Goal: Task Accomplishment & Management: Manage account settings

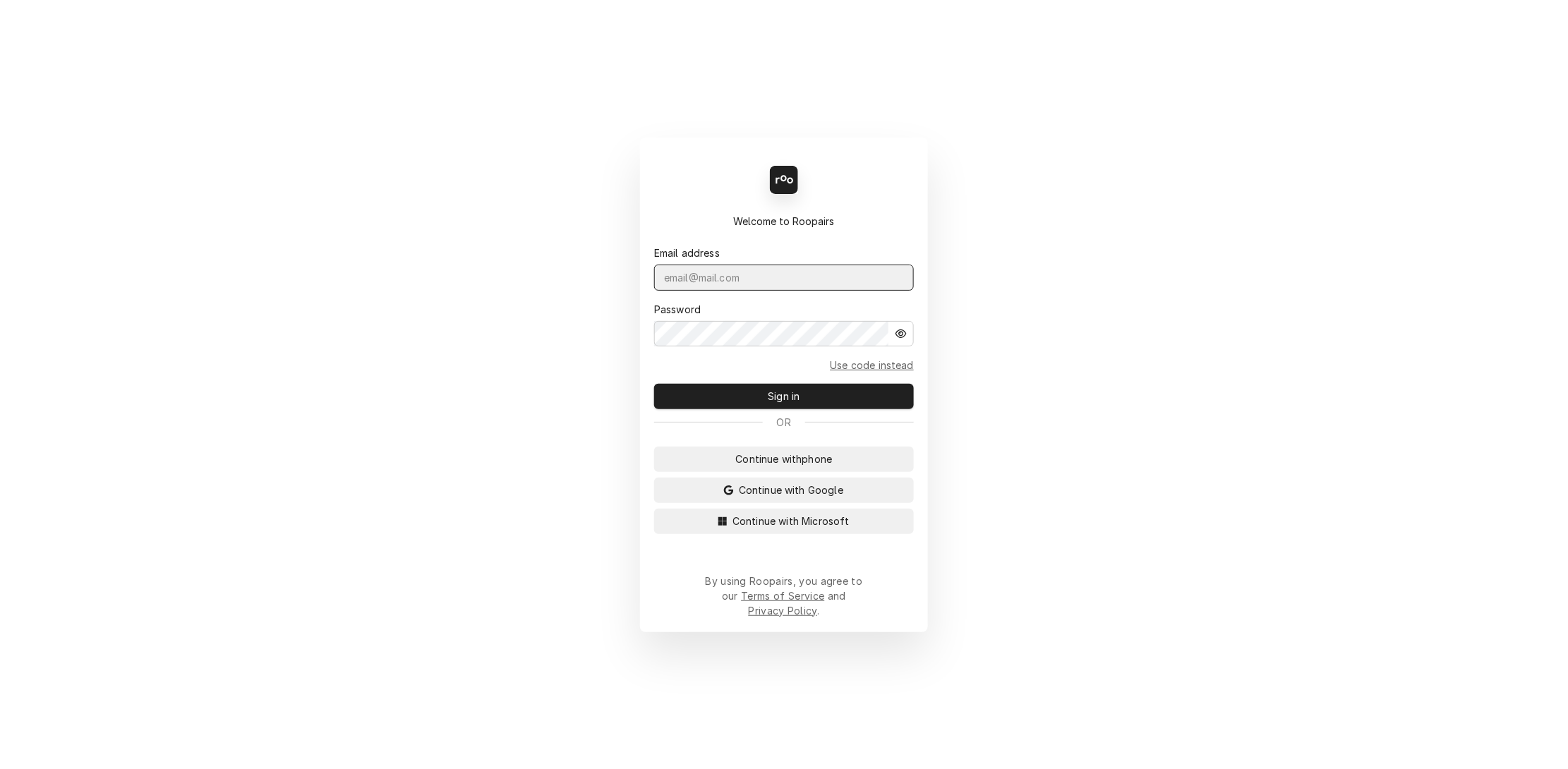
type input "services@ktechrepair.com"
click at [783, 404] on span "Sign in" at bounding box center [784, 396] width 37 height 15
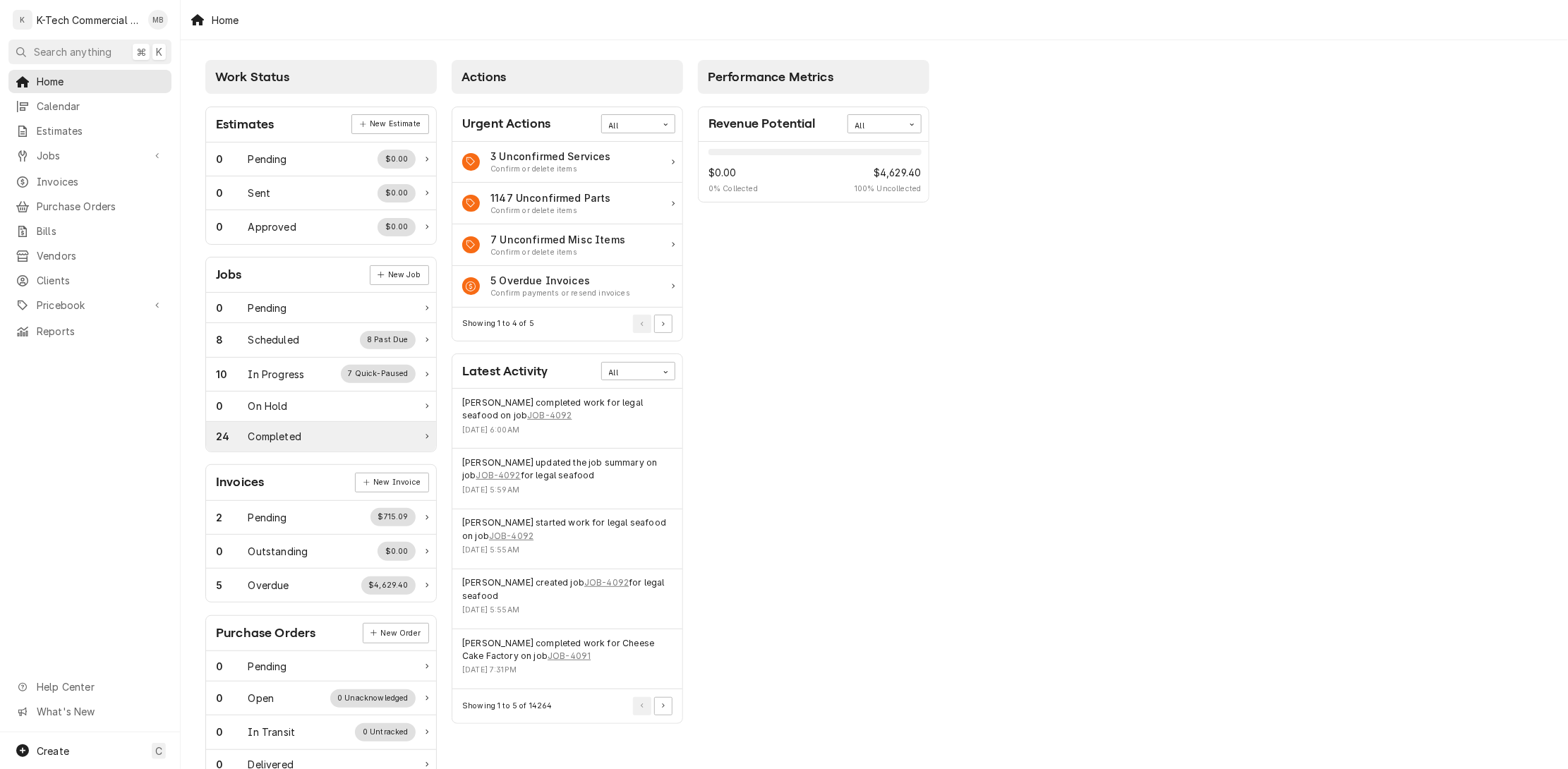
click at [336, 444] on div "24 Completed" at bounding box center [316, 437] width 200 height 15
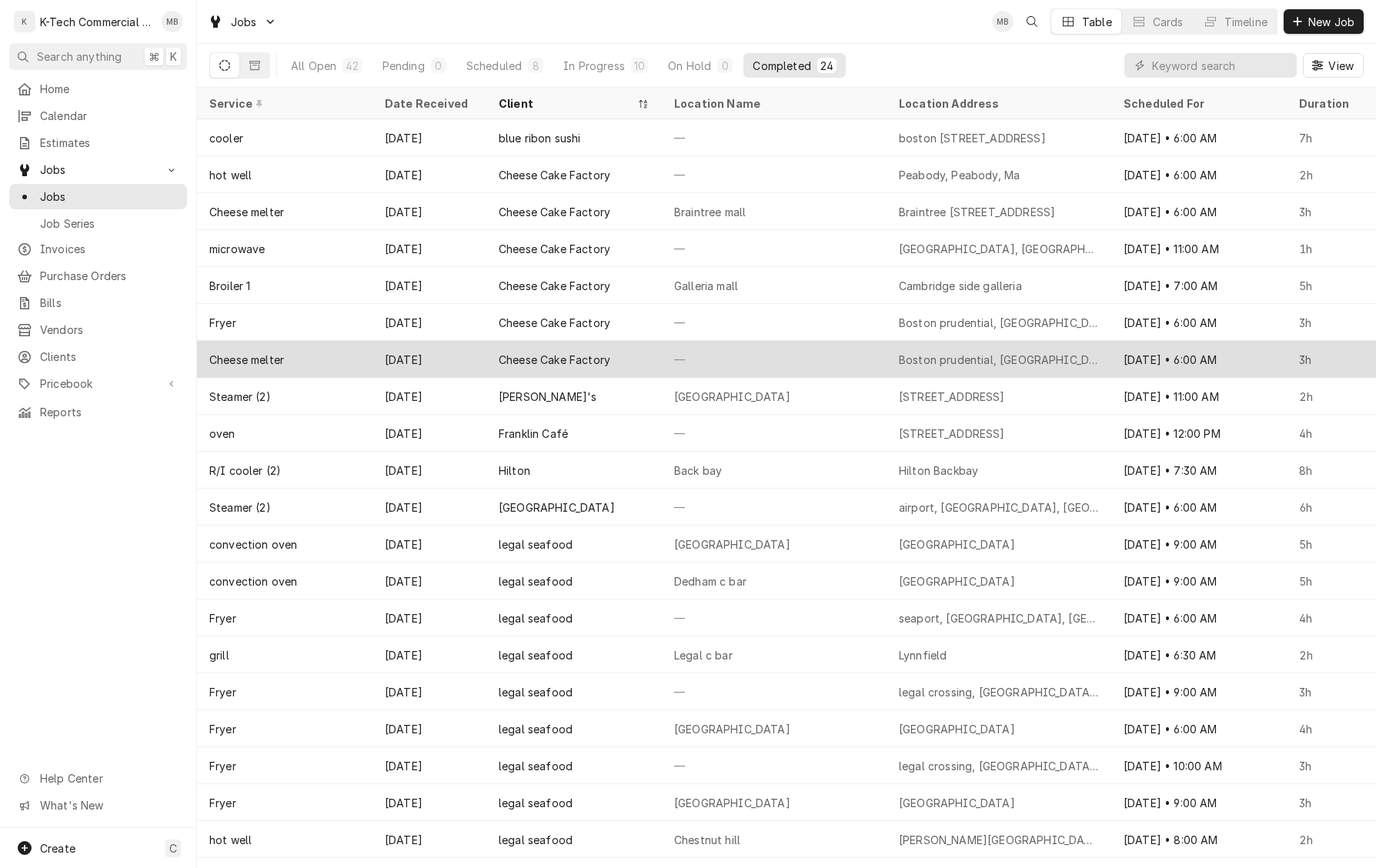
click at [648, 361] on div "Cheese Cake Factory" at bounding box center [574, 359] width 175 height 37
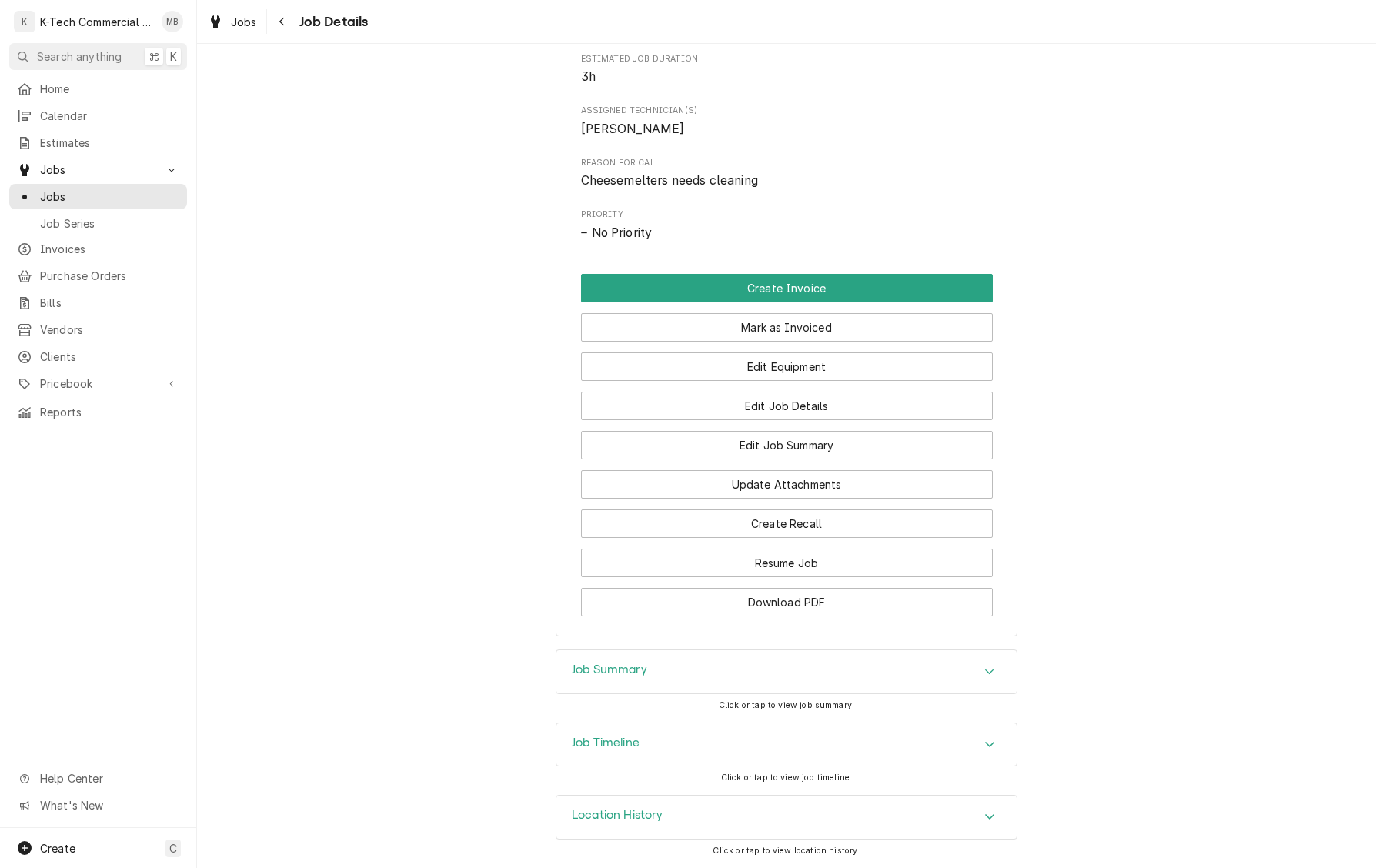
click at [732, 666] on div "Job Summary" at bounding box center [786, 672] width 460 height 43
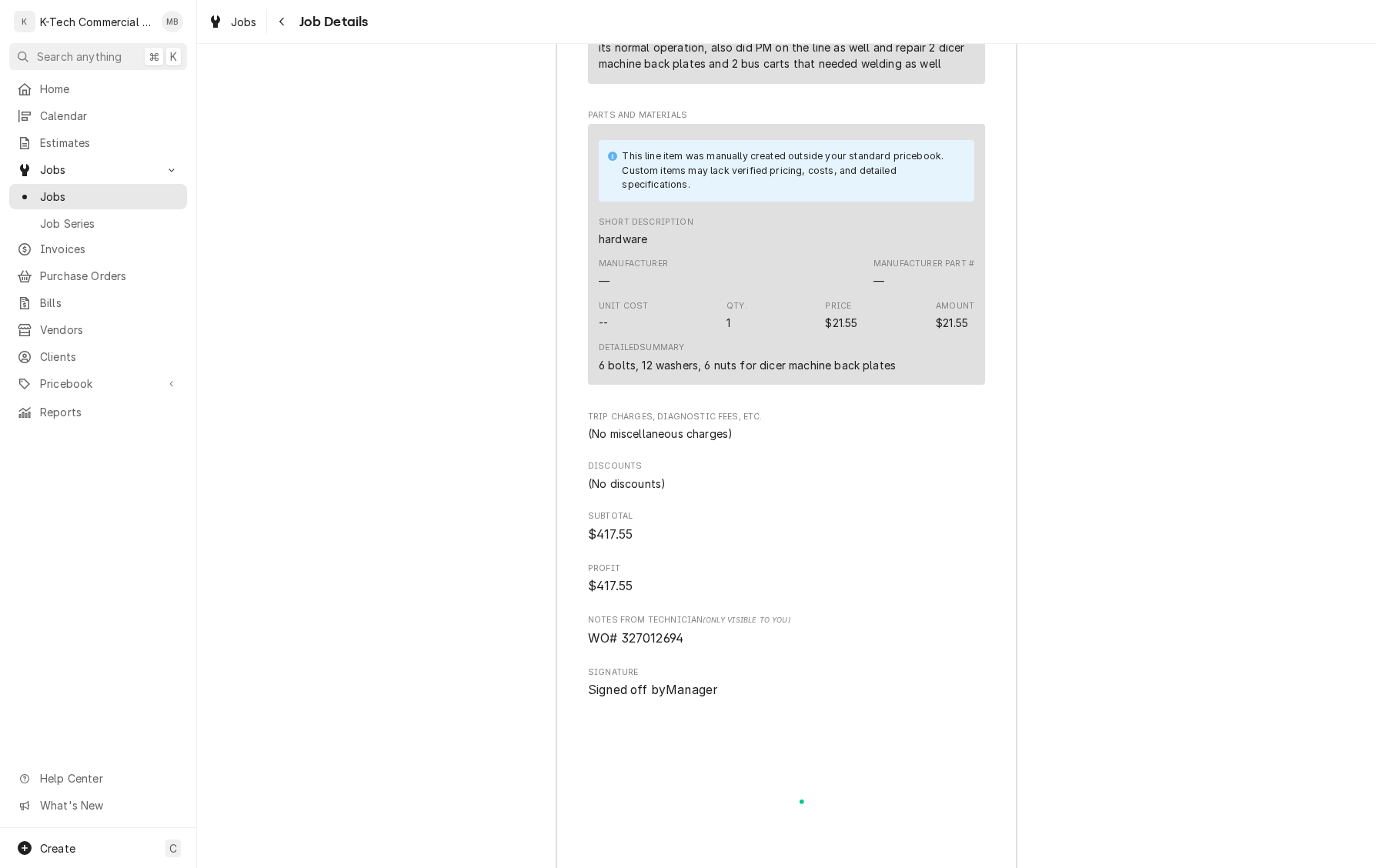
scroll to position [1715, 0]
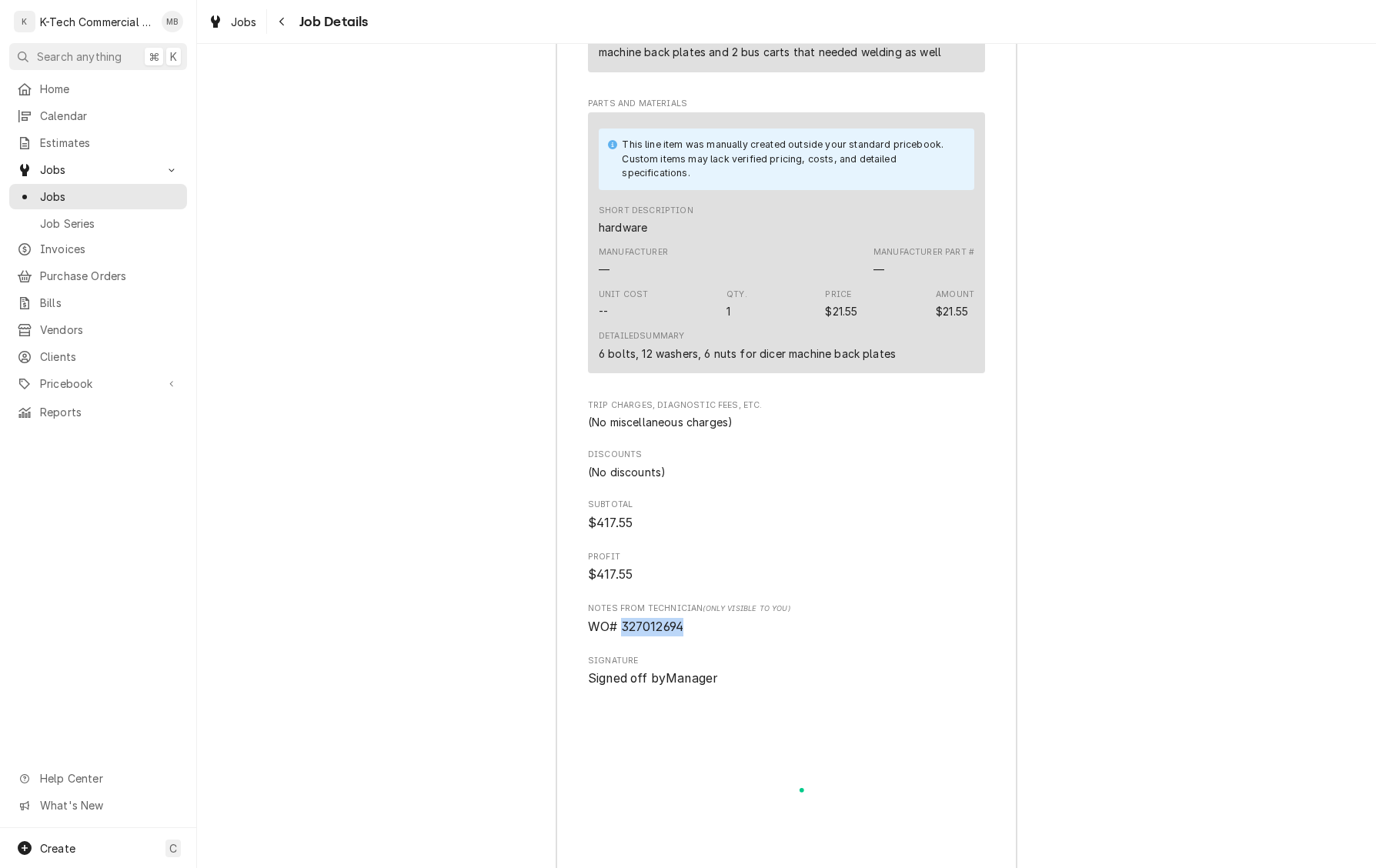
drag, startPoint x: 621, startPoint y: 650, endPoint x: 701, endPoint y: 647, distance: 80.1
click at [701, 636] on span "WO# 327012694" at bounding box center [786, 627] width 398 height 18
copy span "327012694"
drag, startPoint x: 599, startPoint y: 367, endPoint x: 918, endPoint y: 371, distance: 319.0
click at [918, 367] on div "Detailed Summary 6 bolts, 12 washers, 6 nuts for dicer machine back plates" at bounding box center [786, 345] width 375 height 41
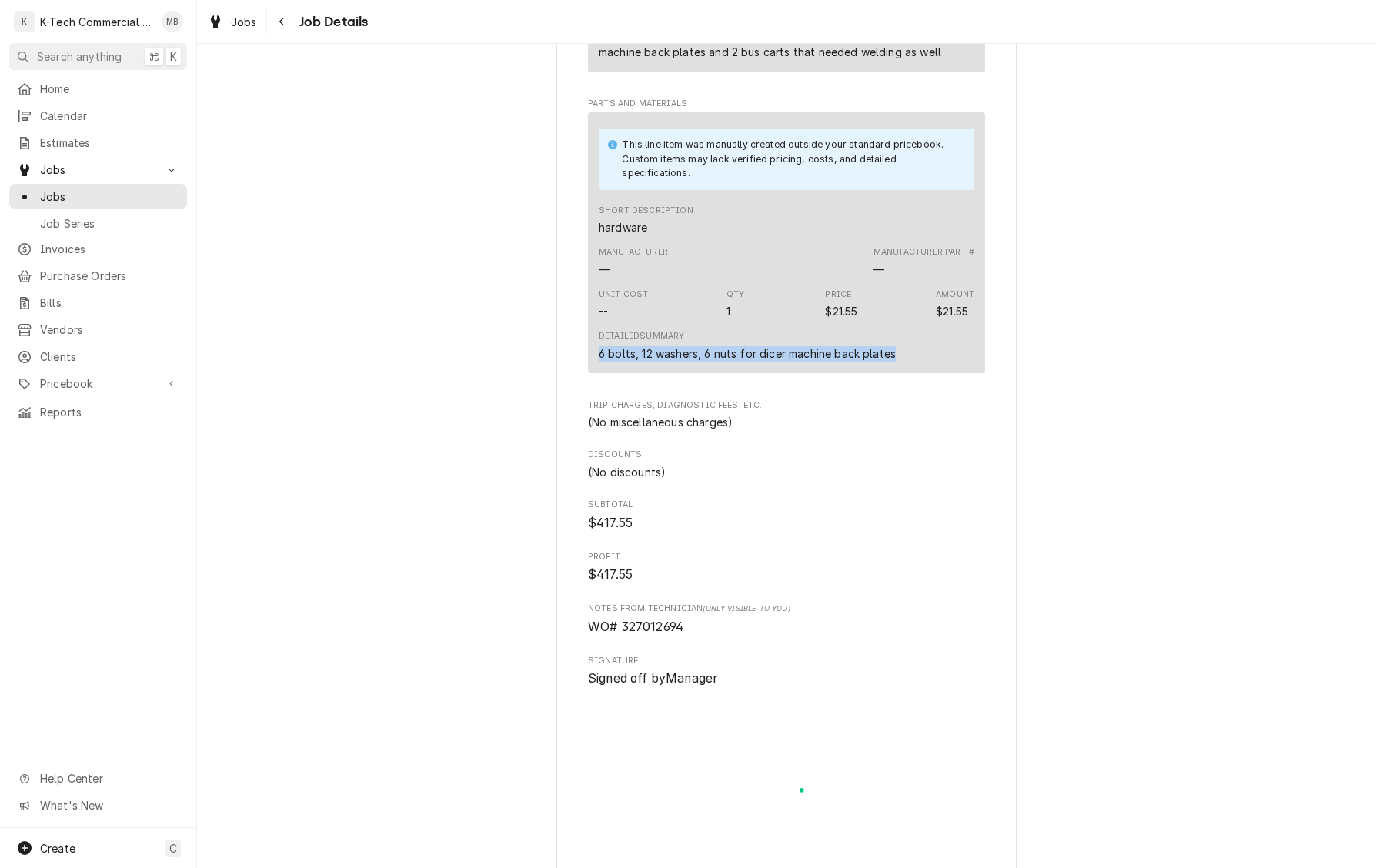
copy div "6 bolts, 12 washers, 6 nuts for dicer machine back plates"
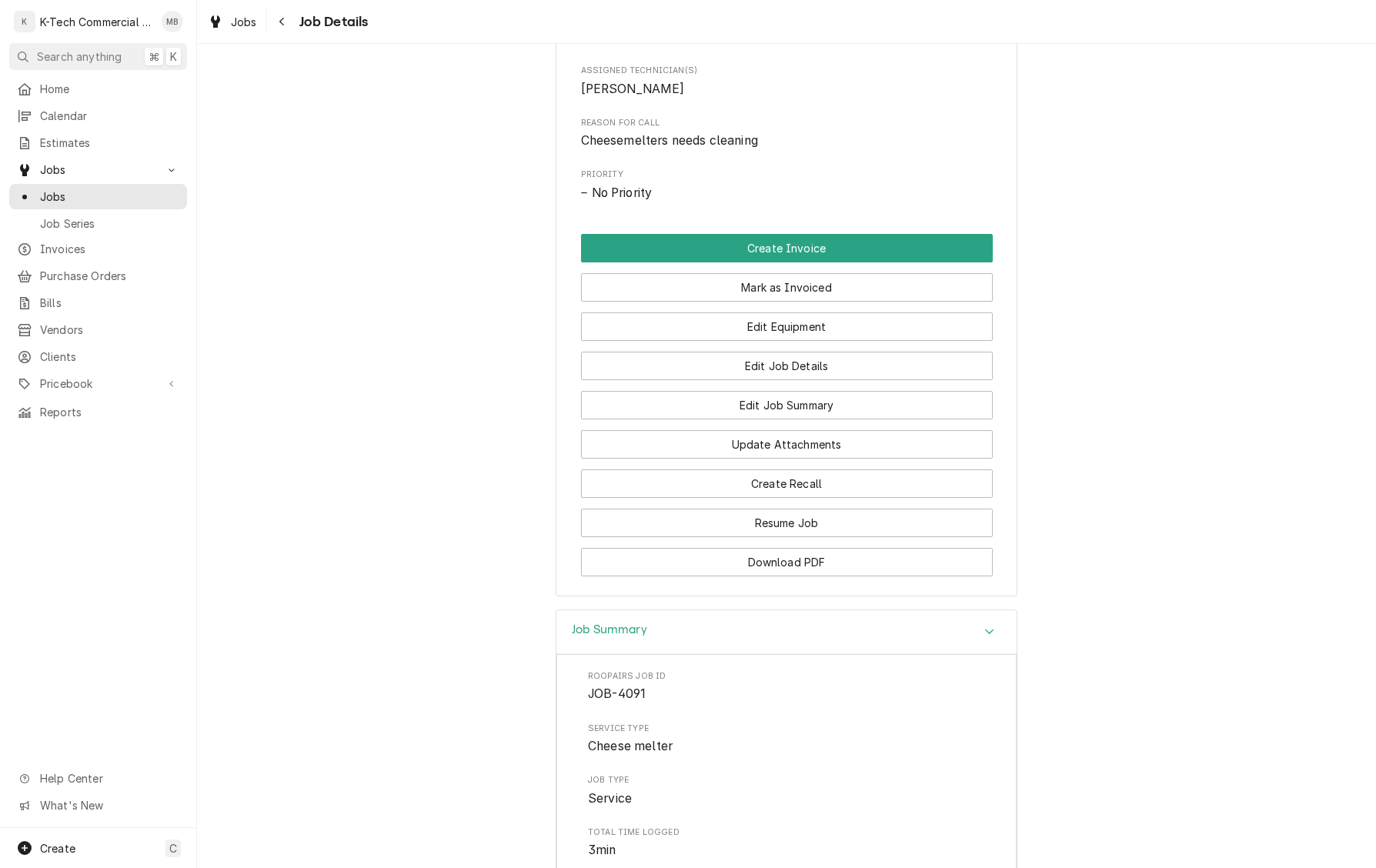
scroll to position [669, 0]
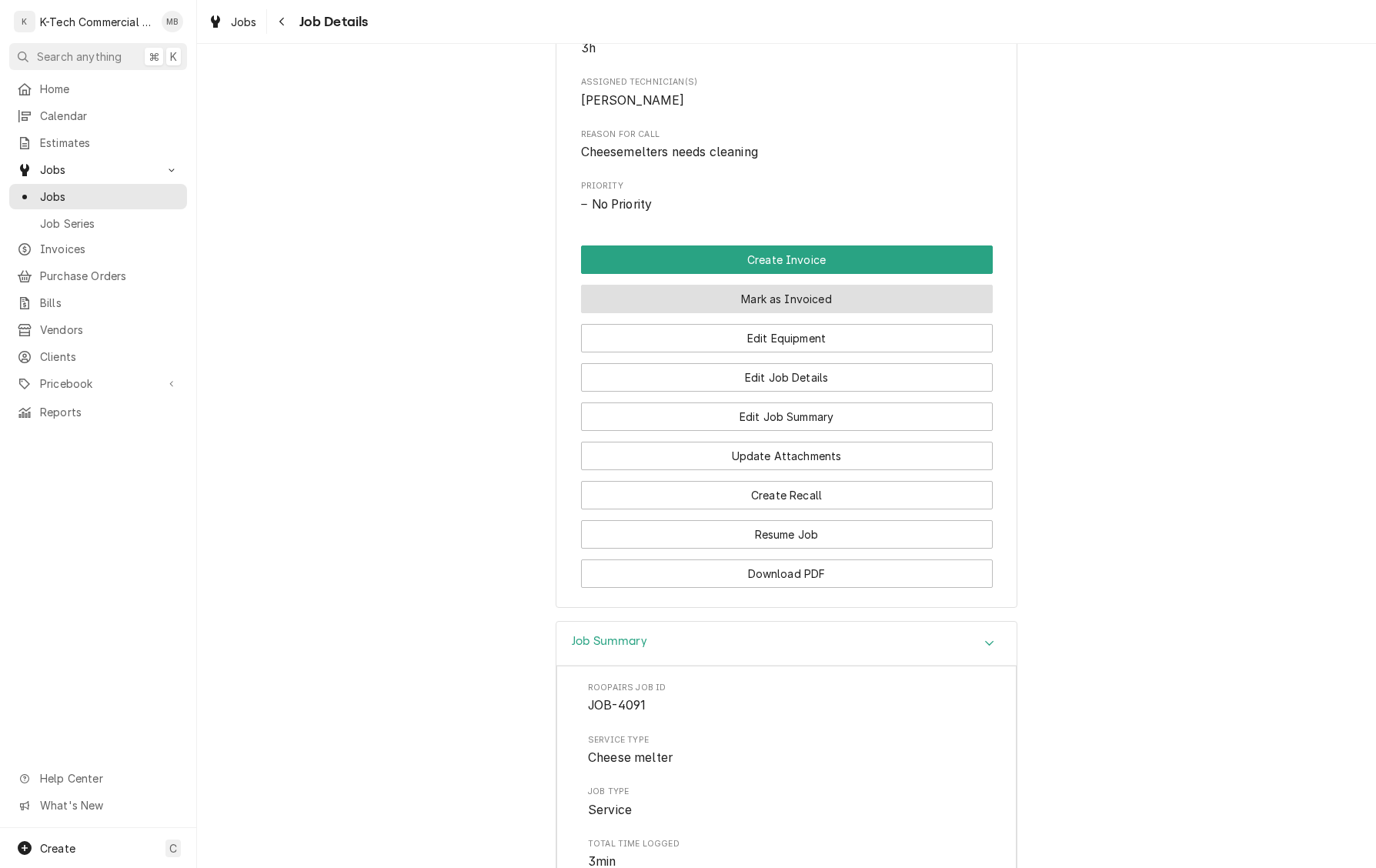
click at [739, 313] on button "Mark as Invoiced" at bounding box center [786, 299] width 412 height 29
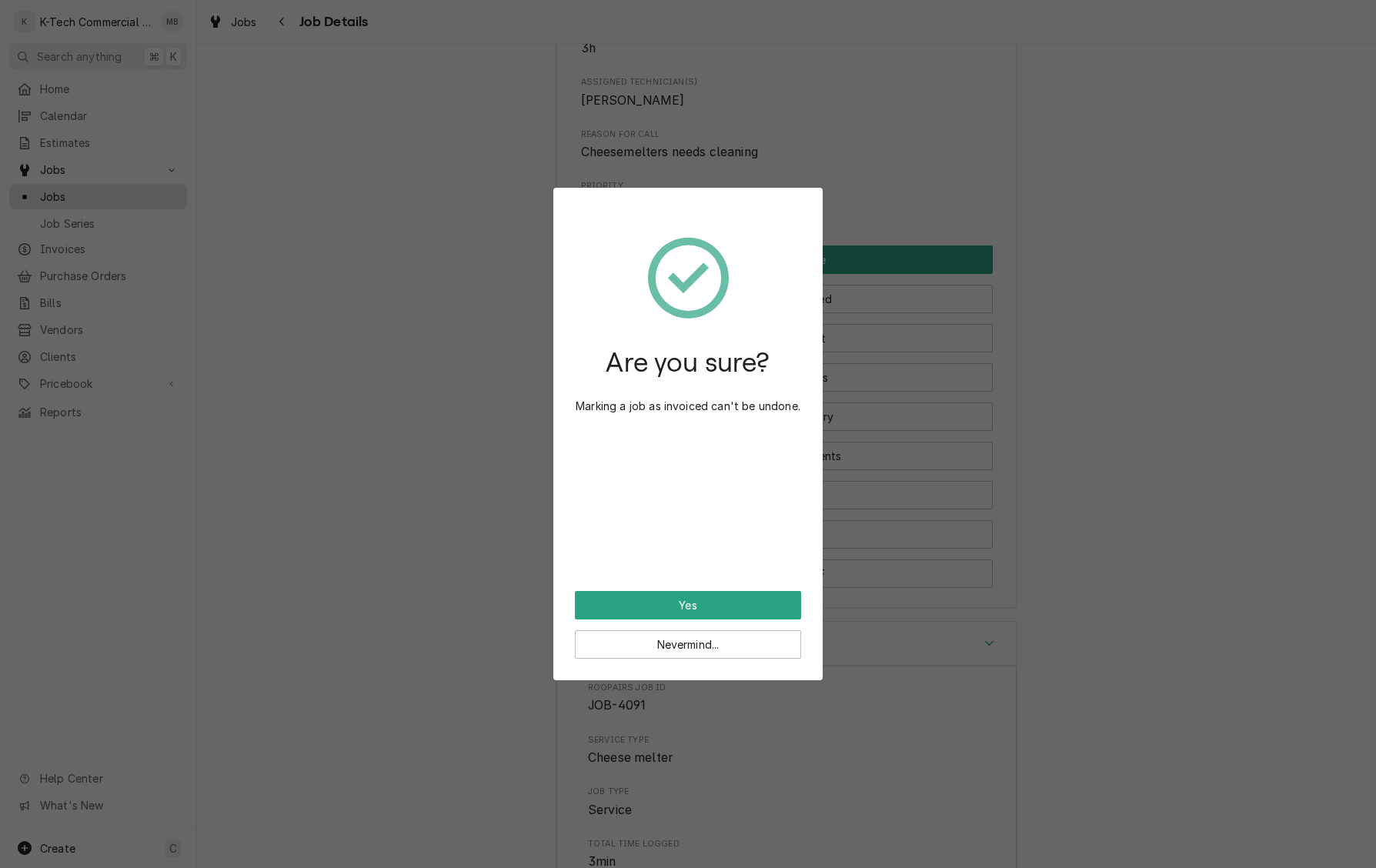
click at [683, 608] on button "Yes" at bounding box center [688, 605] width 226 height 29
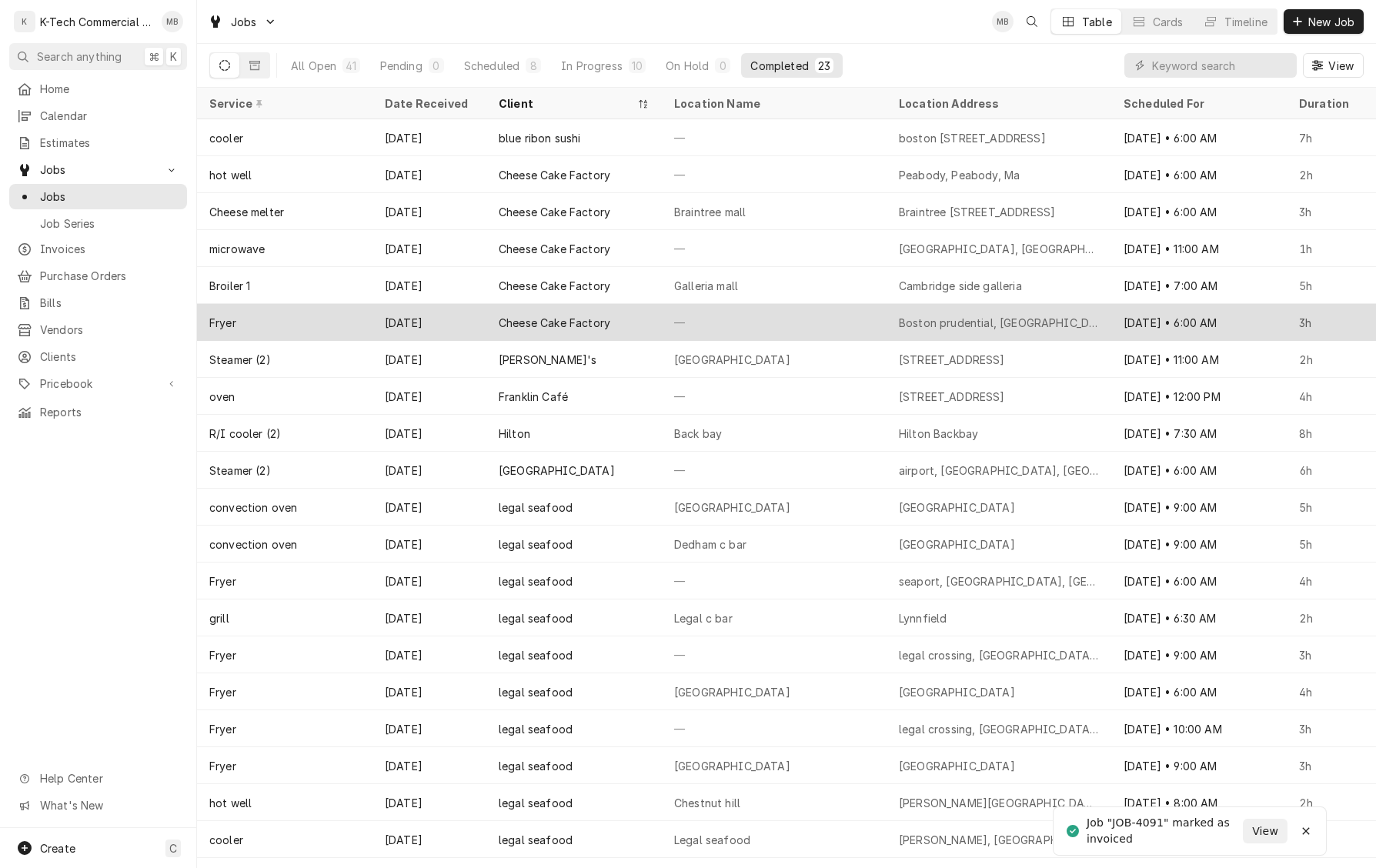
click at [679, 326] on div "—" at bounding box center [774, 322] width 225 height 37
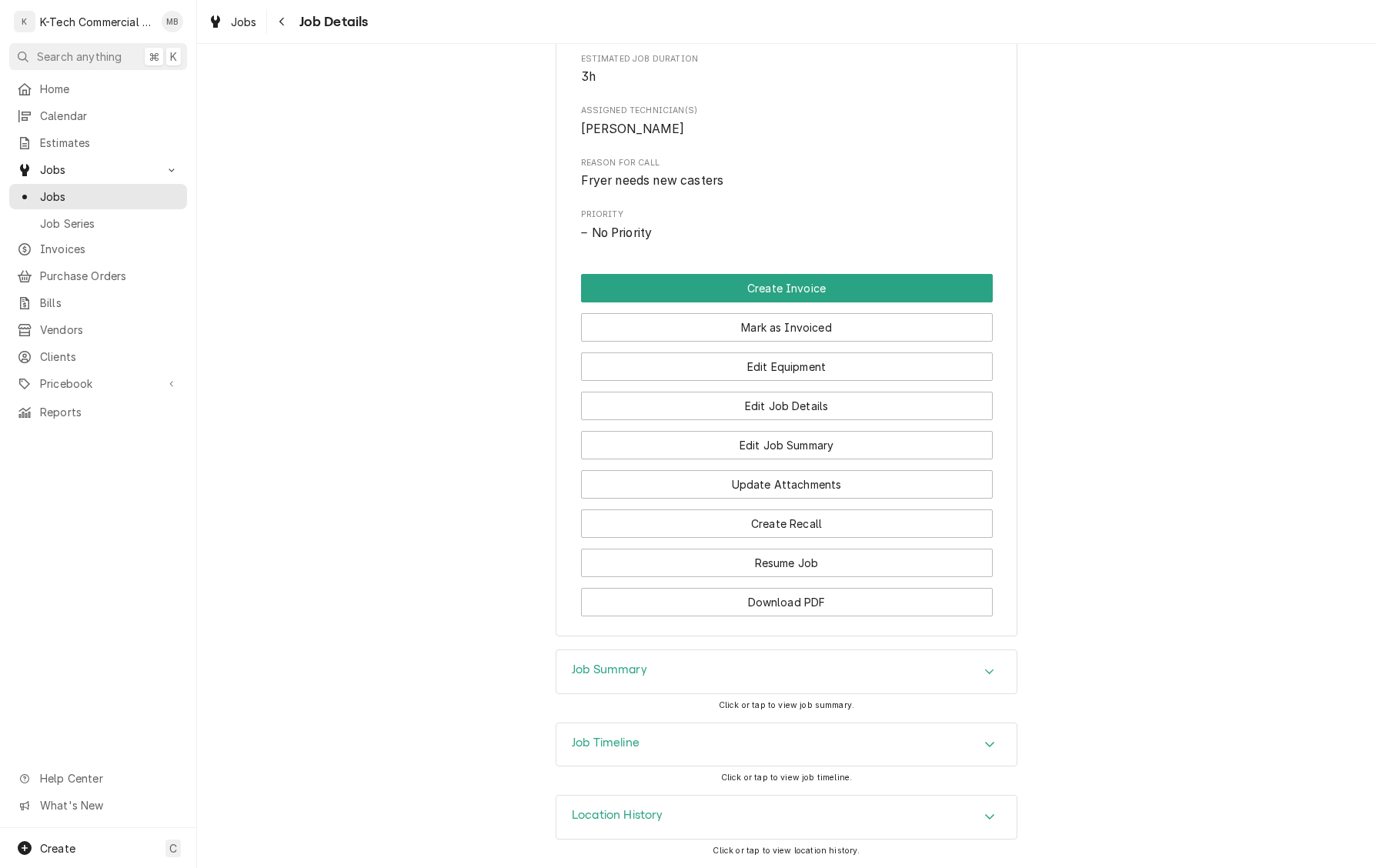
click at [774, 663] on div "Job Summary" at bounding box center [786, 672] width 460 height 43
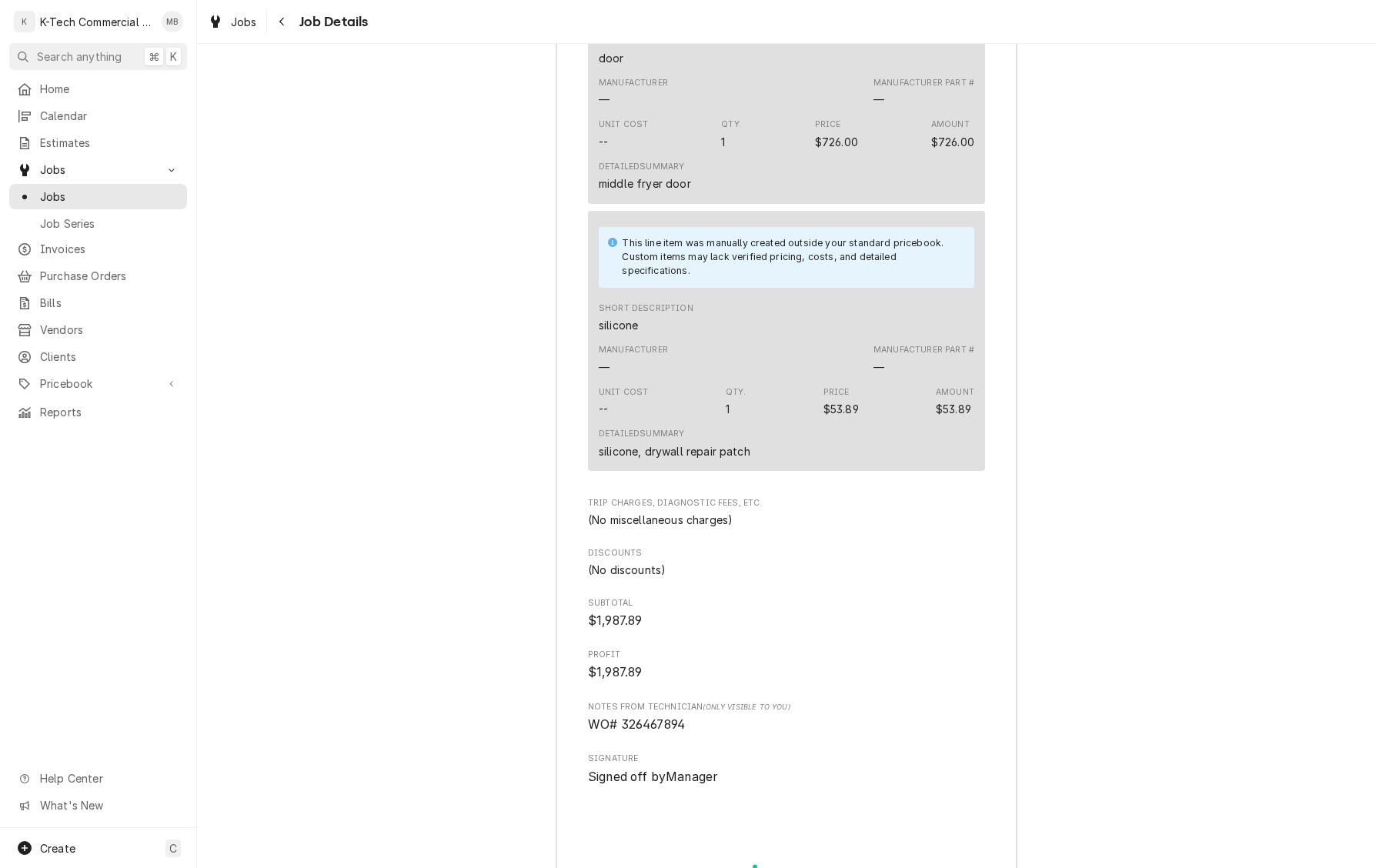
scroll to position [2157, 0]
click at [290, 22] on button "Navigate back" at bounding box center [282, 21] width 25 height 25
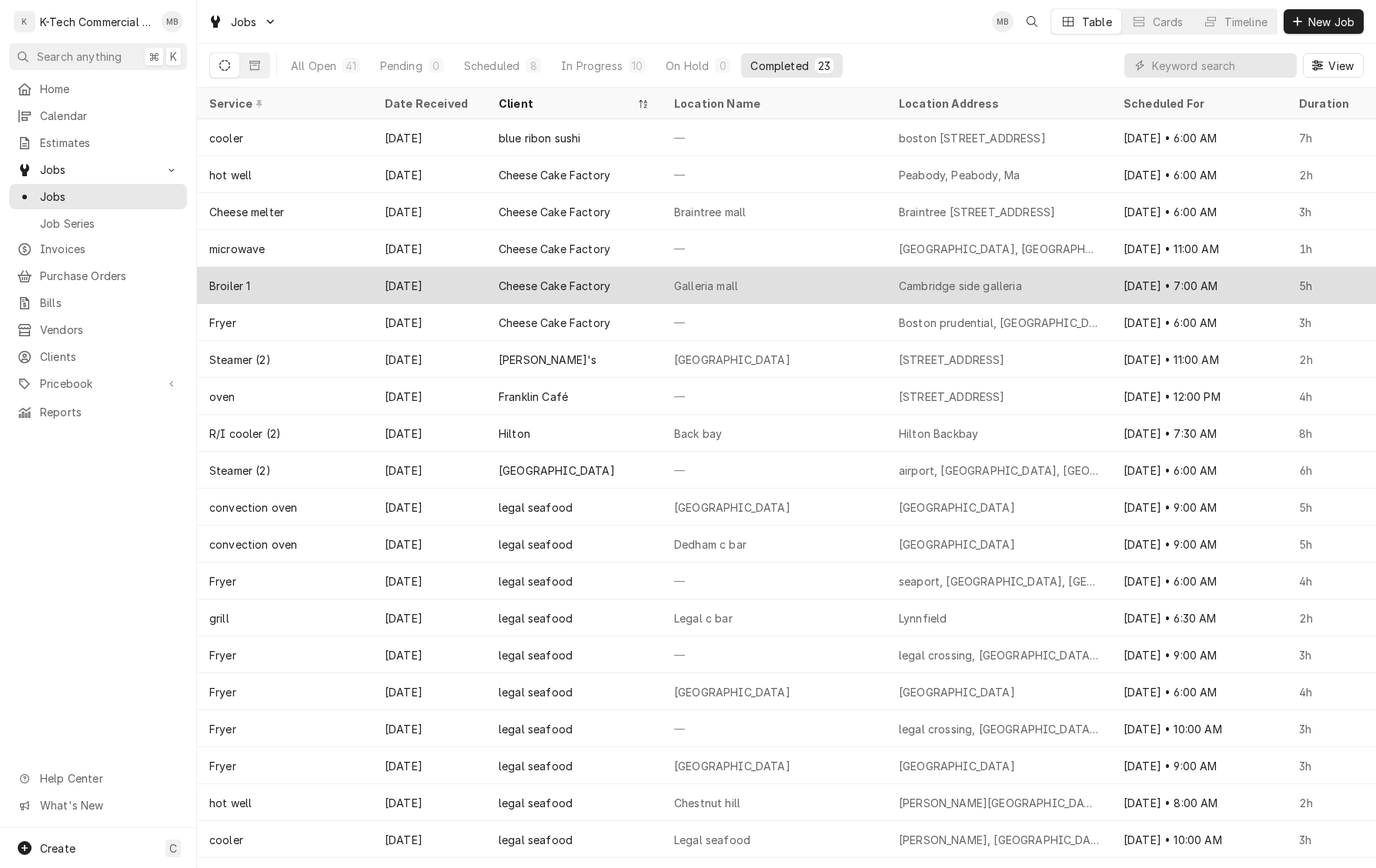
click at [767, 278] on div "Galleria mall" at bounding box center [774, 286] width 225 height 37
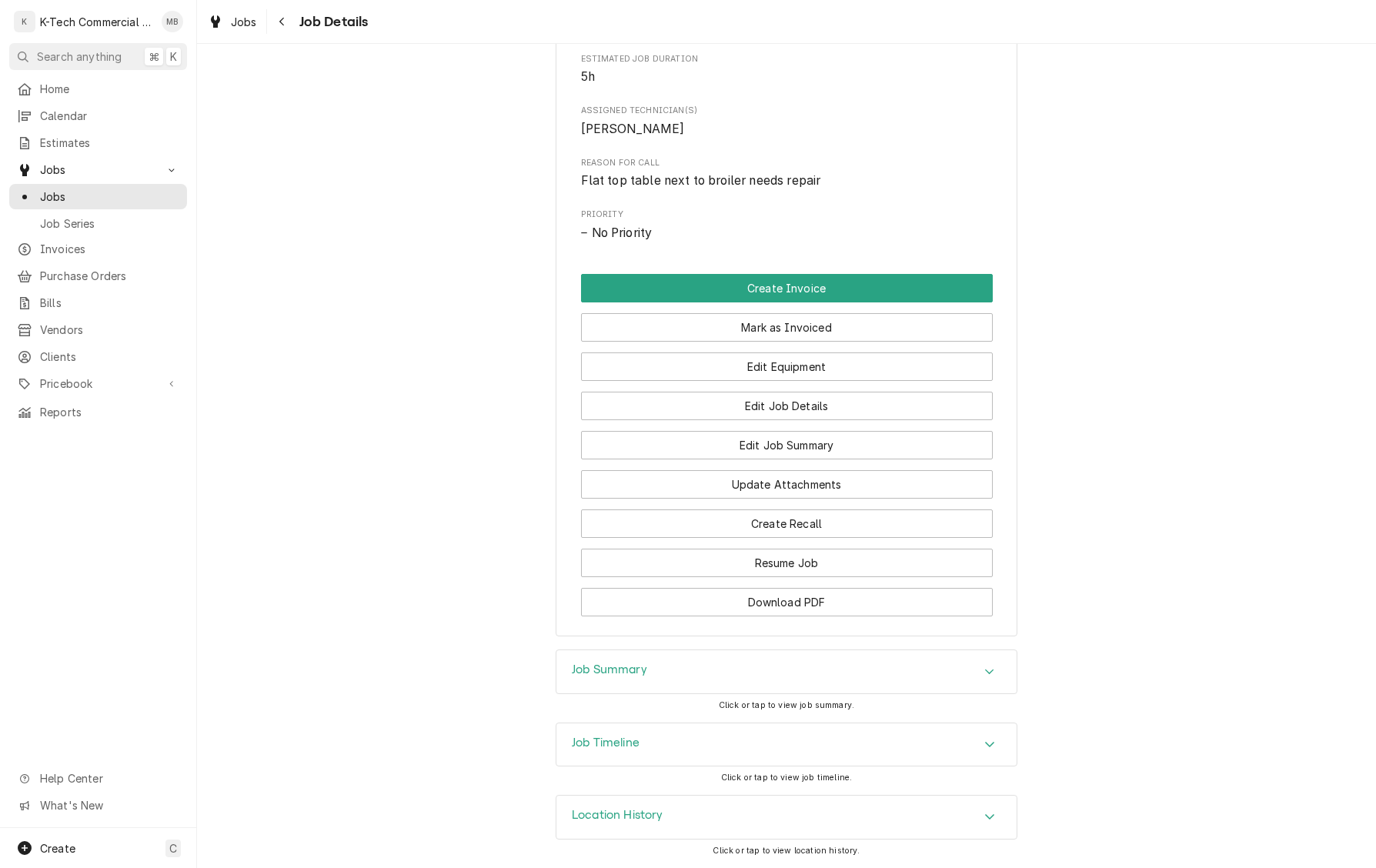
click at [832, 654] on div "Job Summary" at bounding box center [786, 672] width 460 height 43
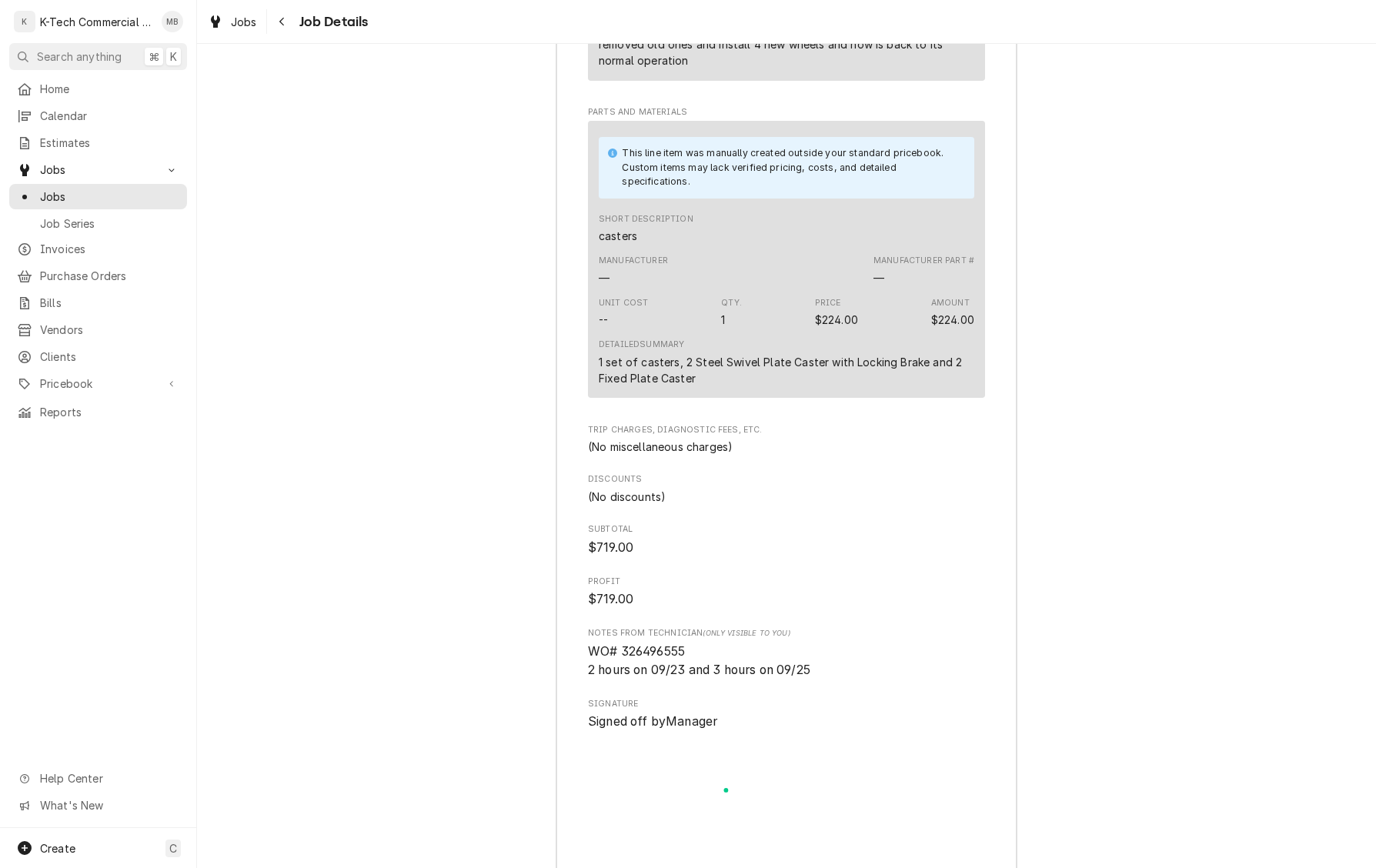
scroll to position [1738, 0]
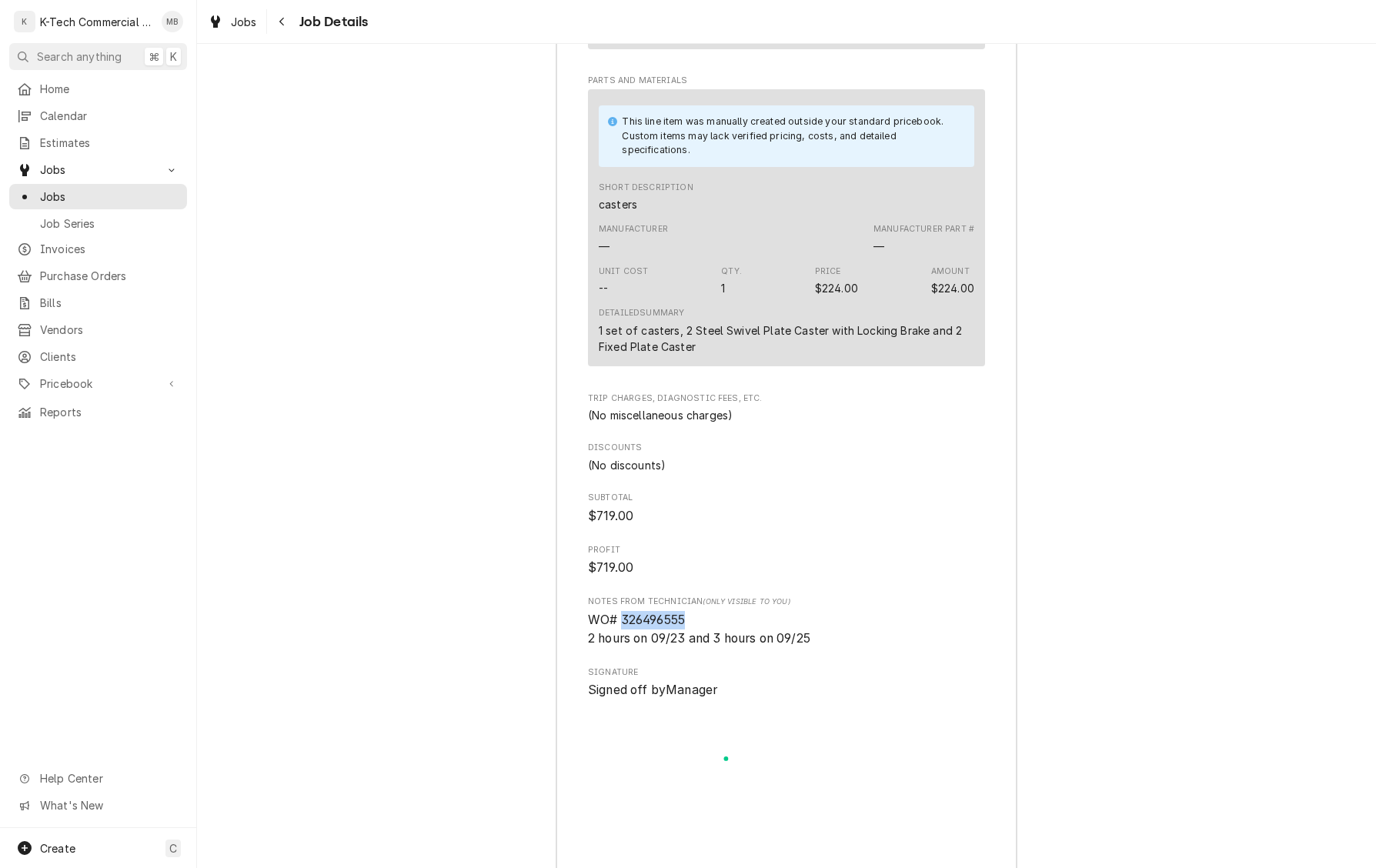
drag, startPoint x: 623, startPoint y: 639, endPoint x: 709, endPoint y: 638, distance: 86.0
click at [709, 638] on span "WO# 326496555 2 hours on 09/23 and 3 hours on 09/25" at bounding box center [786, 629] width 398 height 36
copy span "326496555"
click at [64, 190] on span "Jobs" at bounding box center [110, 197] width 140 height 16
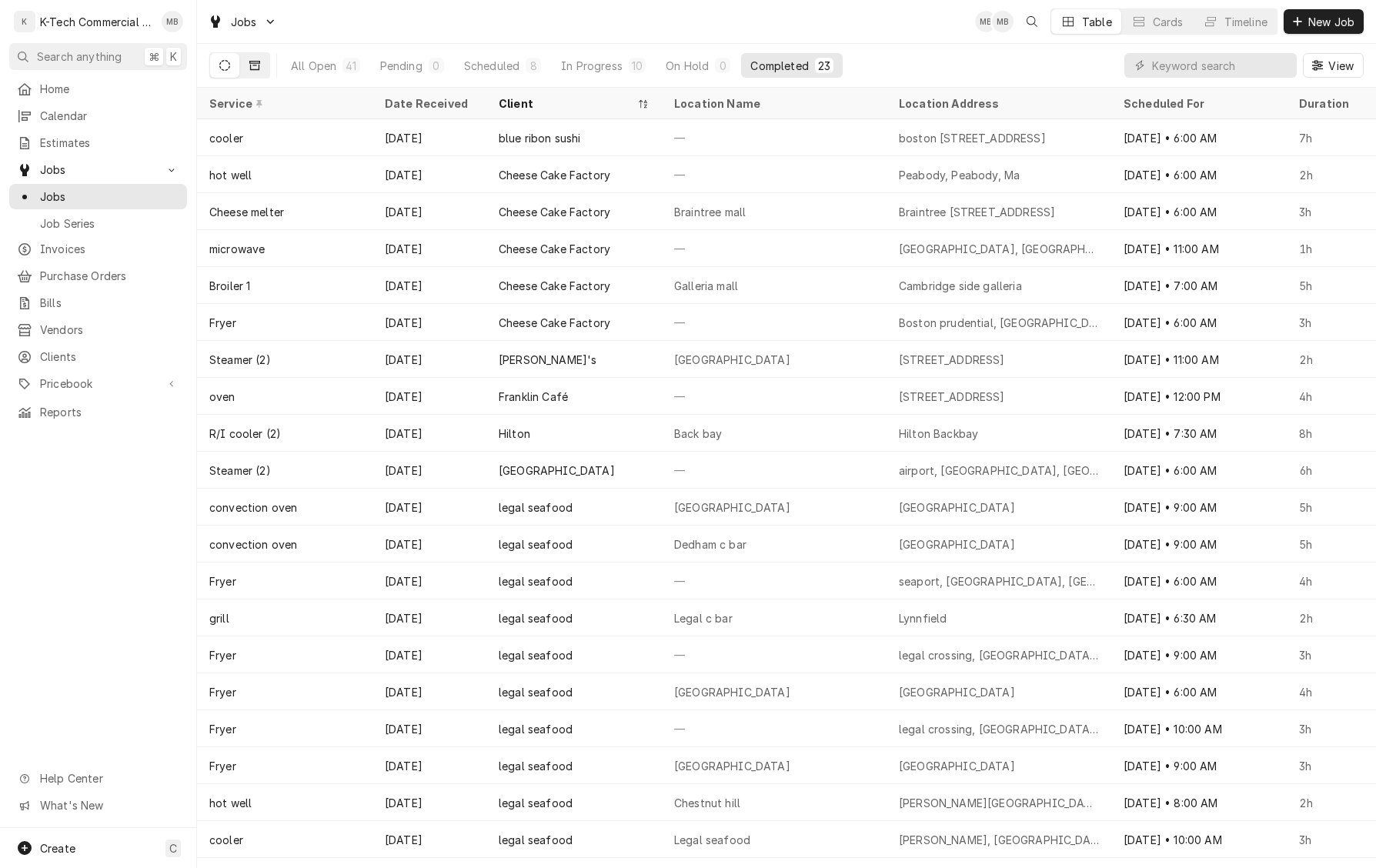
click at [254, 65] on icon "Dynamic Content Wrapper" at bounding box center [255, 66] width 11 height 10
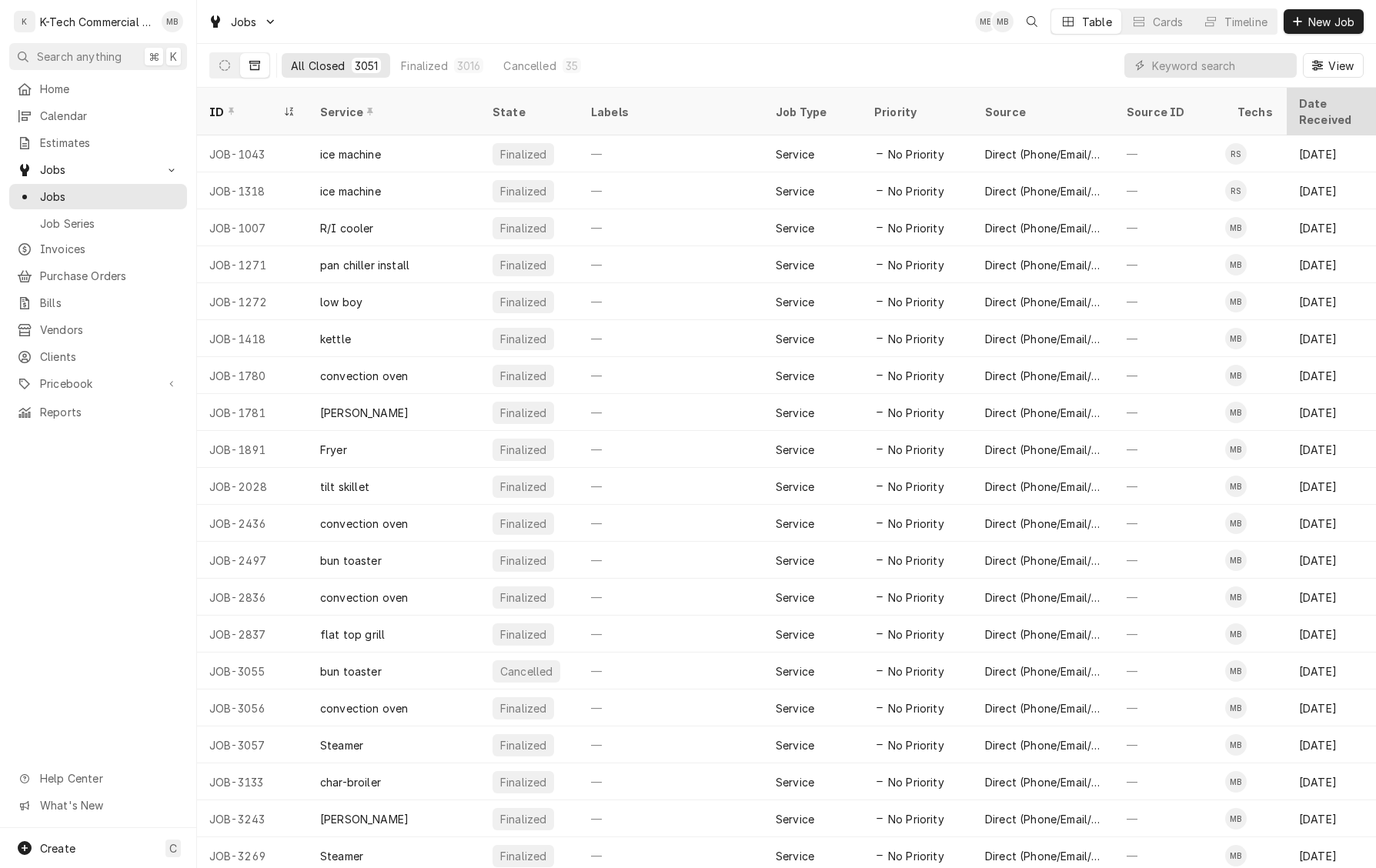
click at [1341, 97] on div "Date Received" at bounding box center [1340, 111] width 83 height 33
click at [1327, 102] on div "Date Received" at bounding box center [1334, 111] width 71 height 33
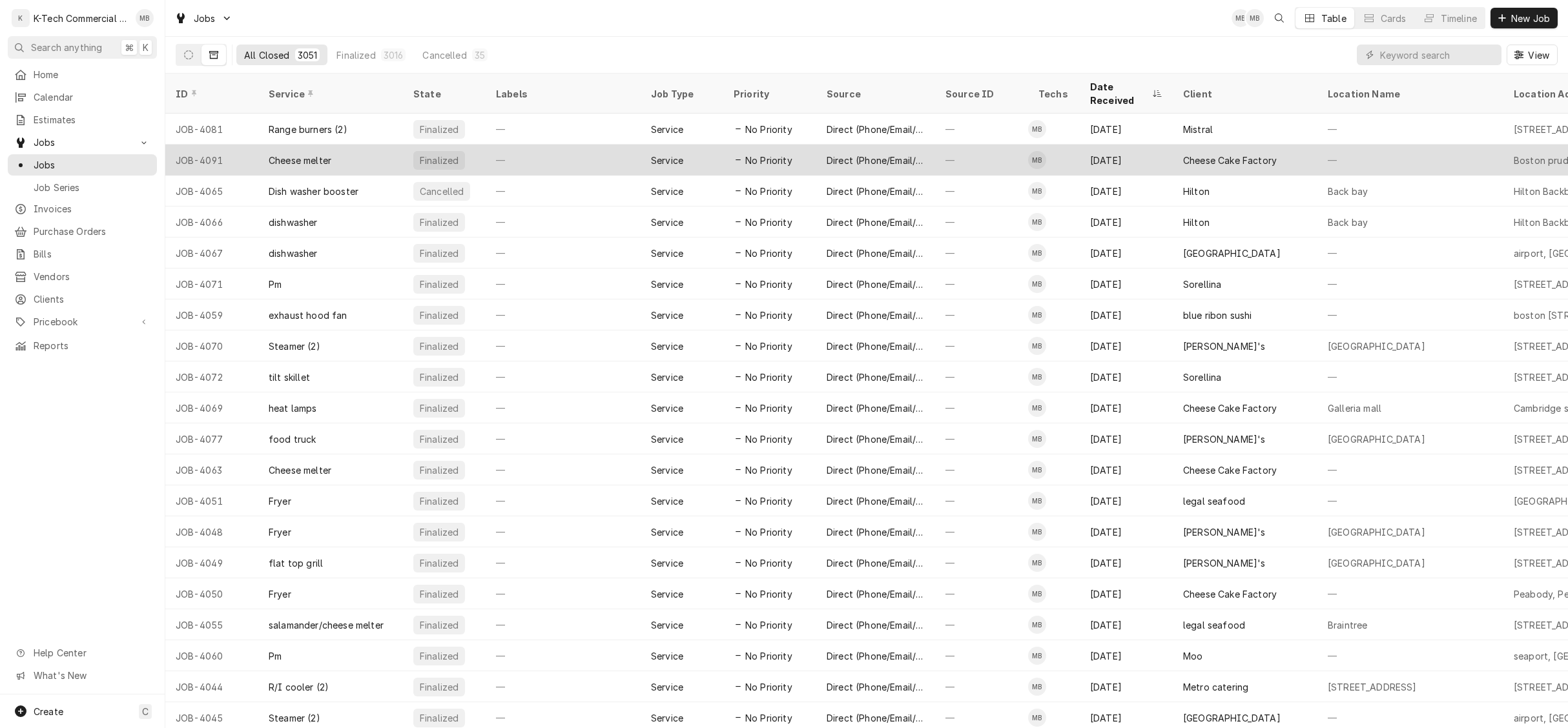
click at [1154, 154] on div "Cheese Cake Factory" at bounding box center [1230, 160] width 94 height 13
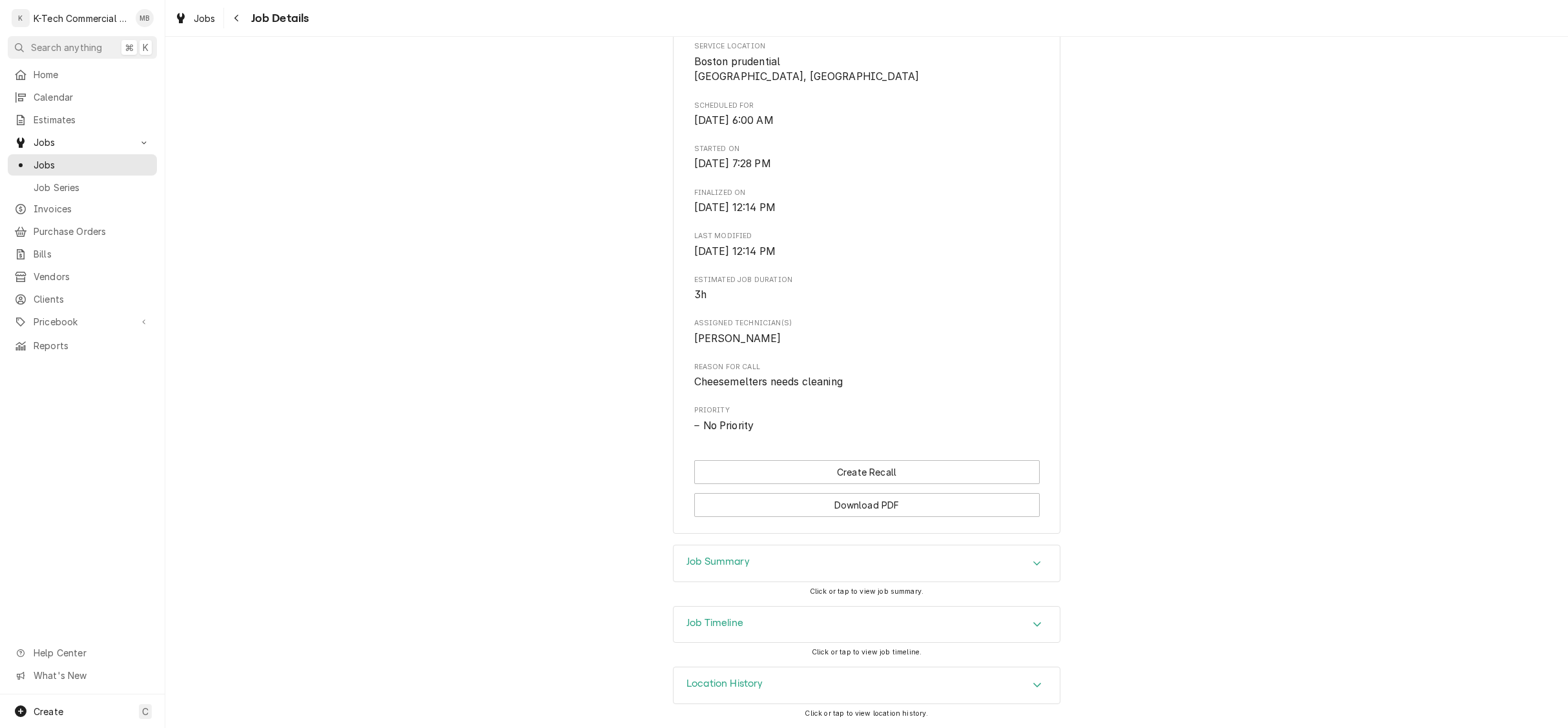
scroll to position [1, 0]
click at [771, 574] on div "Job Summary" at bounding box center [867, 564] width 386 height 36
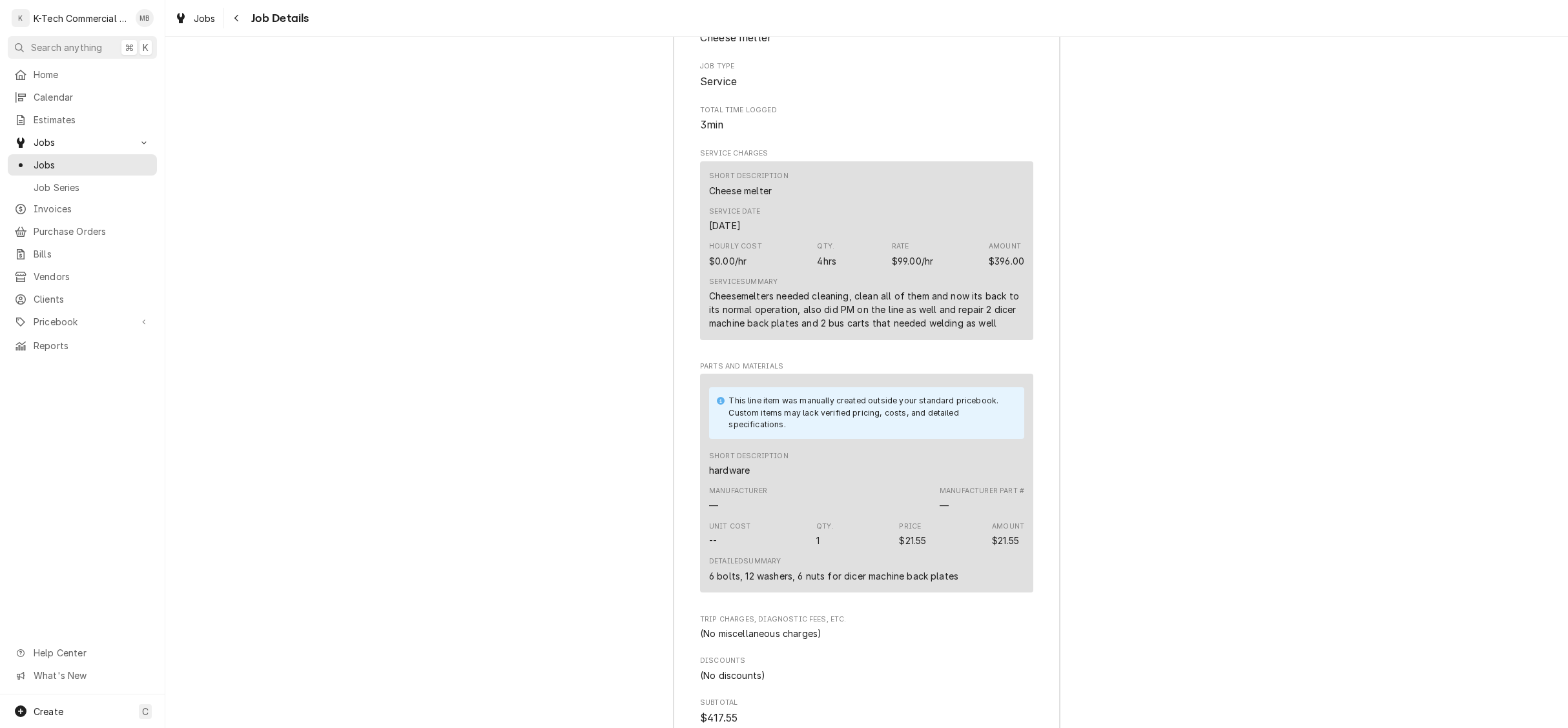
scroll to position [944, 0]
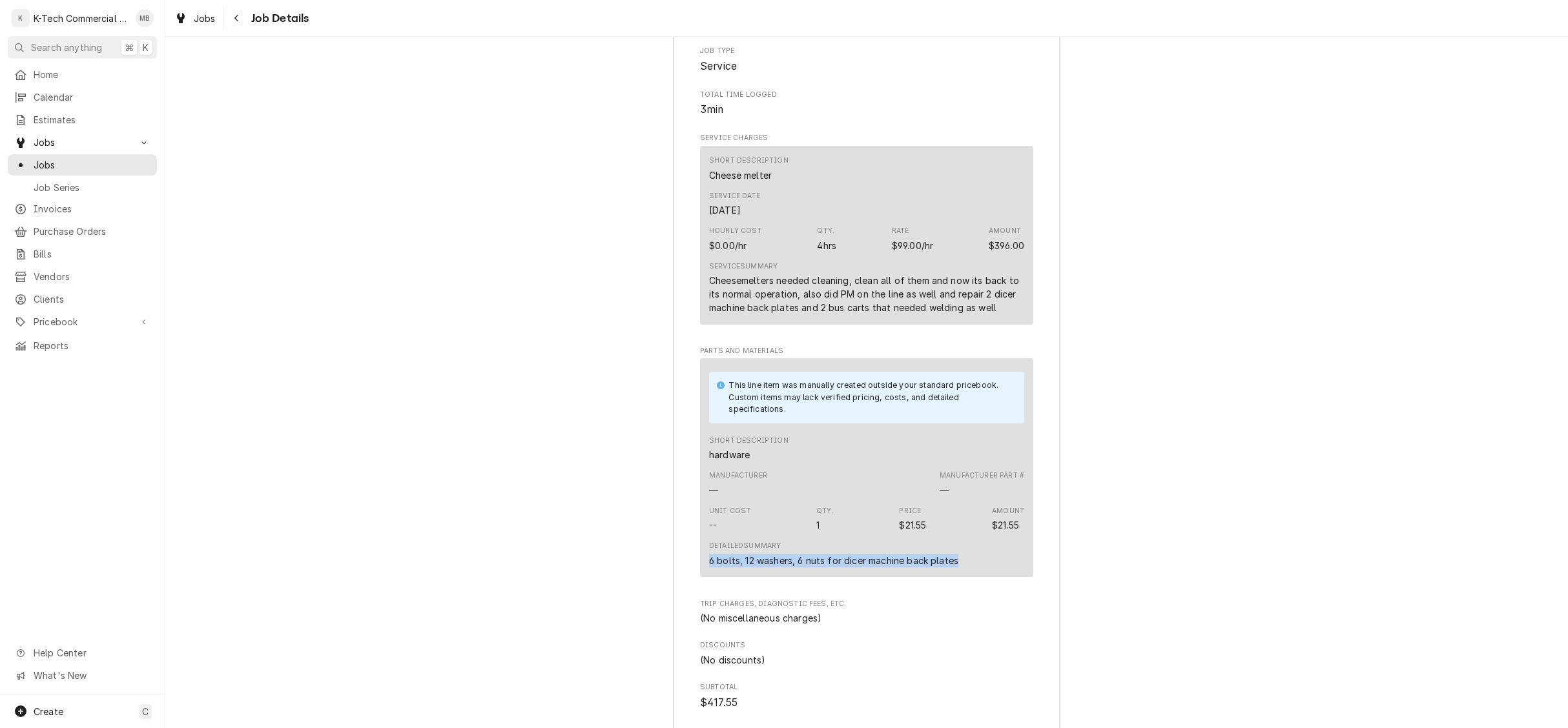
drag, startPoint x: 701, startPoint y: 576, endPoint x: 967, endPoint y: 576, distance: 266.0
click at [967, 576] on div "This line item was manually created outside your standard pricebook. Custom ite…" at bounding box center [867, 467] width 334 height 219
copy div "6 bolts, 12 washers, 6 nuts for dicer machine back plates"
click at [235, 19] on icon "Navigate back" at bounding box center [236, 18] width 4 height 7
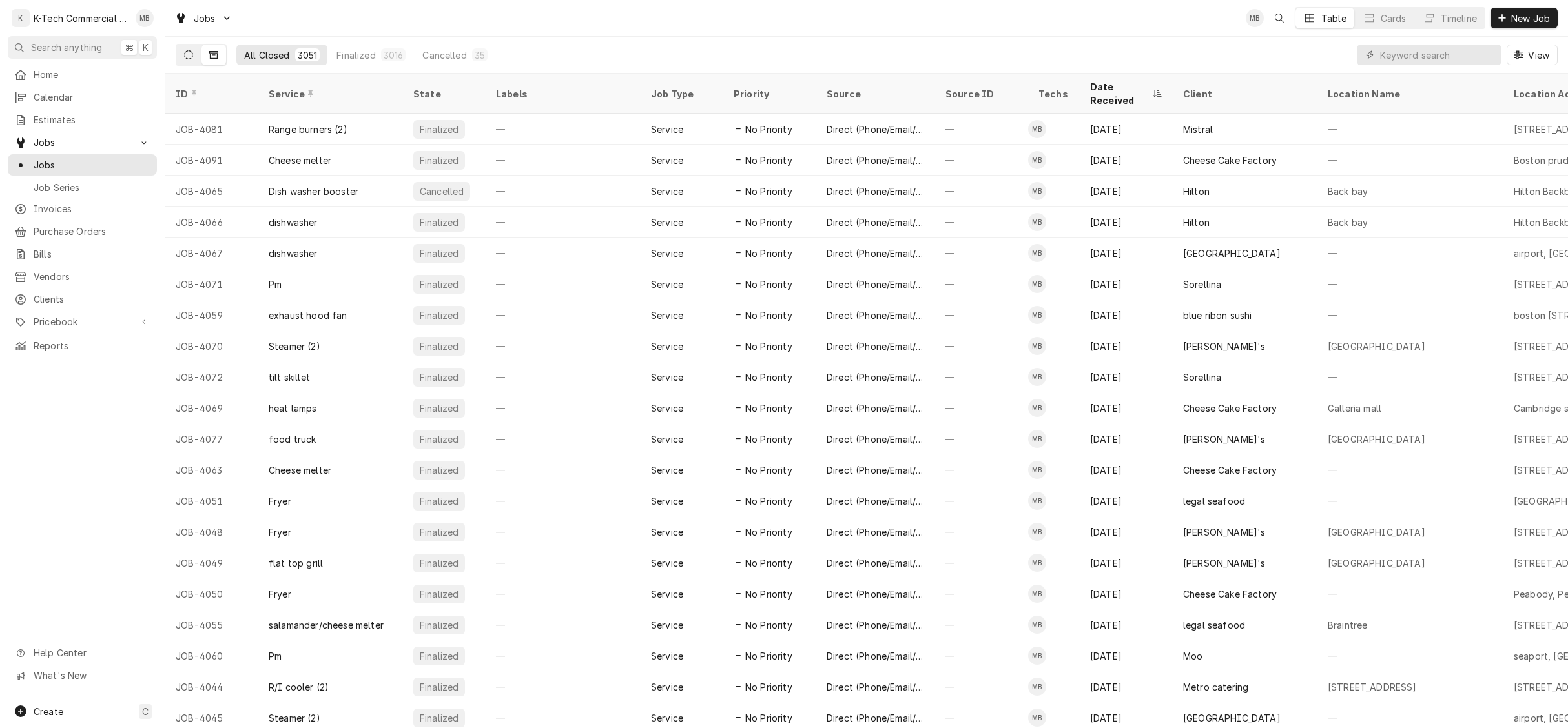
click at [187, 53] on icon "Dynamic Content Wrapper" at bounding box center [188, 55] width 9 height 9
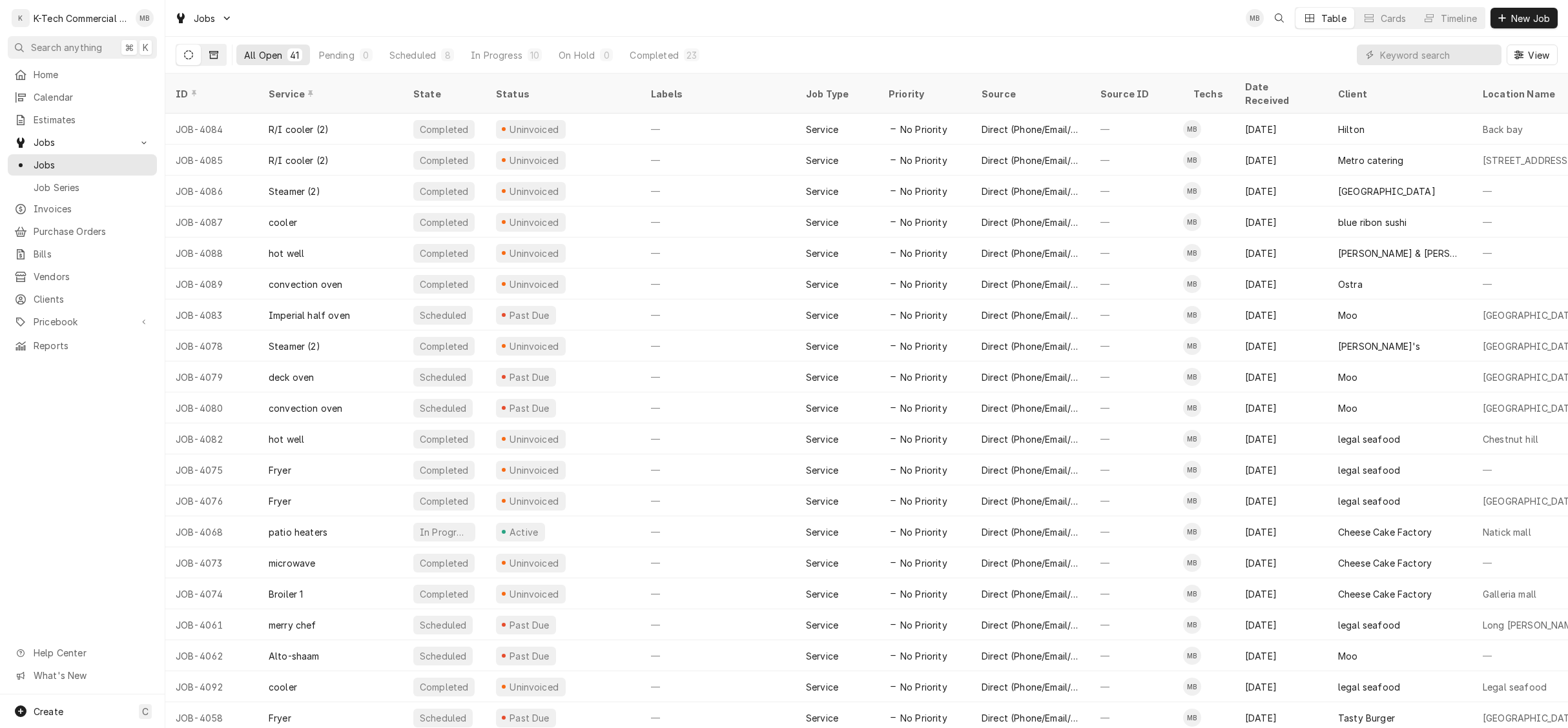
click at [224, 55] on button "Dynamic Content Wrapper" at bounding box center [214, 55] width 25 height 21
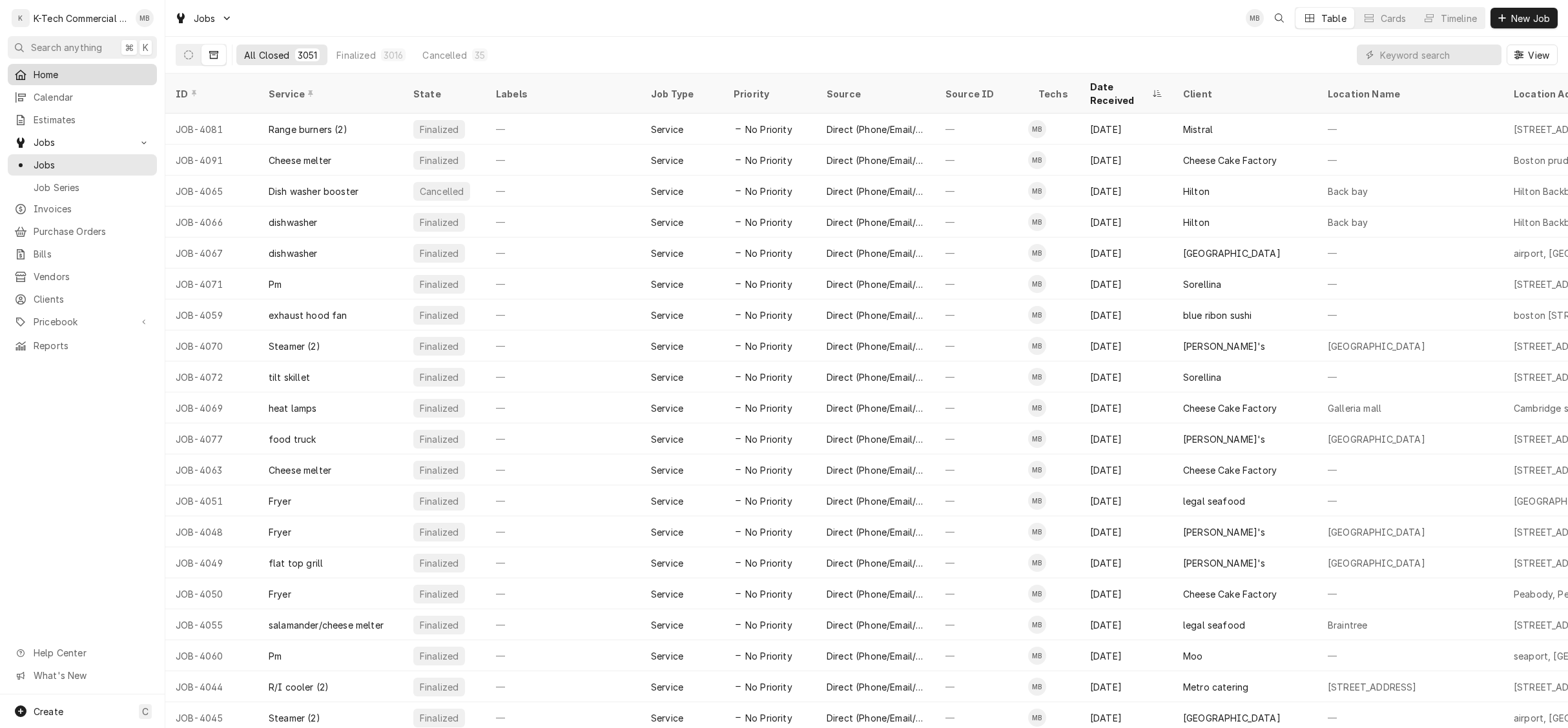
click at [60, 76] on span "Home" at bounding box center [92, 75] width 117 height 13
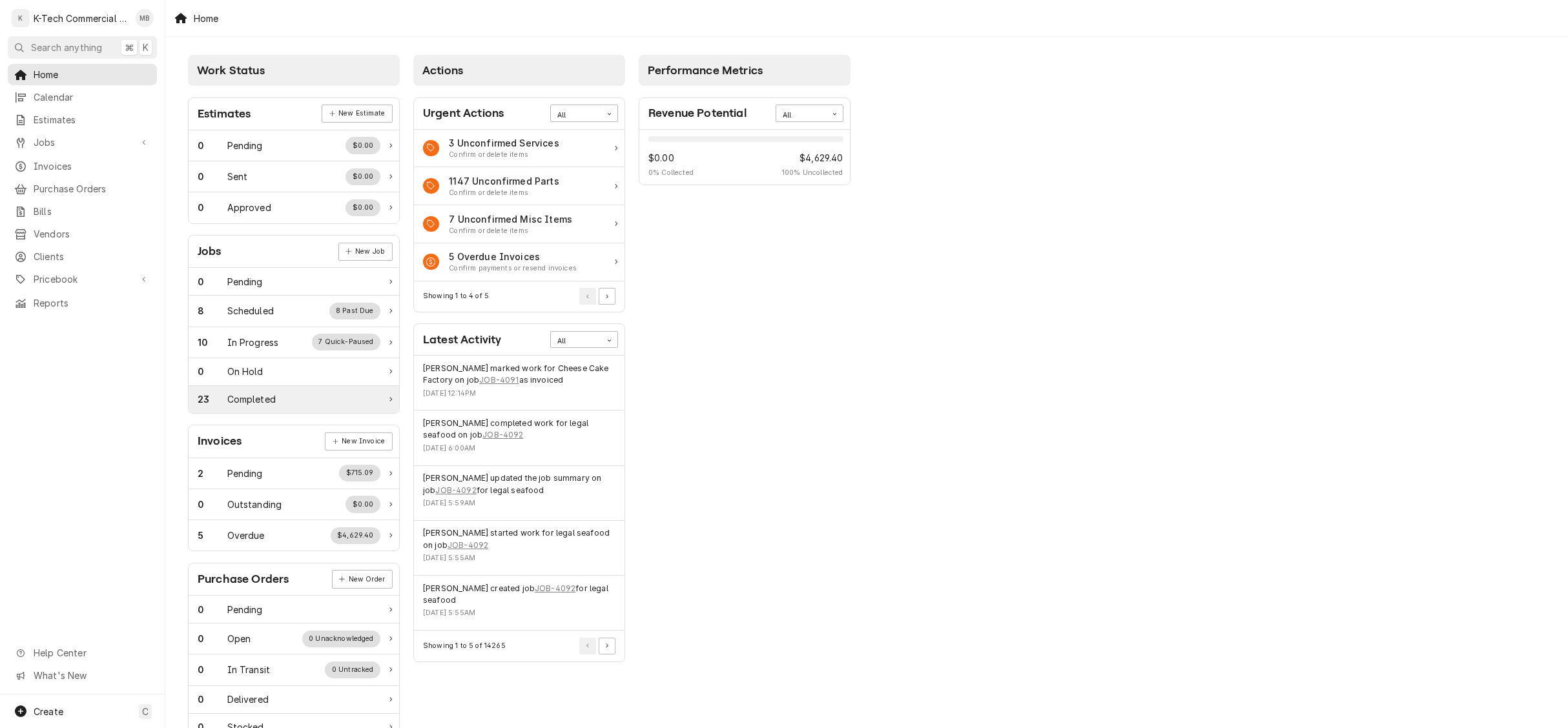
click at [260, 406] on div "Completed" at bounding box center [251, 399] width 49 height 13
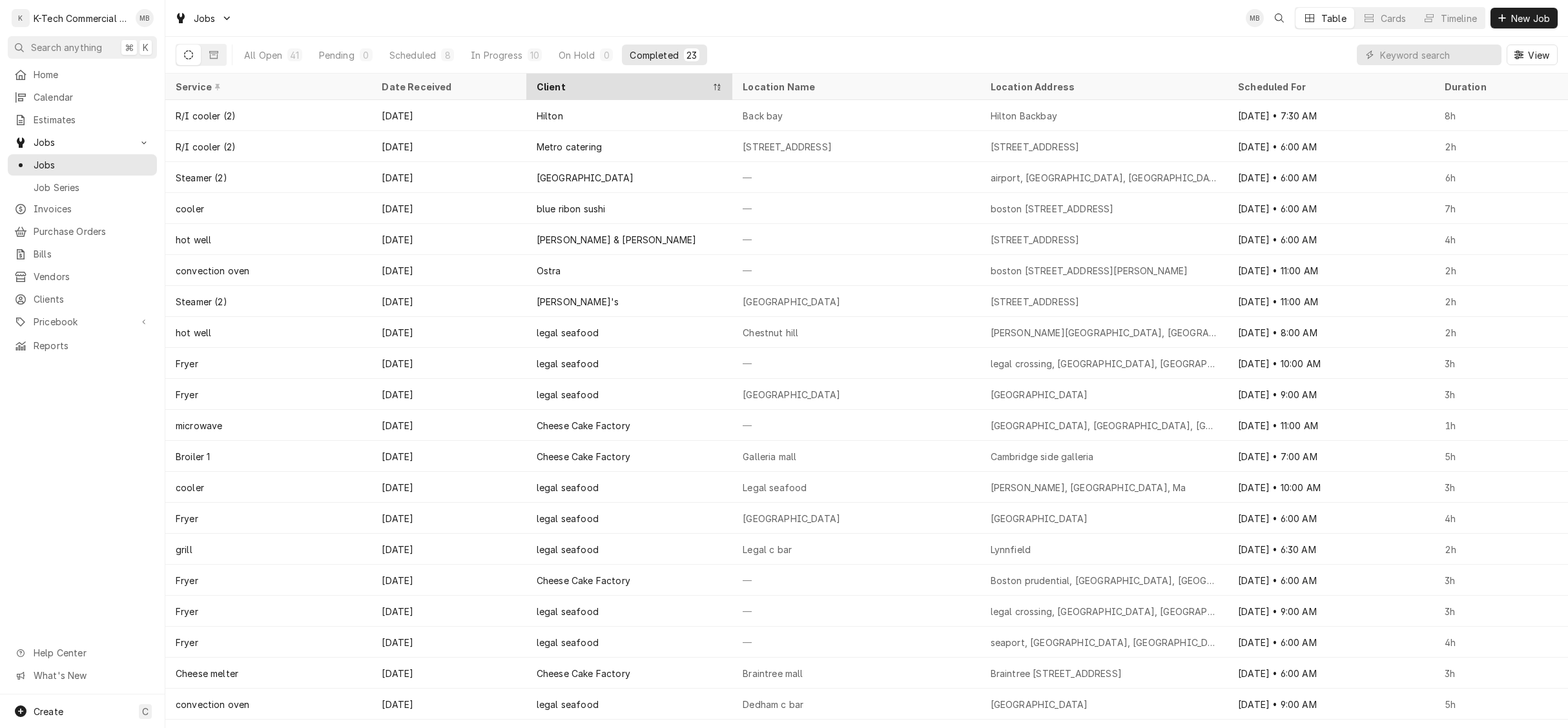
click at [550, 81] on div "Client" at bounding box center [623, 87] width 172 height 13
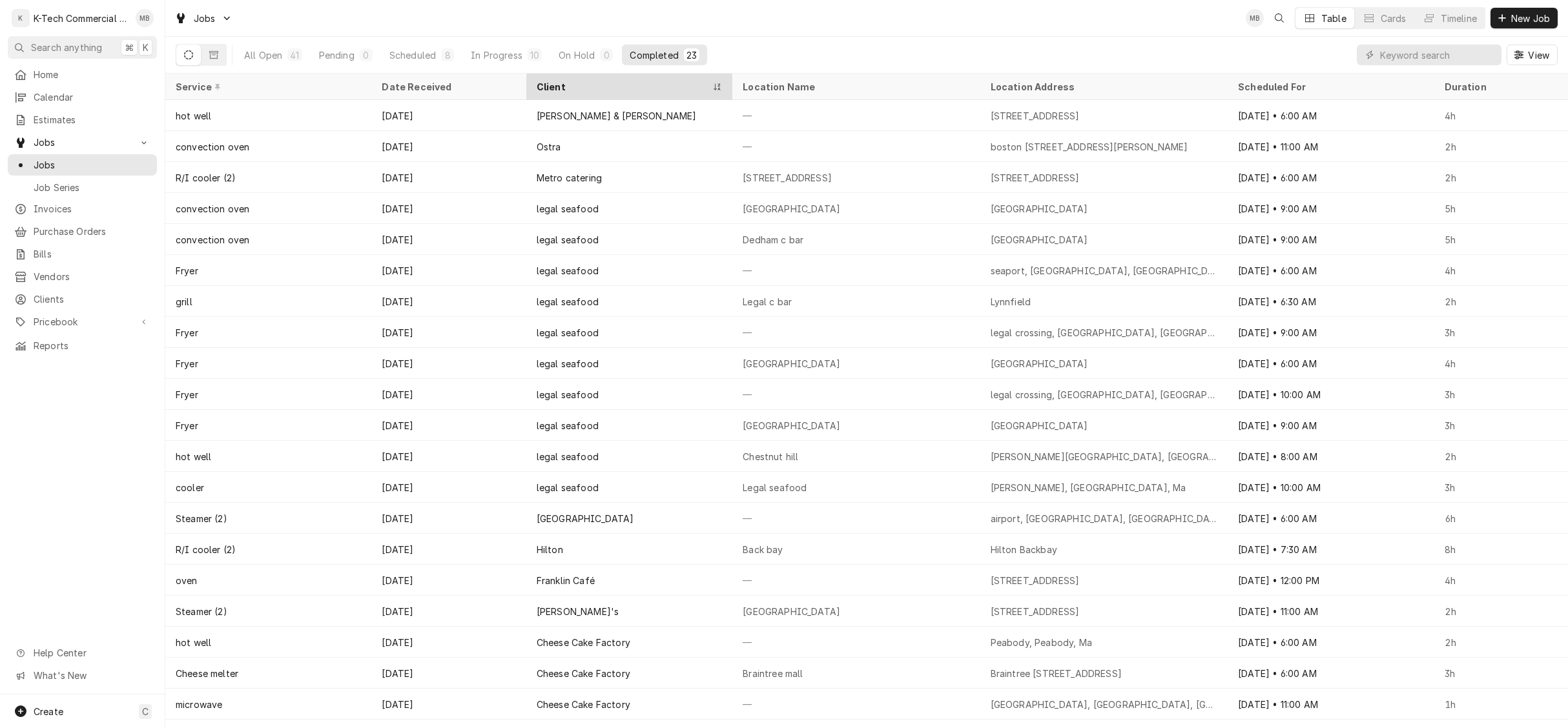
click at [551, 83] on div "Client" at bounding box center [623, 87] width 172 height 13
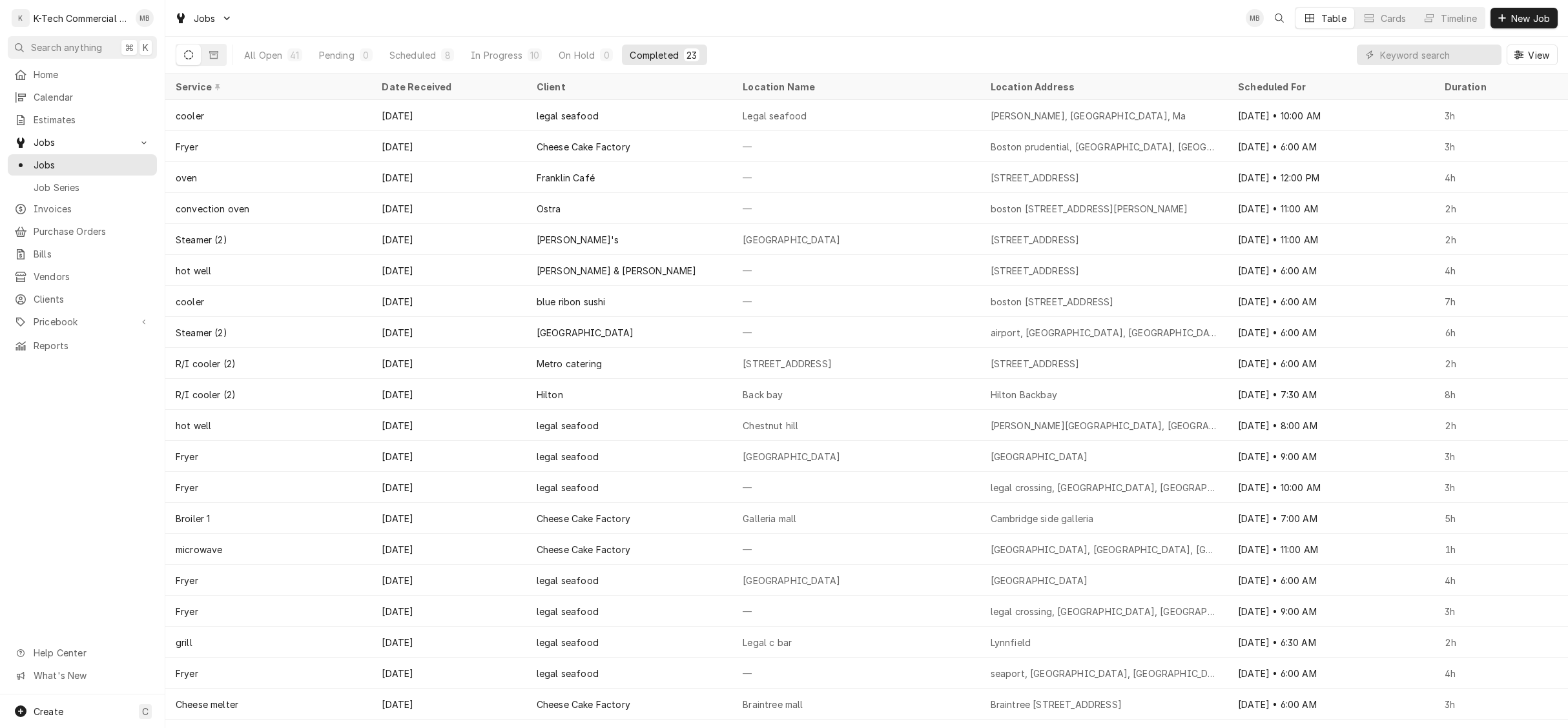
click at [551, 83] on div "Client" at bounding box center [628, 87] width 183 height 13
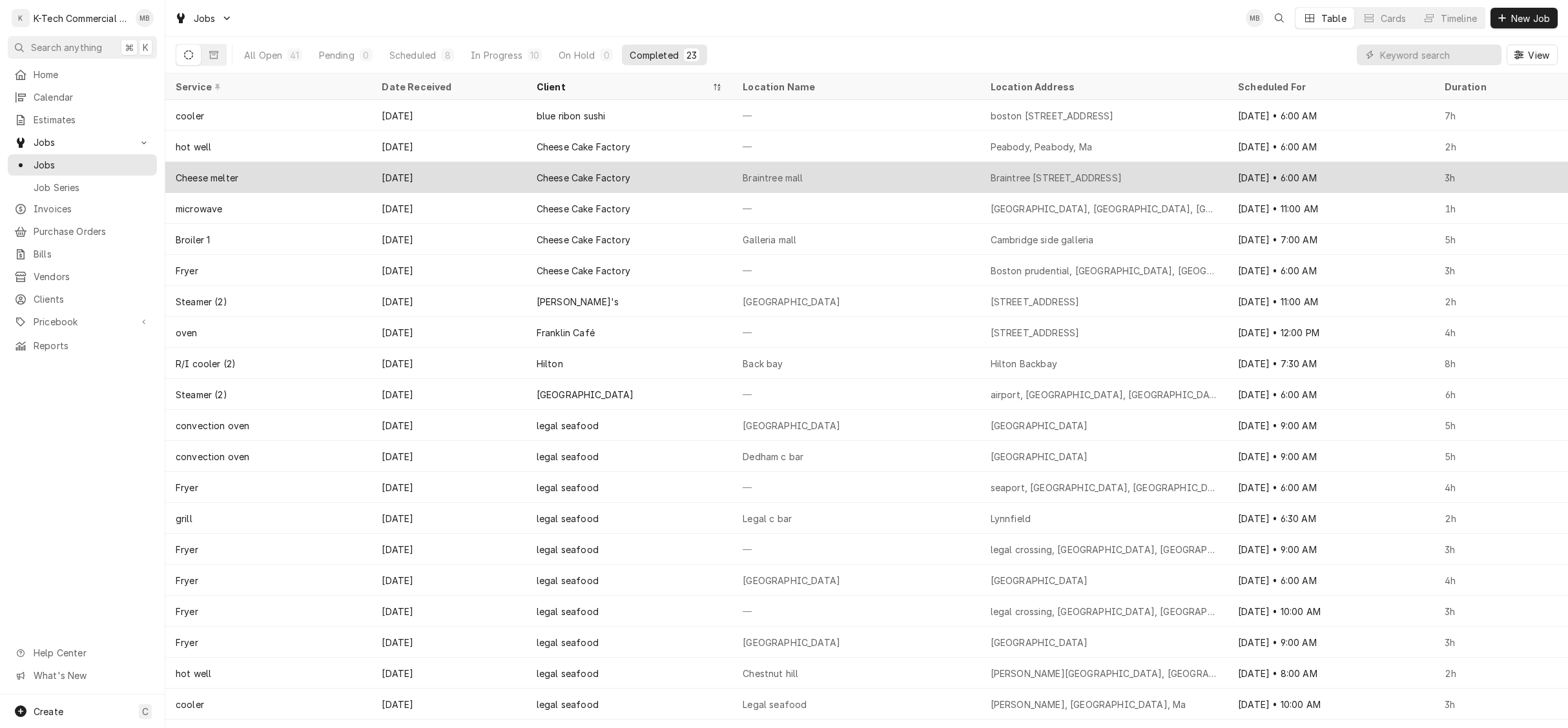
click at [587, 183] on div "Cheese Cake Factory" at bounding box center [629, 177] width 206 height 31
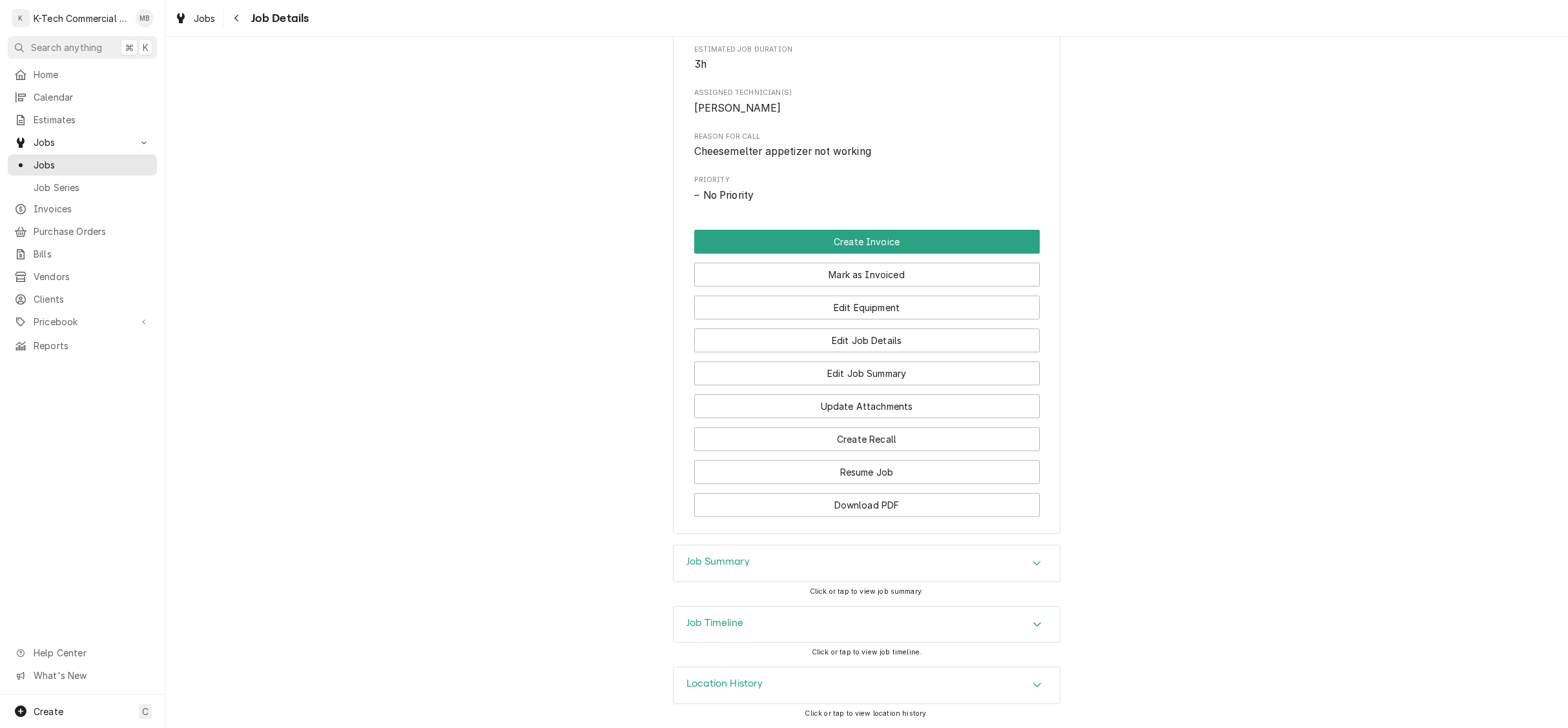
click at [792, 555] on div "Job Summary" at bounding box center [867, 564] width 386 height 36
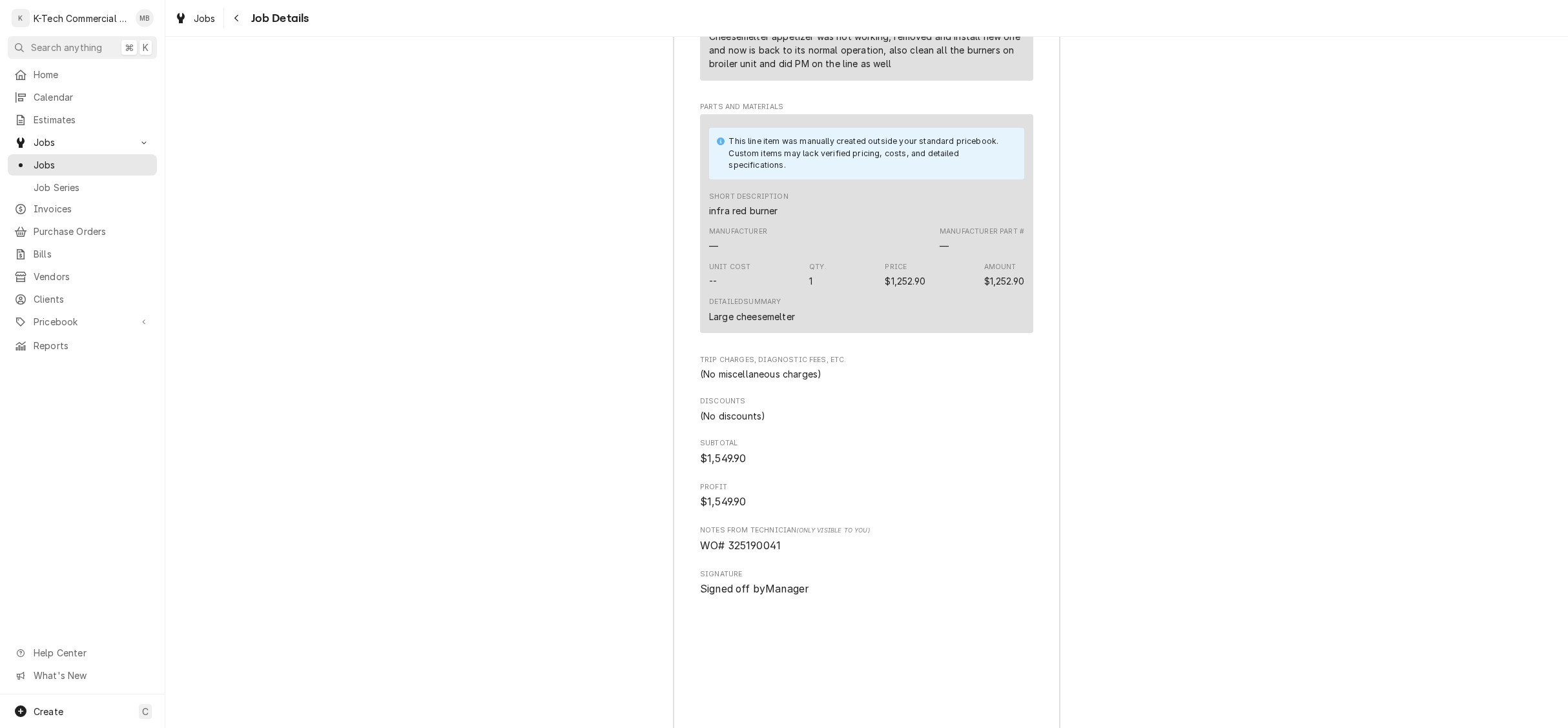
scroll to position [1418, 0]
drag, startPoint x: 744, startPoint y: 576, endPoint x: 797, endPoint y: 576, distance: 53.0
click at [797, 554] on span "WO# 325190041" at bounding box center [867, 546] width 334 height 15
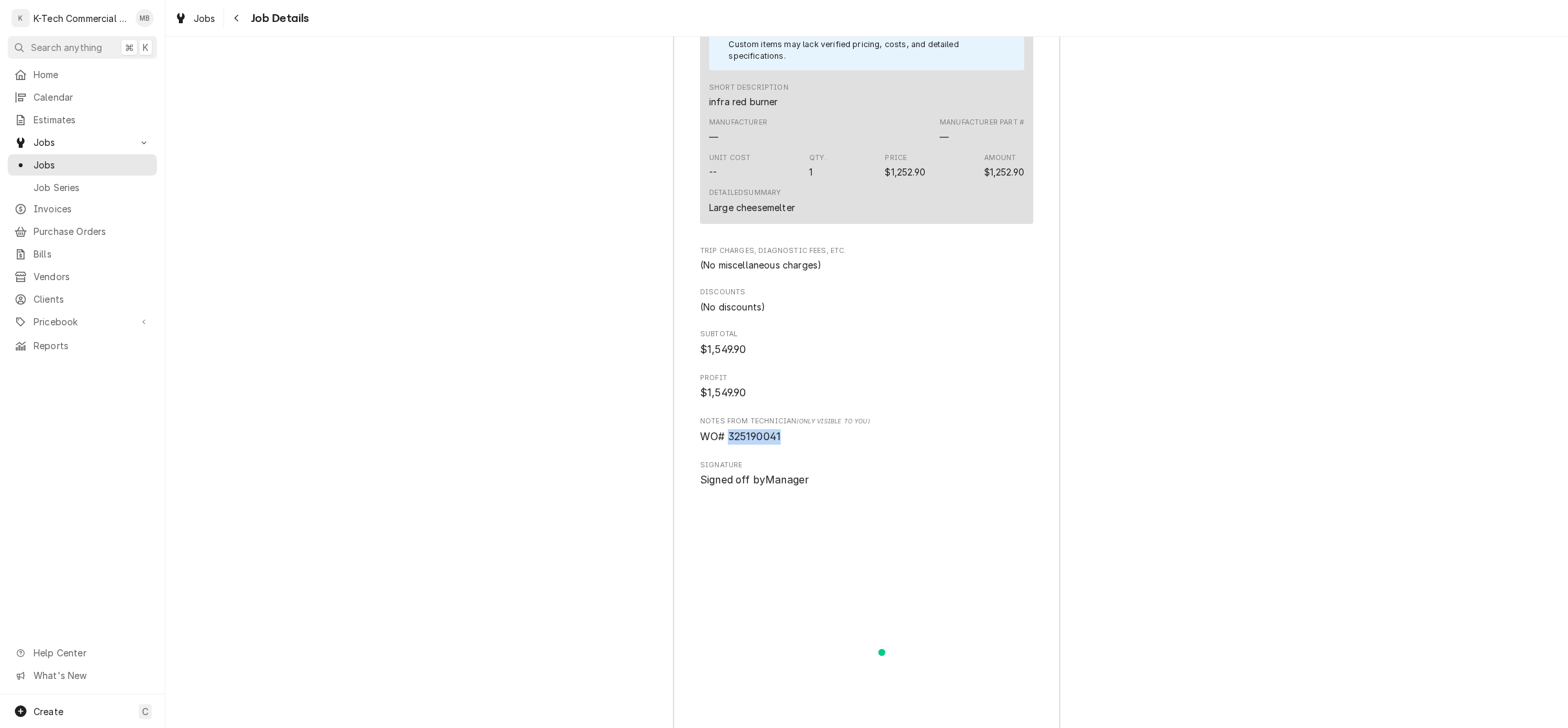
copy span "325190041"
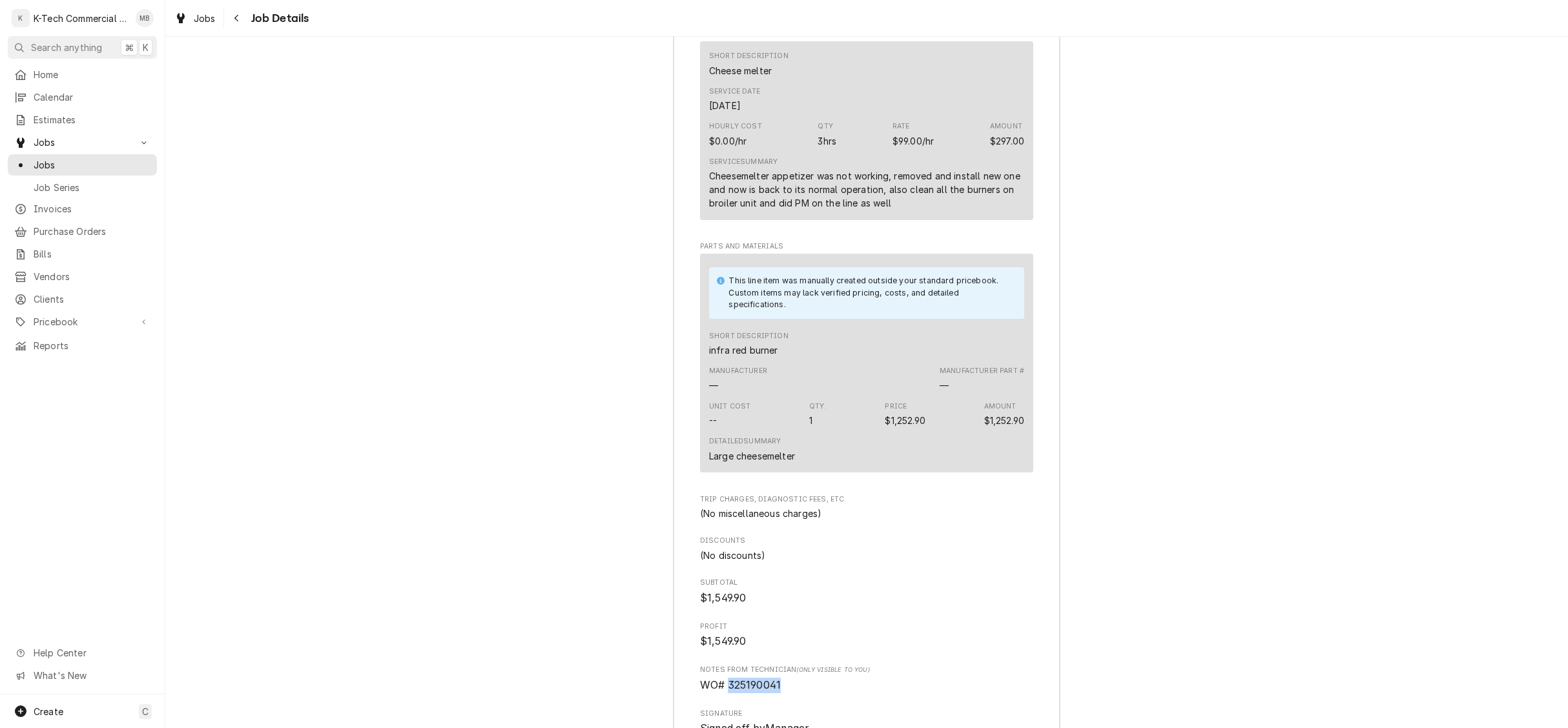
scroll to position [1274, 0]
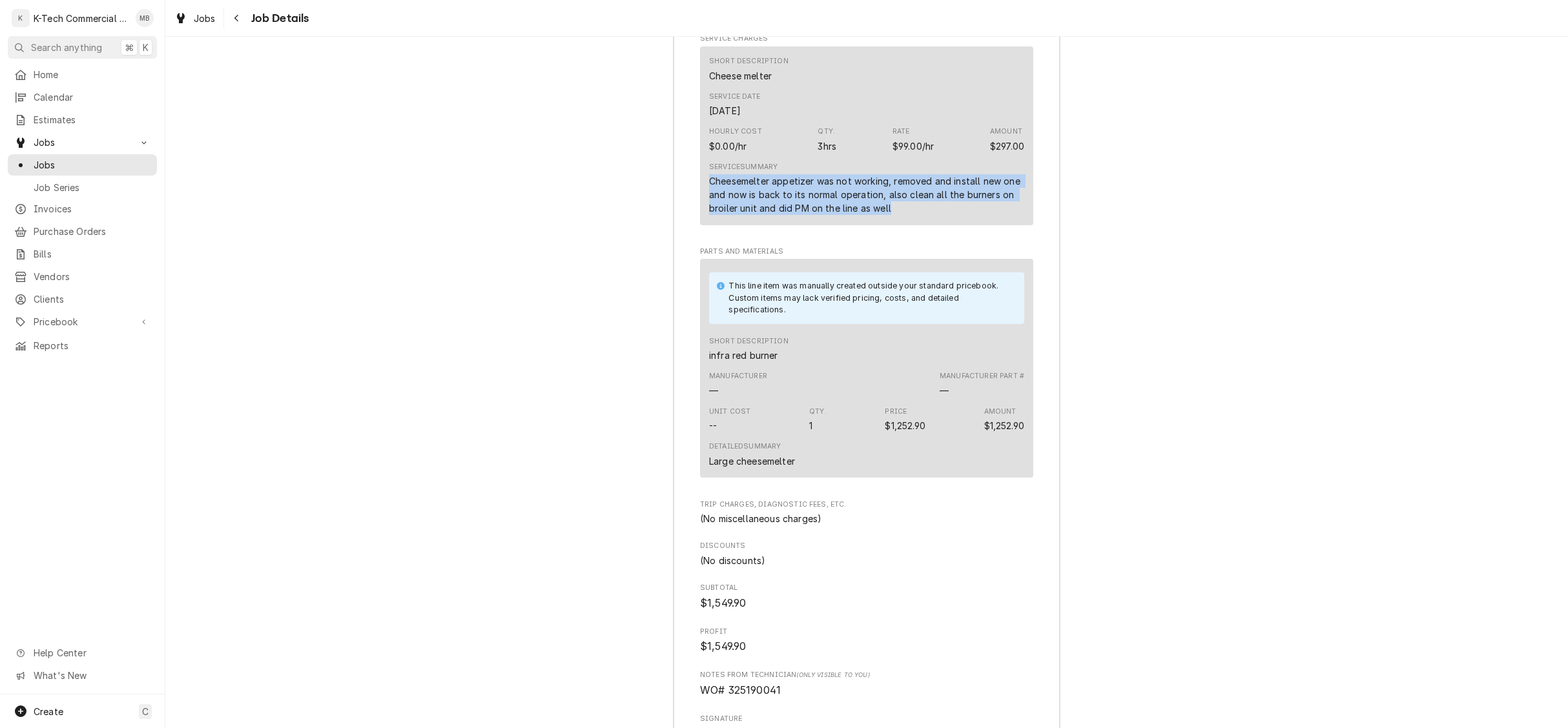
drag, startPoint x: 709, startPoint y: 207, endPoint x: 995, endPoint y: 236, distance: 287.5
click at [995, 215] on div "Cheesemelter appetizer was not working, removed and install new one and now is …" at bounding box center [866, 194] width 315 height 41
copy div "Cheesemelter appetizer was not working, removed and install new one and now is …"
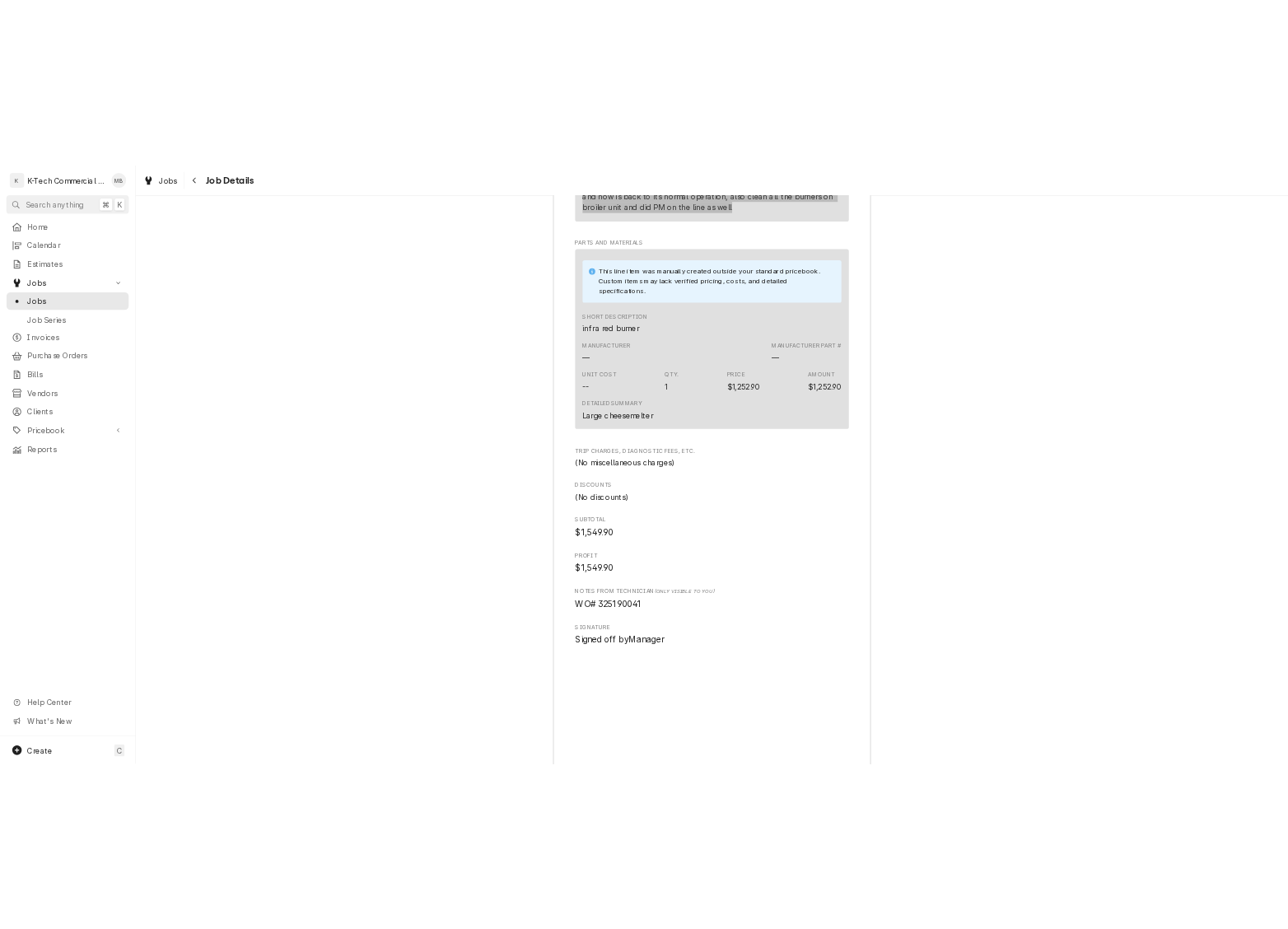
scroll to position [1866, 0]
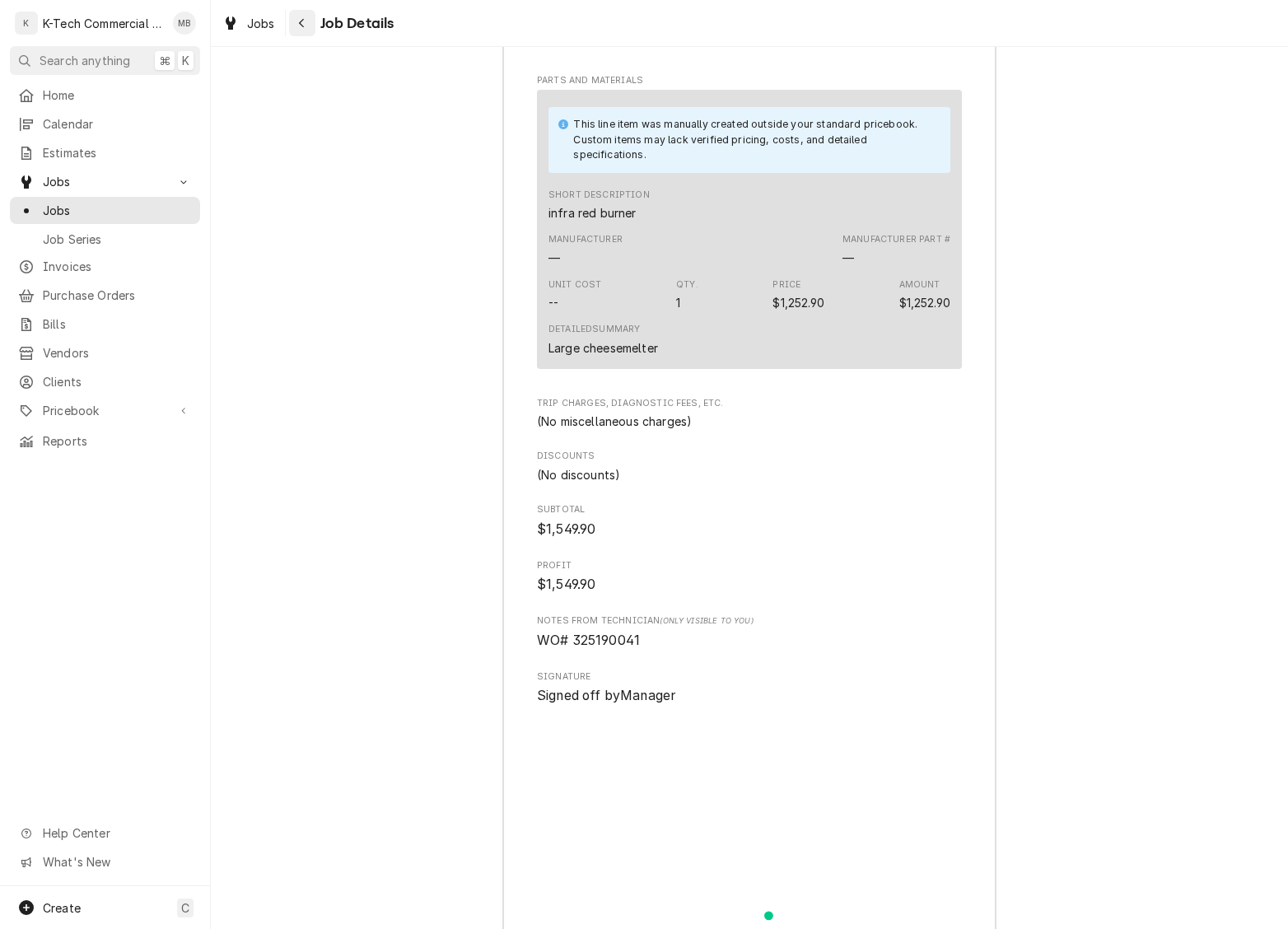
click at [300, 25] on icon "Navigate back" at bounding box center [301, 23] width 5 height 9
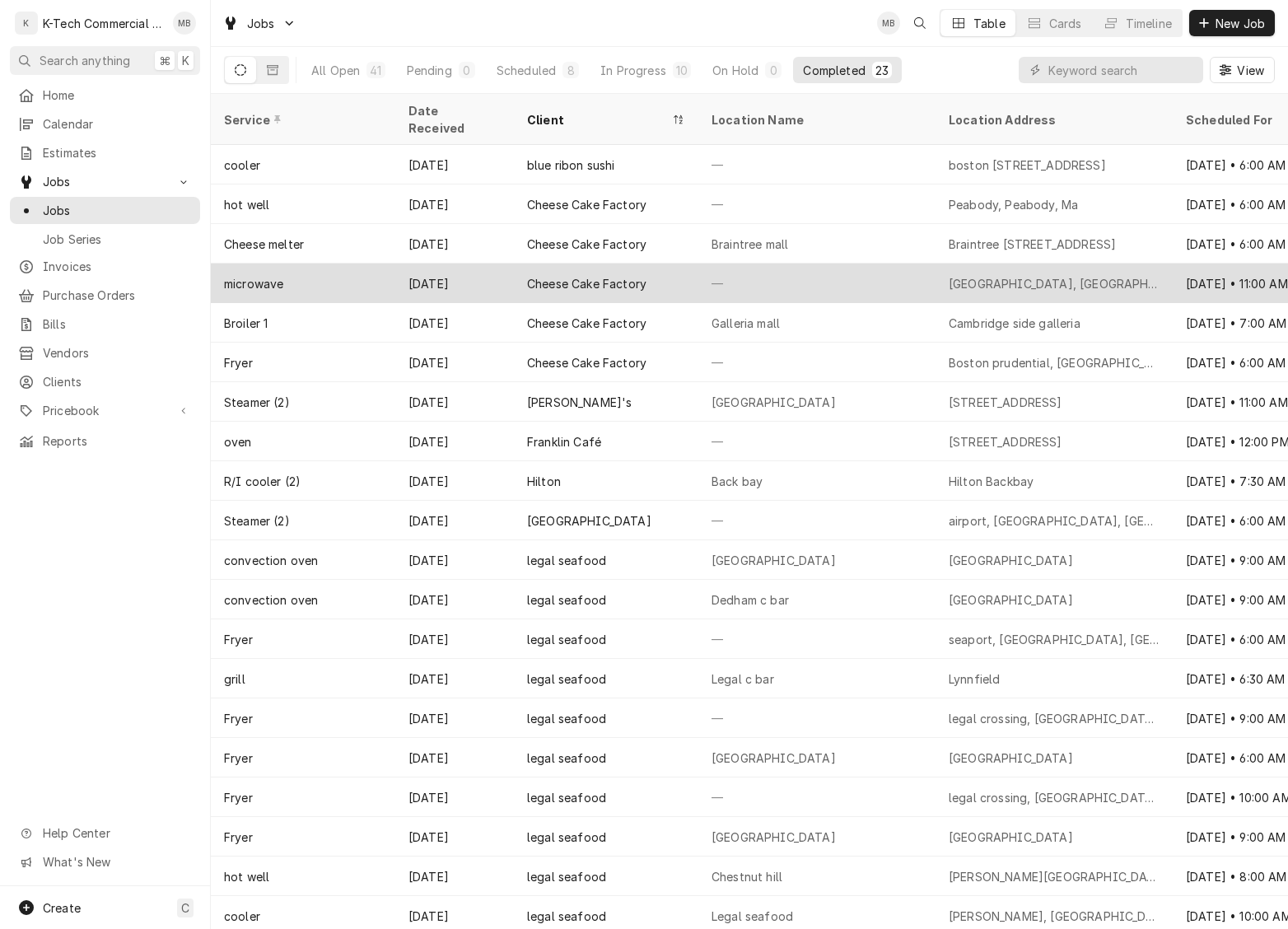
click at [726, 263] on div "—" at bounding box center [817, 283] width 237 height 40
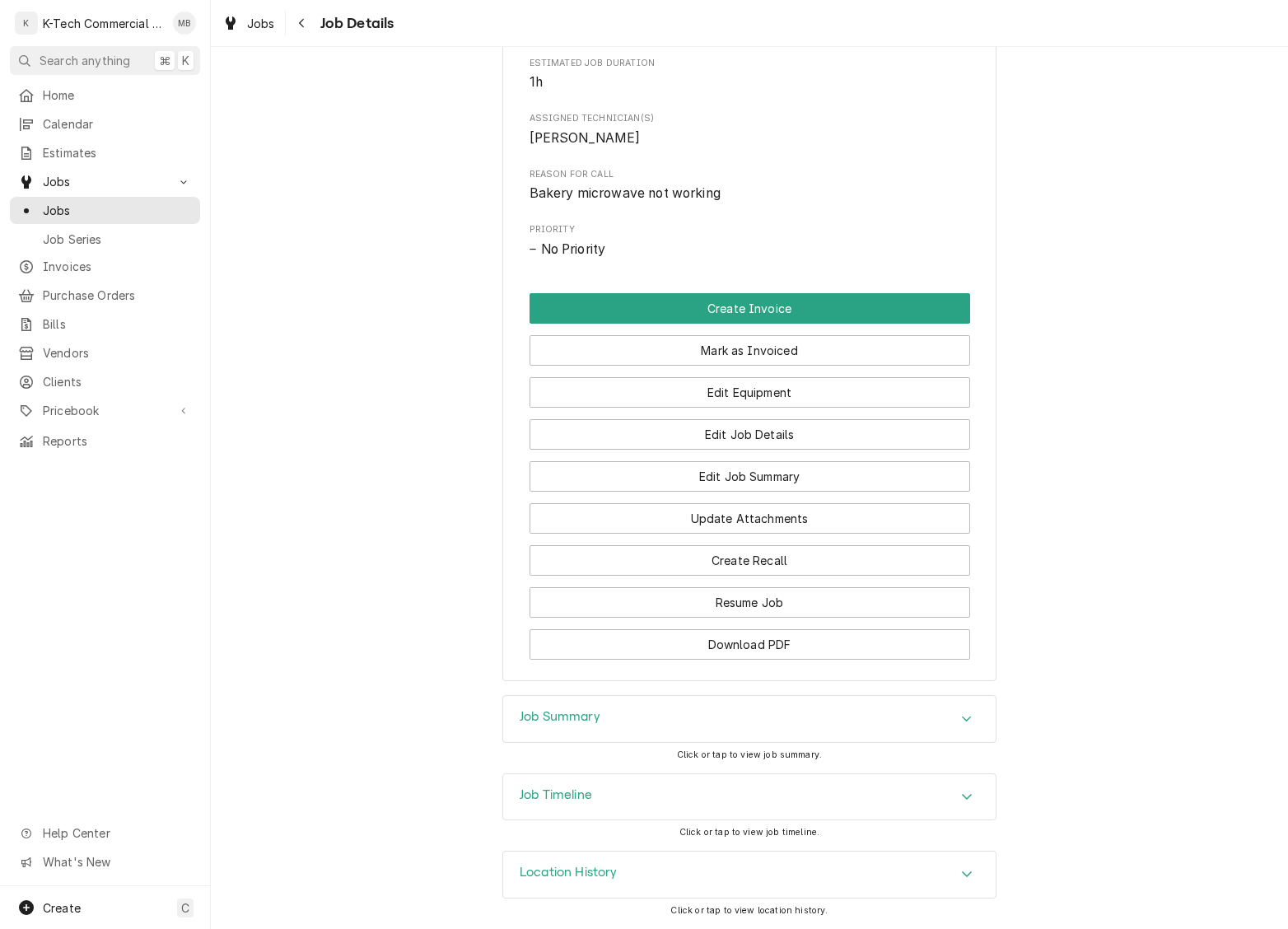
click at [728, 710] on div "Job Summary" at bounding box center [750, 719] width 492 height 46
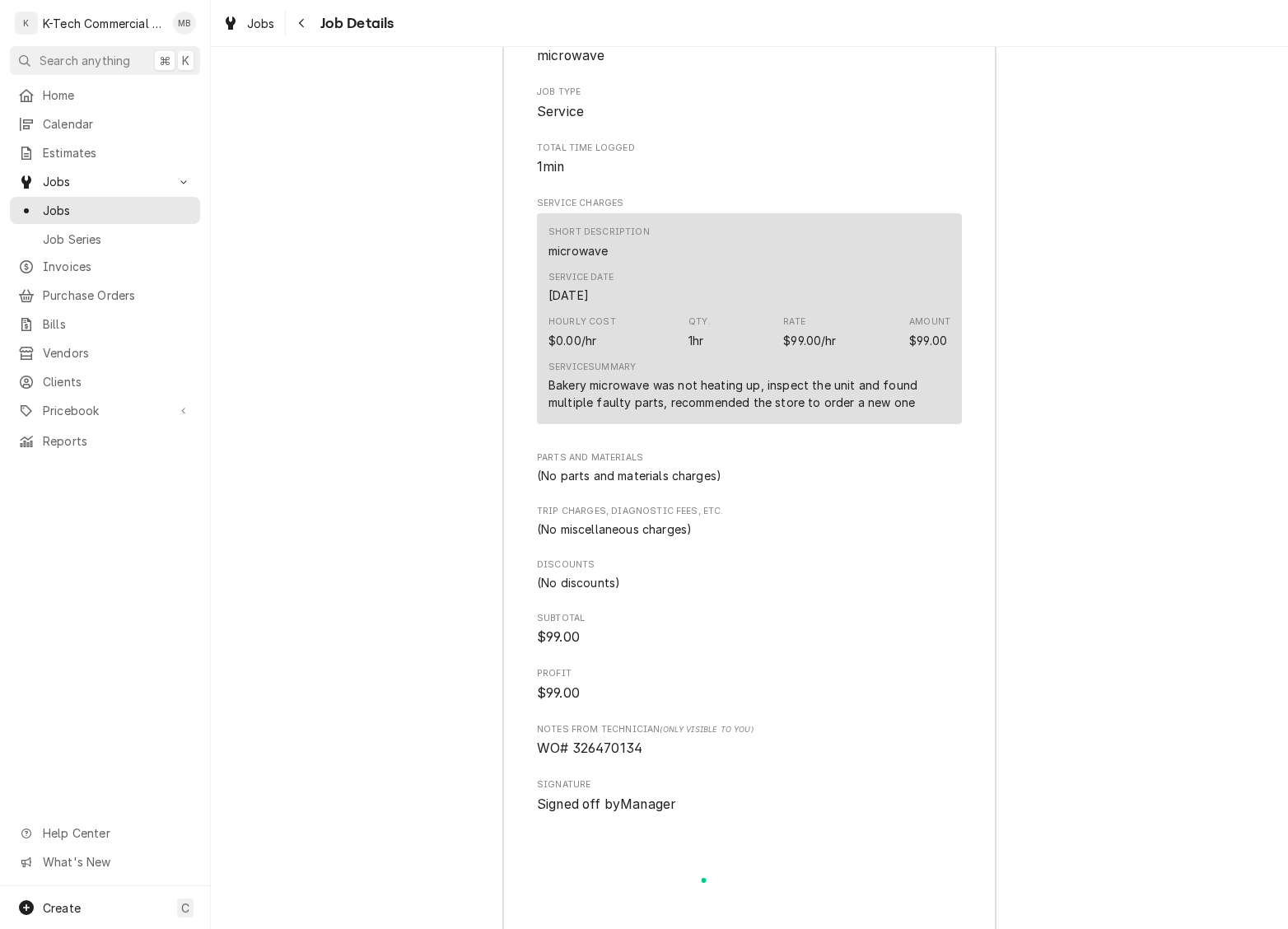
scroll to position [1500, 0]
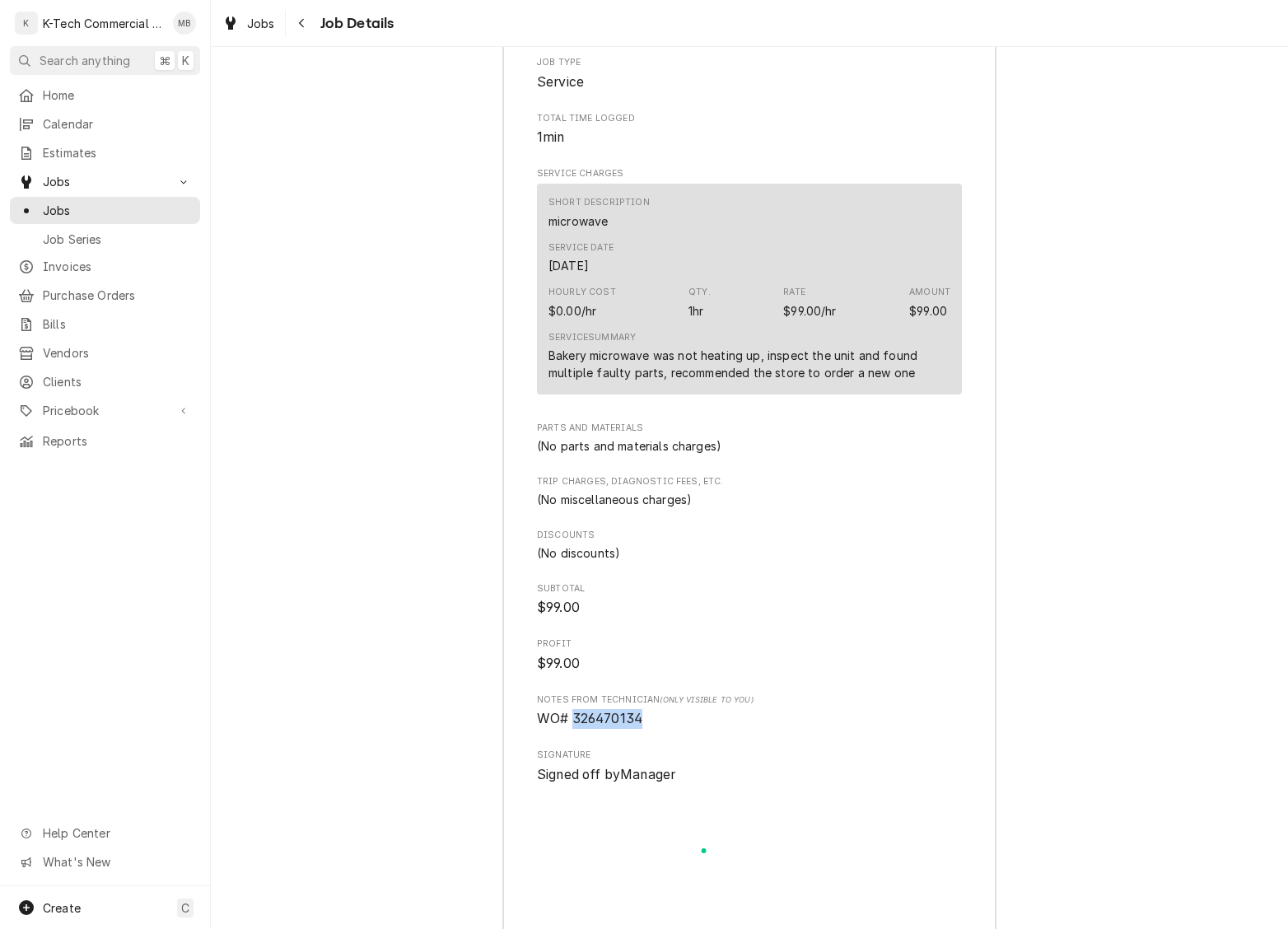
drag, startPoint x: 575, startPoint y: 739, endPoint x: 719, endPoint y: 745, distance: 144.1
click at [719, 729] on span "WO# 326470134" at bounding box center [749, 718] width 425 height 20
copy span "326470134"
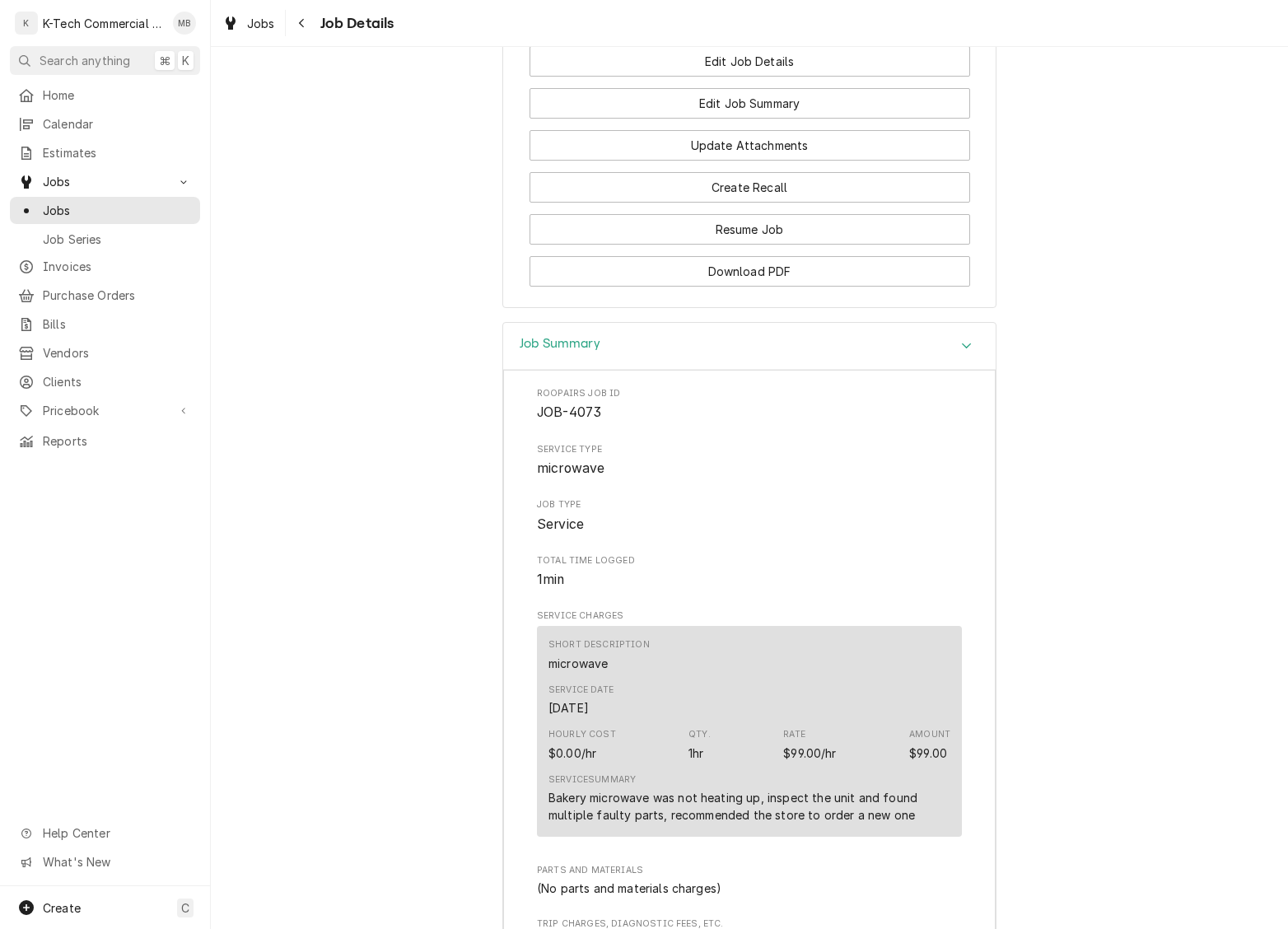
scroll to position [884, 0]
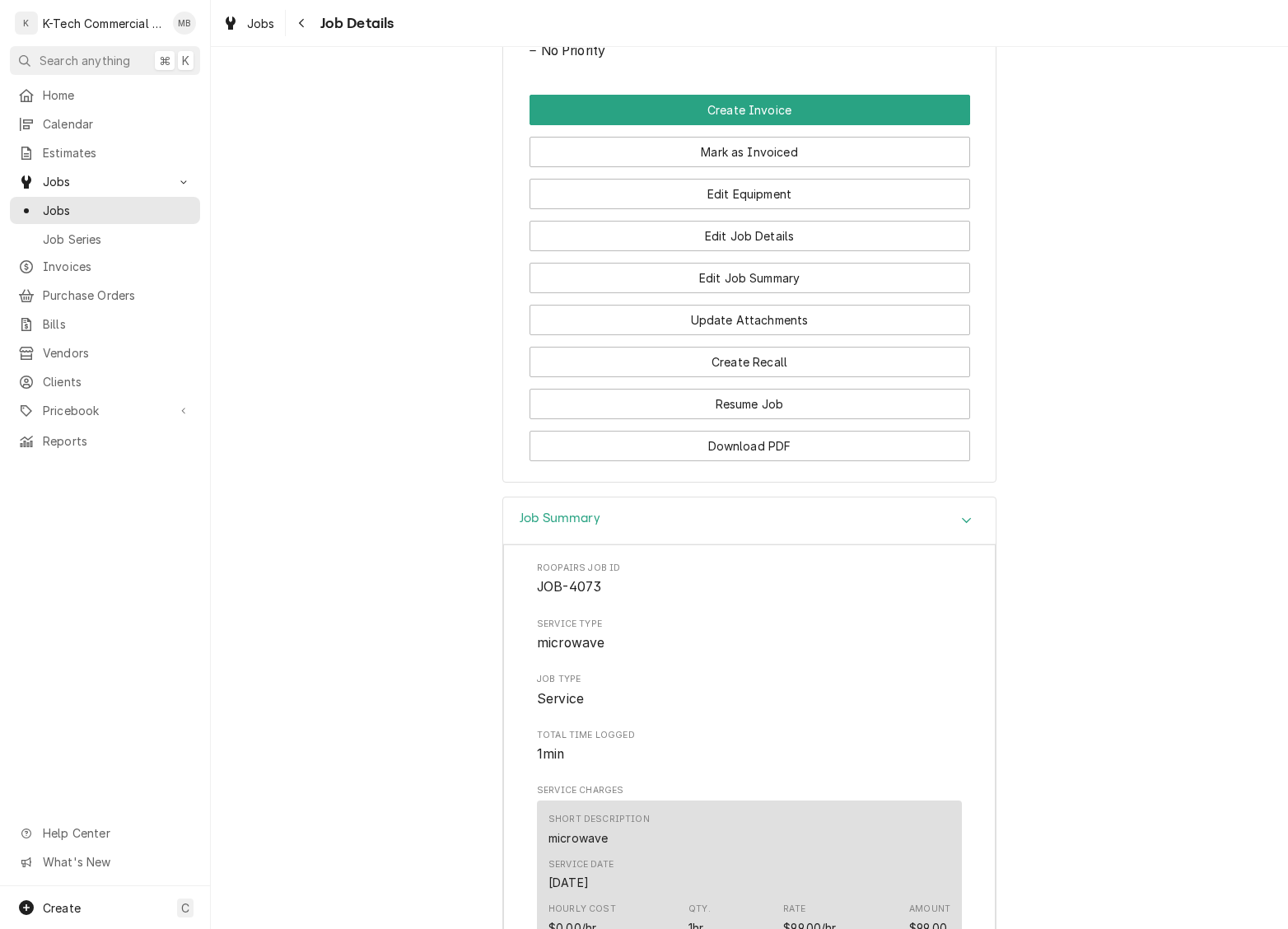
click at [782, 166] on button "Mark as Invoiced" at bounding box center [750, 152] width 441 height 31
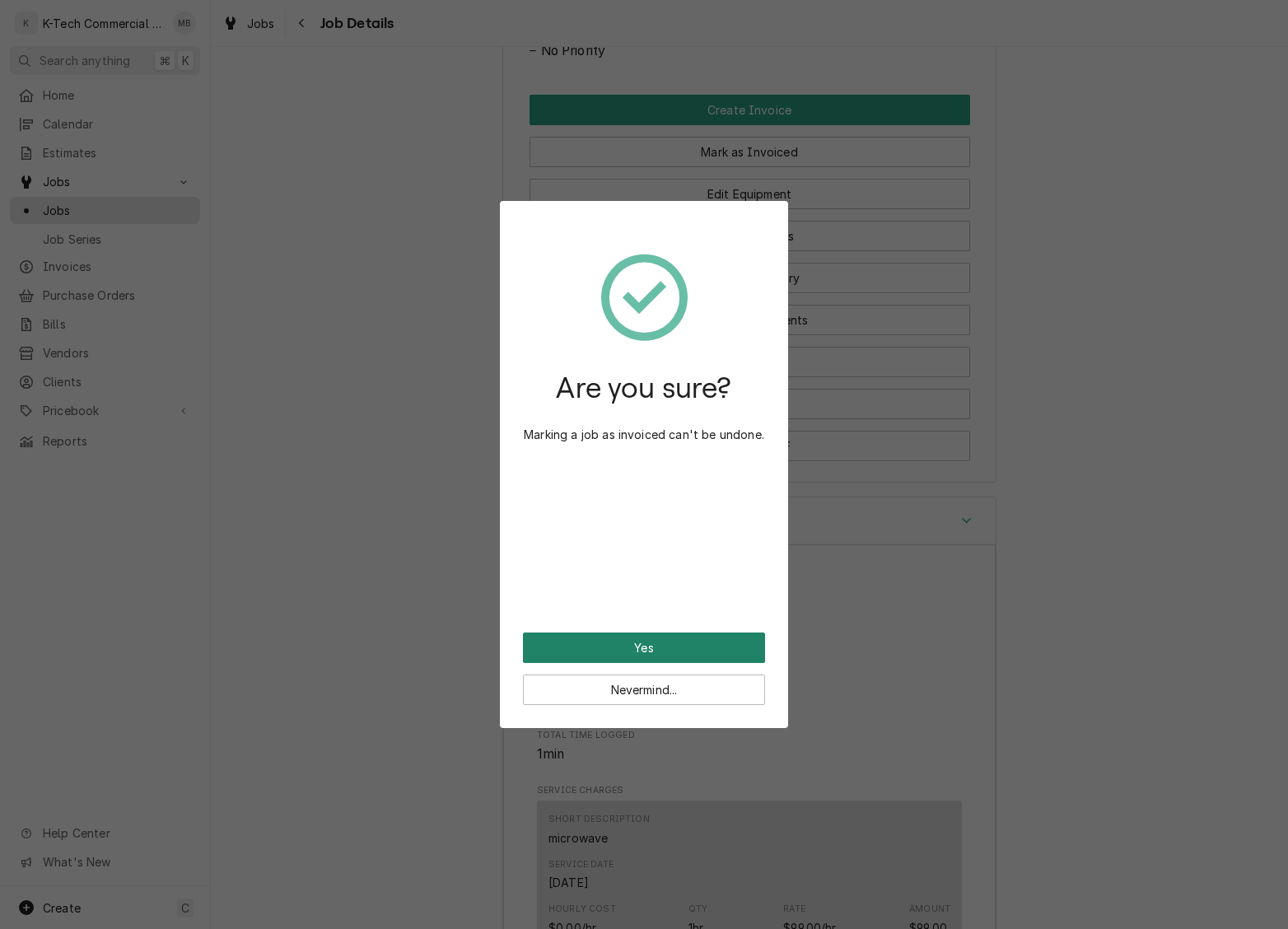
scroll to position [0, 0]
drag, startPoint x: 666, startPoint y: 639, endPoint x: 1111, endPoint y: 489, distance: 469.6
click at [666, 639] on button "Yes" at bounding box center [644, 648] width 242 height 31
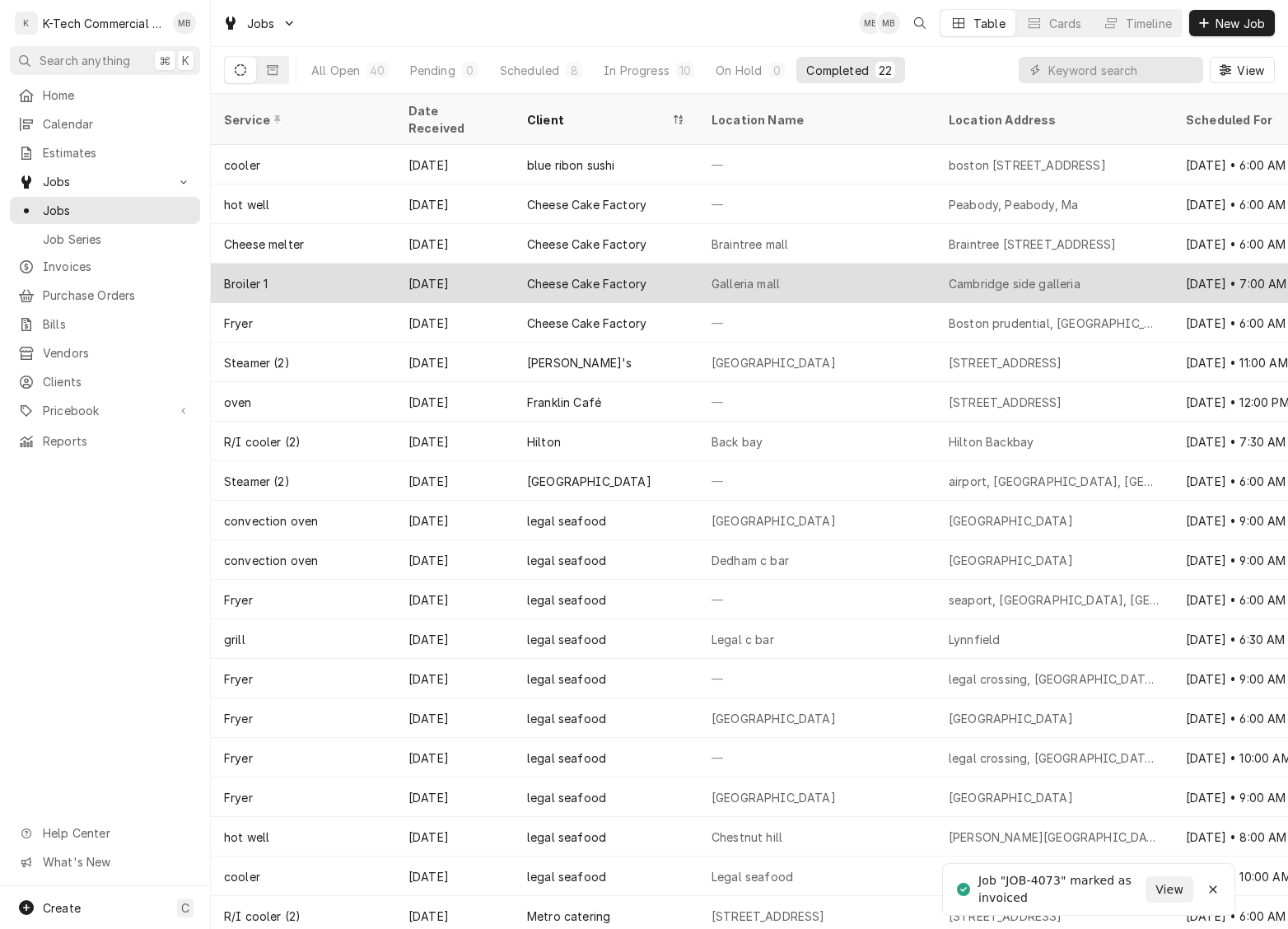
click at [588, 275] on div "Cheese Cake Factory" at bounding box center [587, 284] width 120 height 17
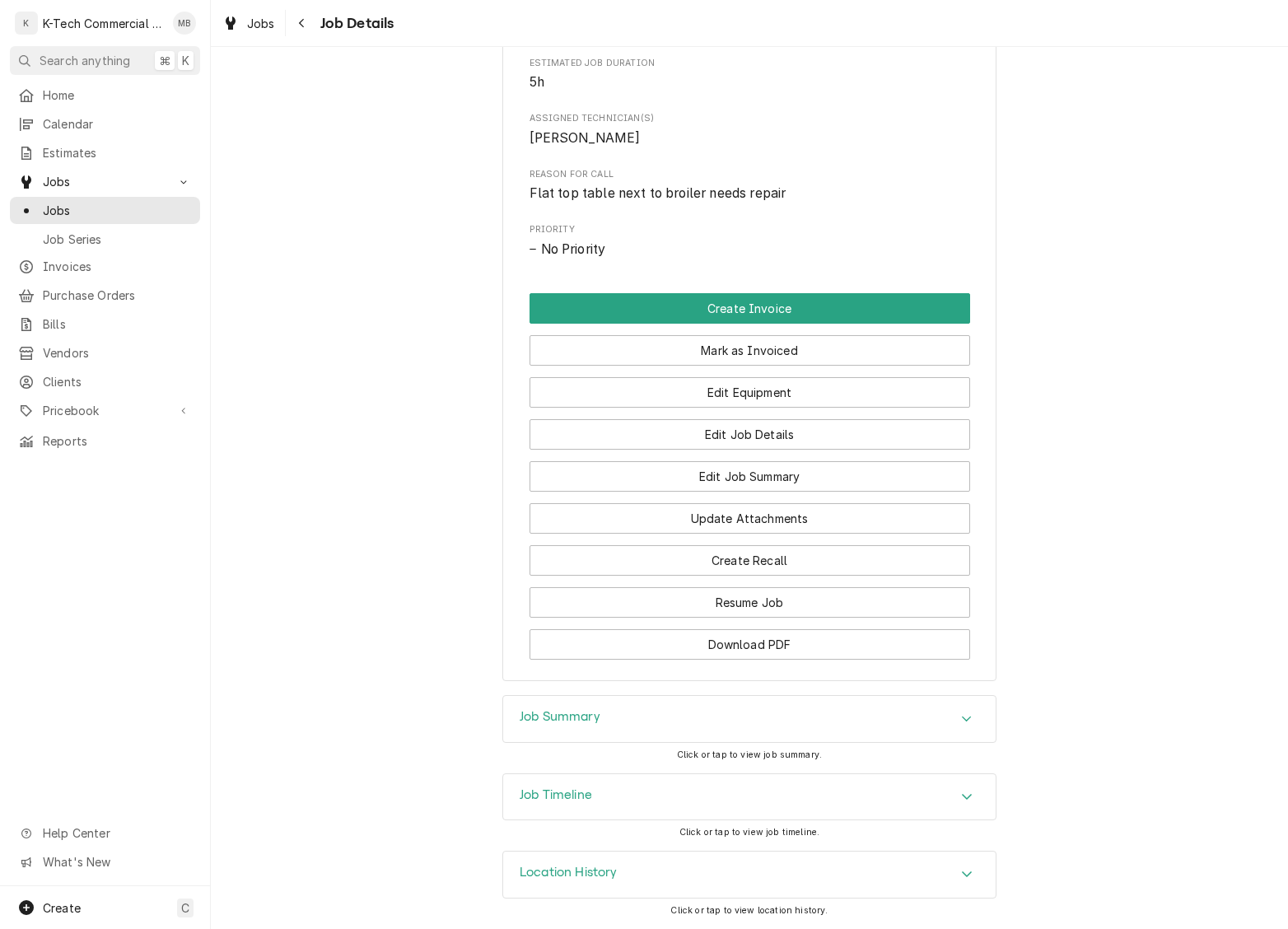
scroll to position [695, 0]
click at [652, 710] on div "Job Summary" at bounding box center [750, 719] width 492 height 46
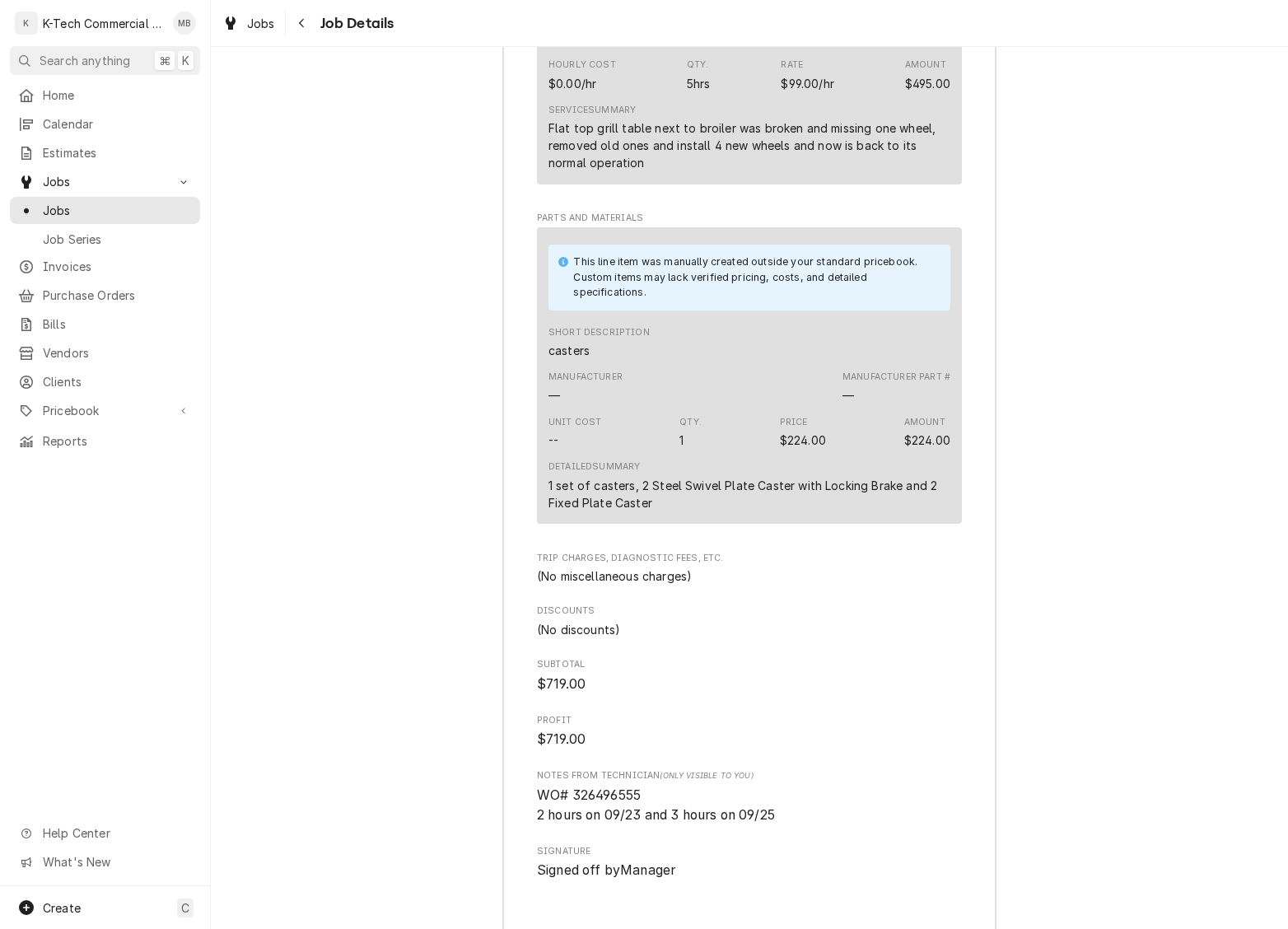
scroll to position [1779, 0]
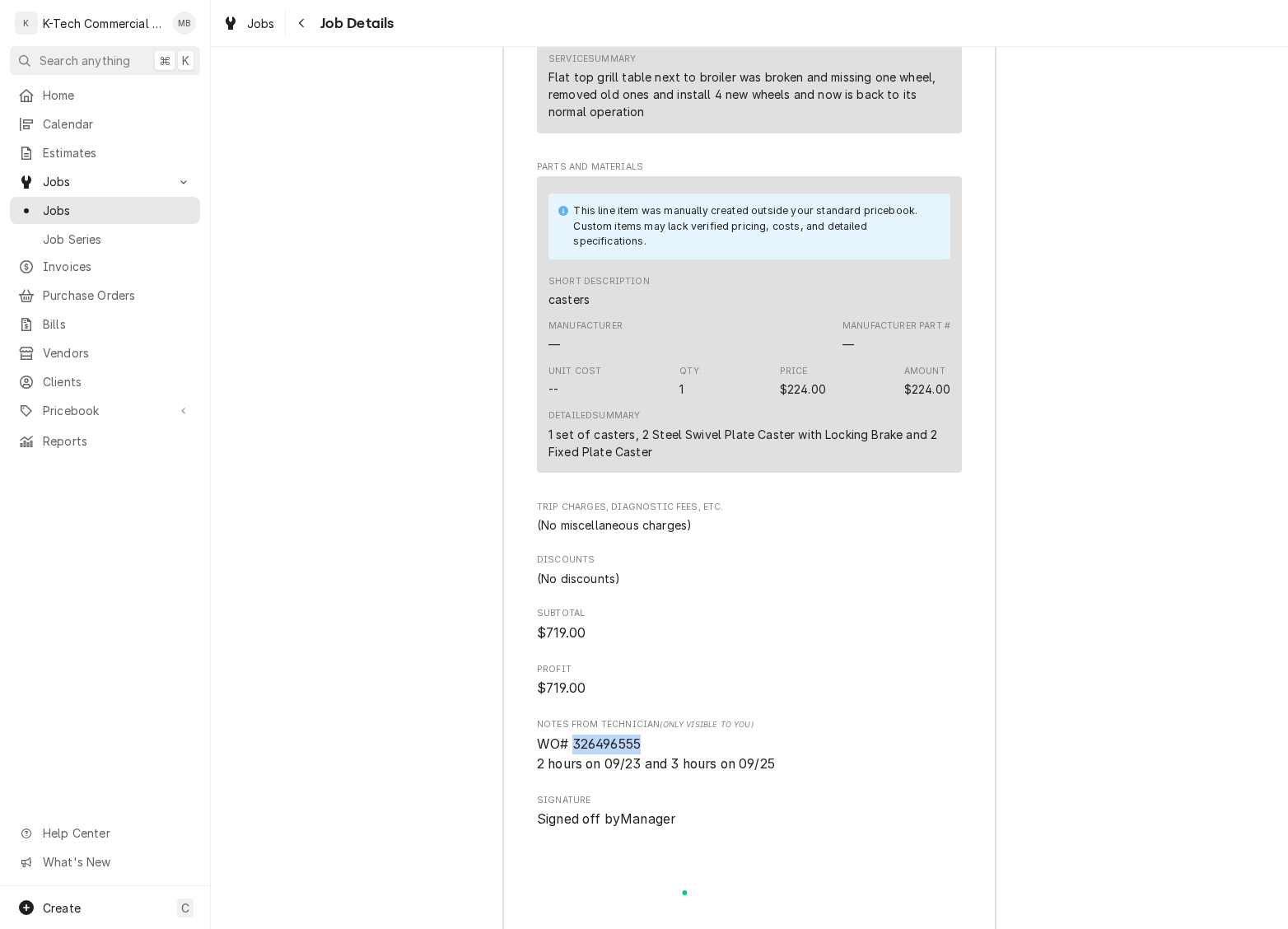
drag, startPoint x: 575, startPoint y: 763, endPoint x: 664, endPoint y: 762, distance: 89.0
click at [664, 762] on span "WO# 326496555 2 hours on 09/23 and 3 hours on 09/25" at bounding box center [749, 754] width 425 height 39
copy span "326496555"
drag, startPoint x: 548, startPoint y: 452, endPoint x: 914, endPoint y: 461, distance: 366.1
click at [914, 461] on div "This line item was manually created outside your standard pricebook. Custom ite…" at bounding box center [749, 324] width 425 height 296
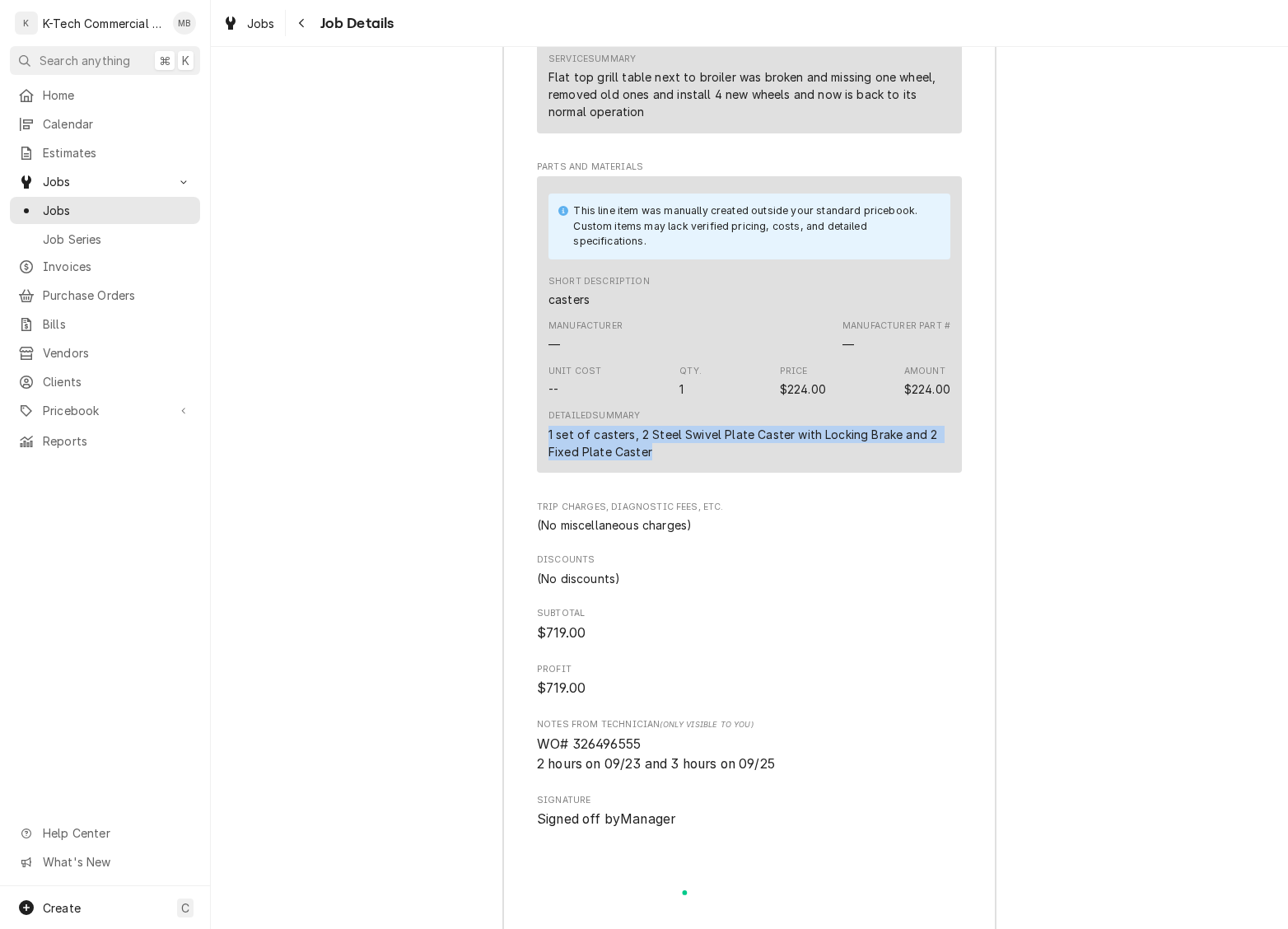
copy div "1 set of casters, 2 Steel Swivel Plate Caster with Locking Brake and 2 Fixed Pl…"
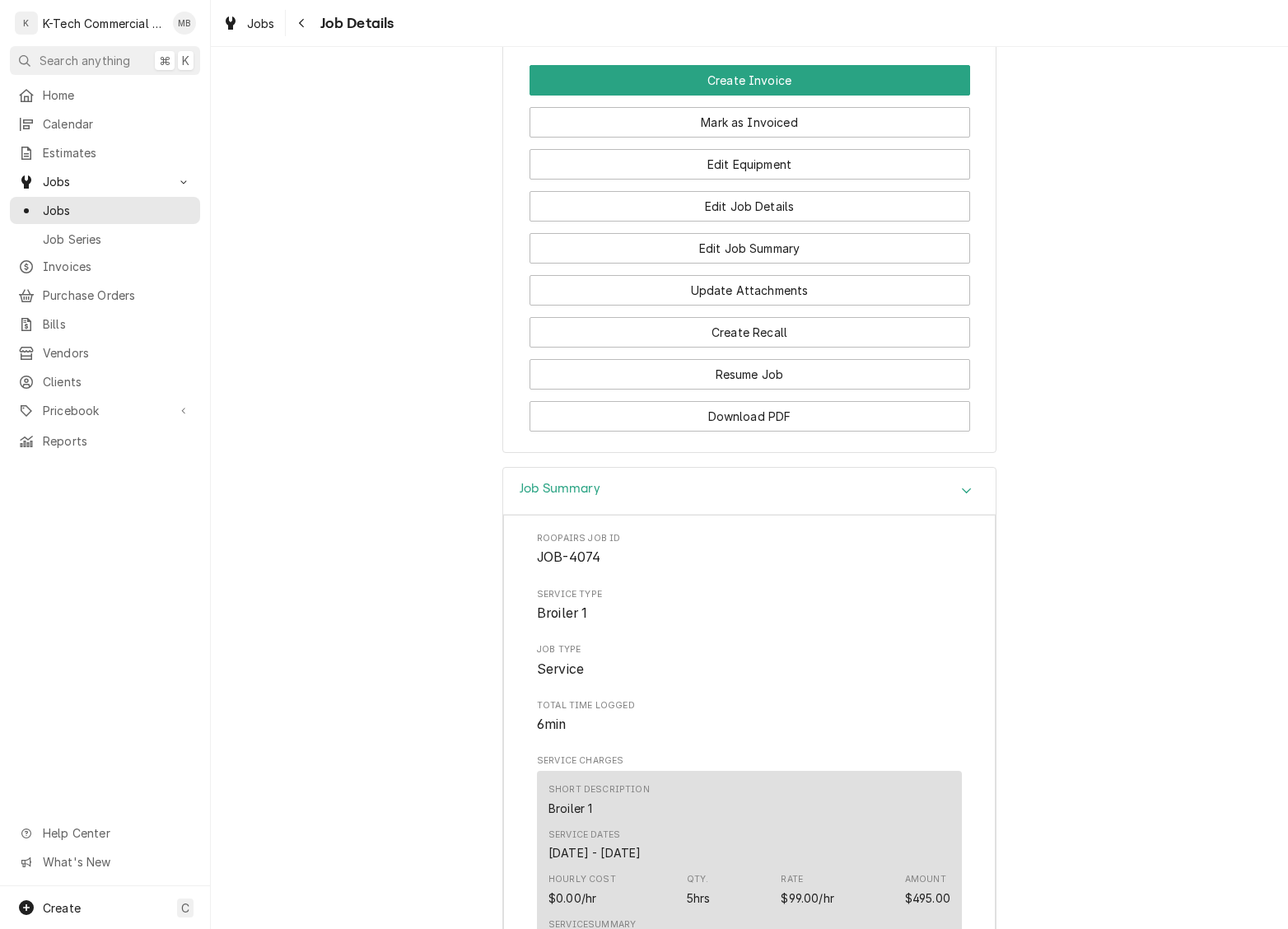
scroll to position [808, 0]
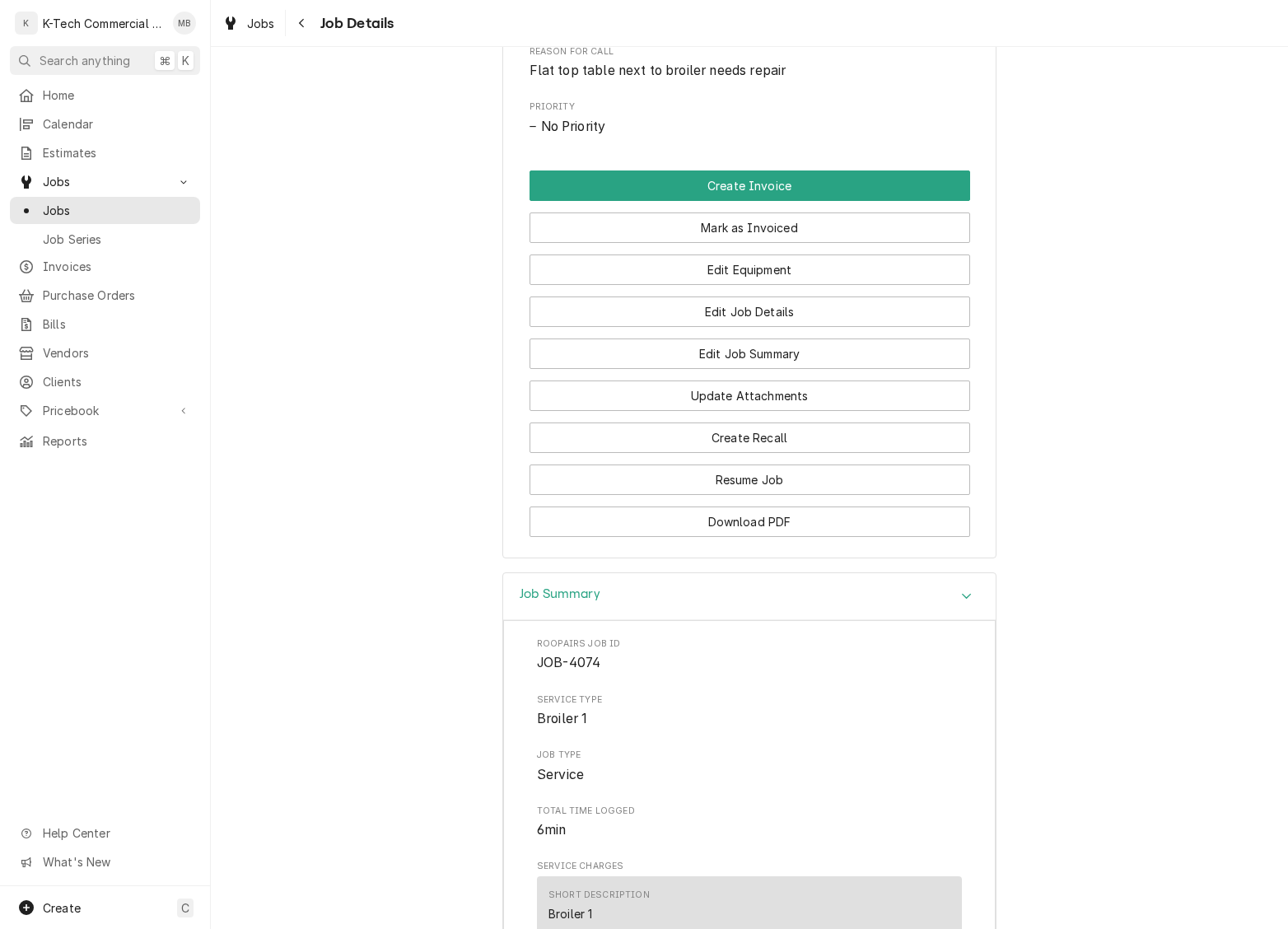
drag, startPoint x: 809, startPoint y: 241, endPoint x: 722, endPoint y: 414, distance: 193.6
click at [808, 241] on button "Mark as Invoiced" at bounding box center [750, 228] width 441 height 31
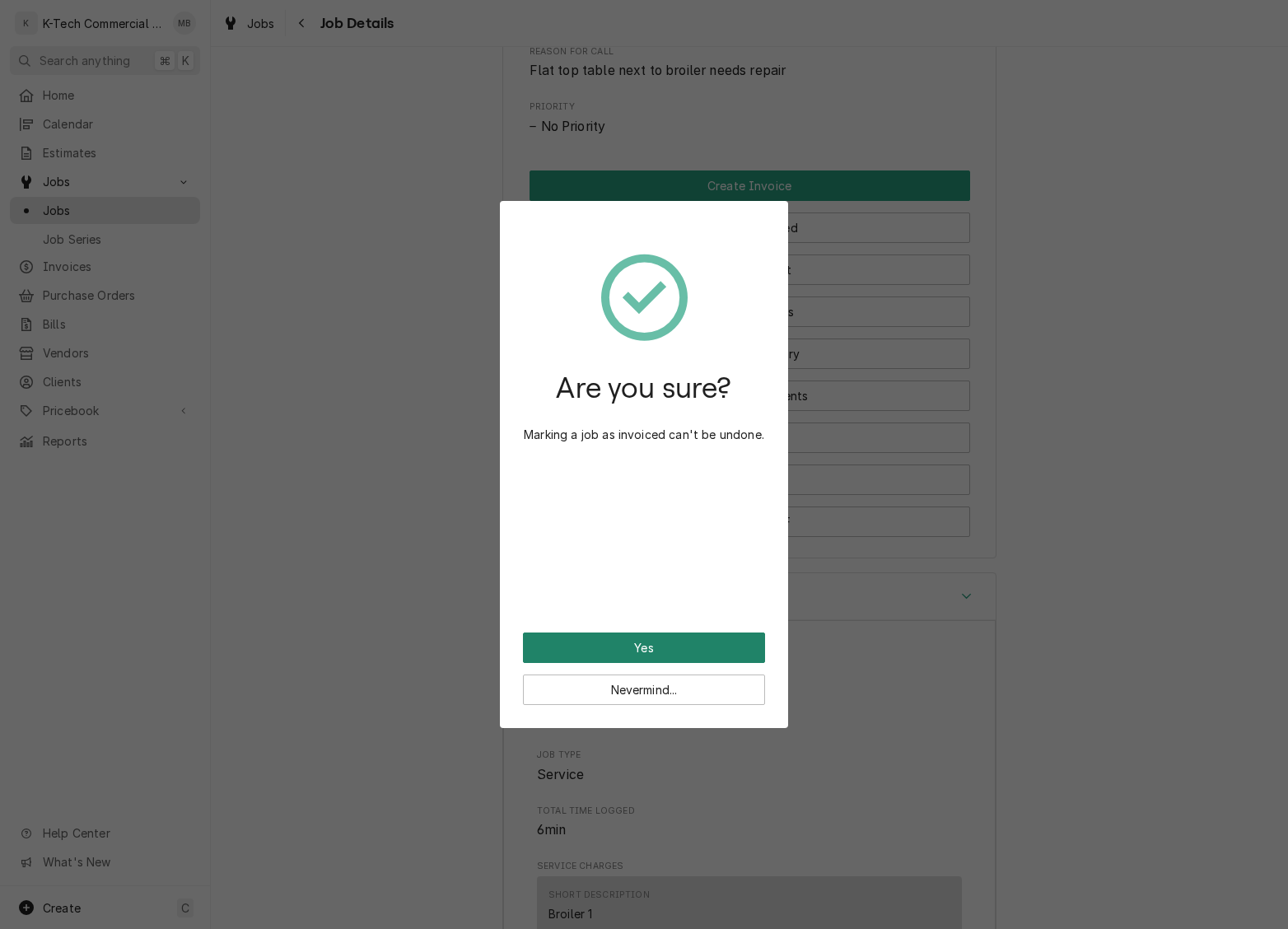
click at [673, 649] on button "Yes" at bounding box center [644, 648] width 242 height 31
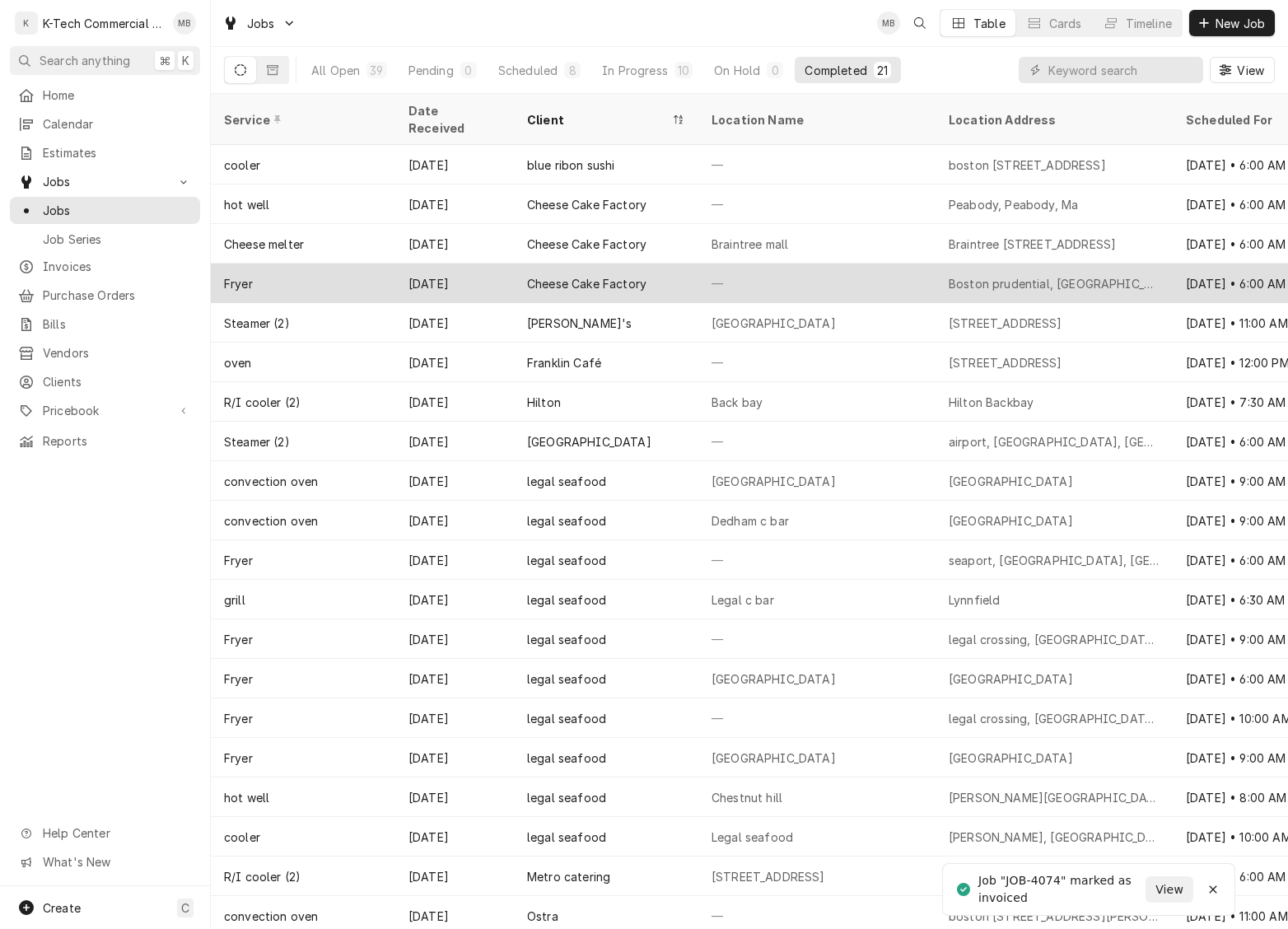
click at [564, 274] on div "Cheese Cake Factory" at bounding box center [605, 283] width 184 height 40
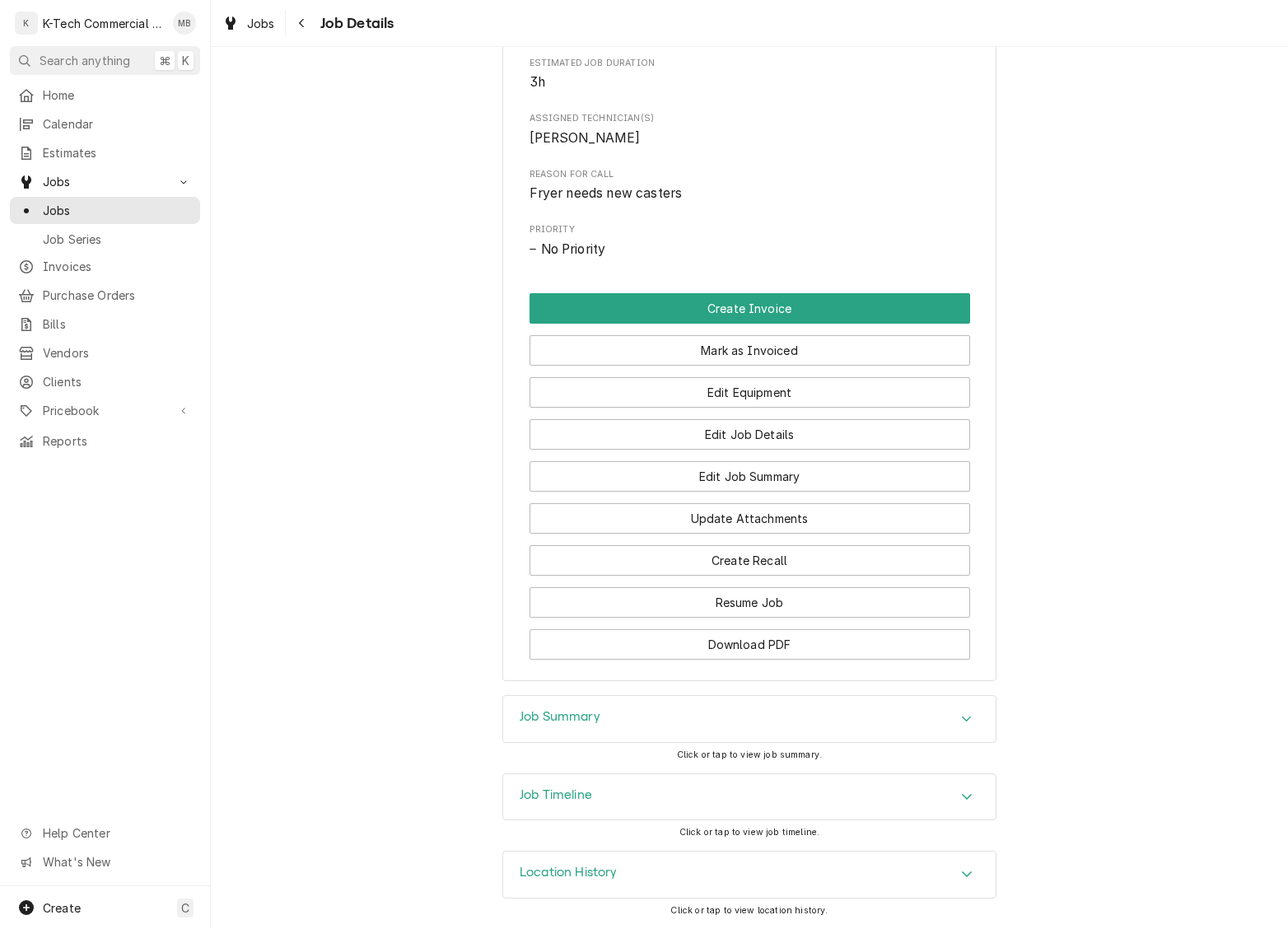
click at [728, 713] on div "Job Summary" at bounding box center [750, 719] width 492 height 46
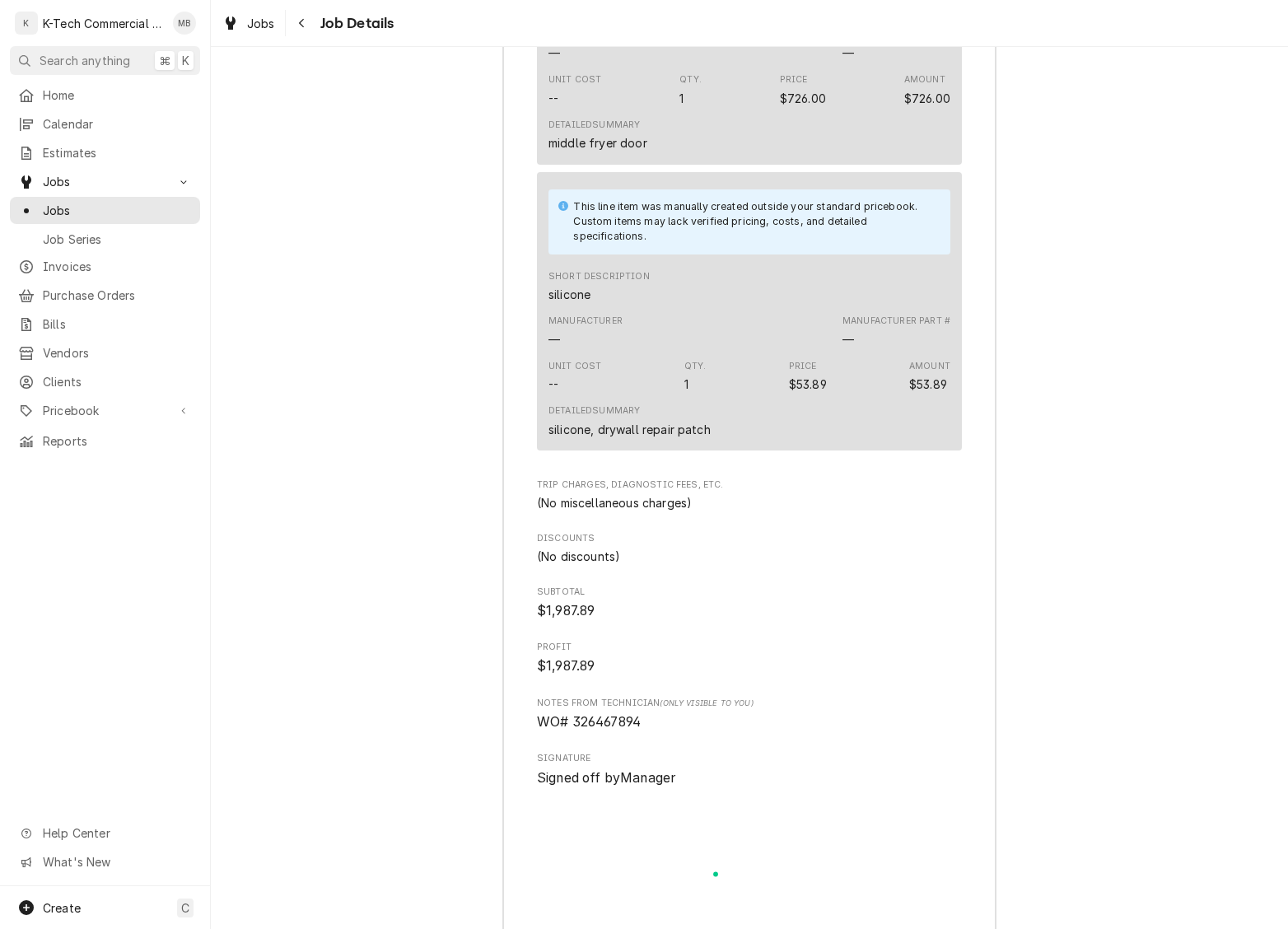
scroll to position [2373, 0]
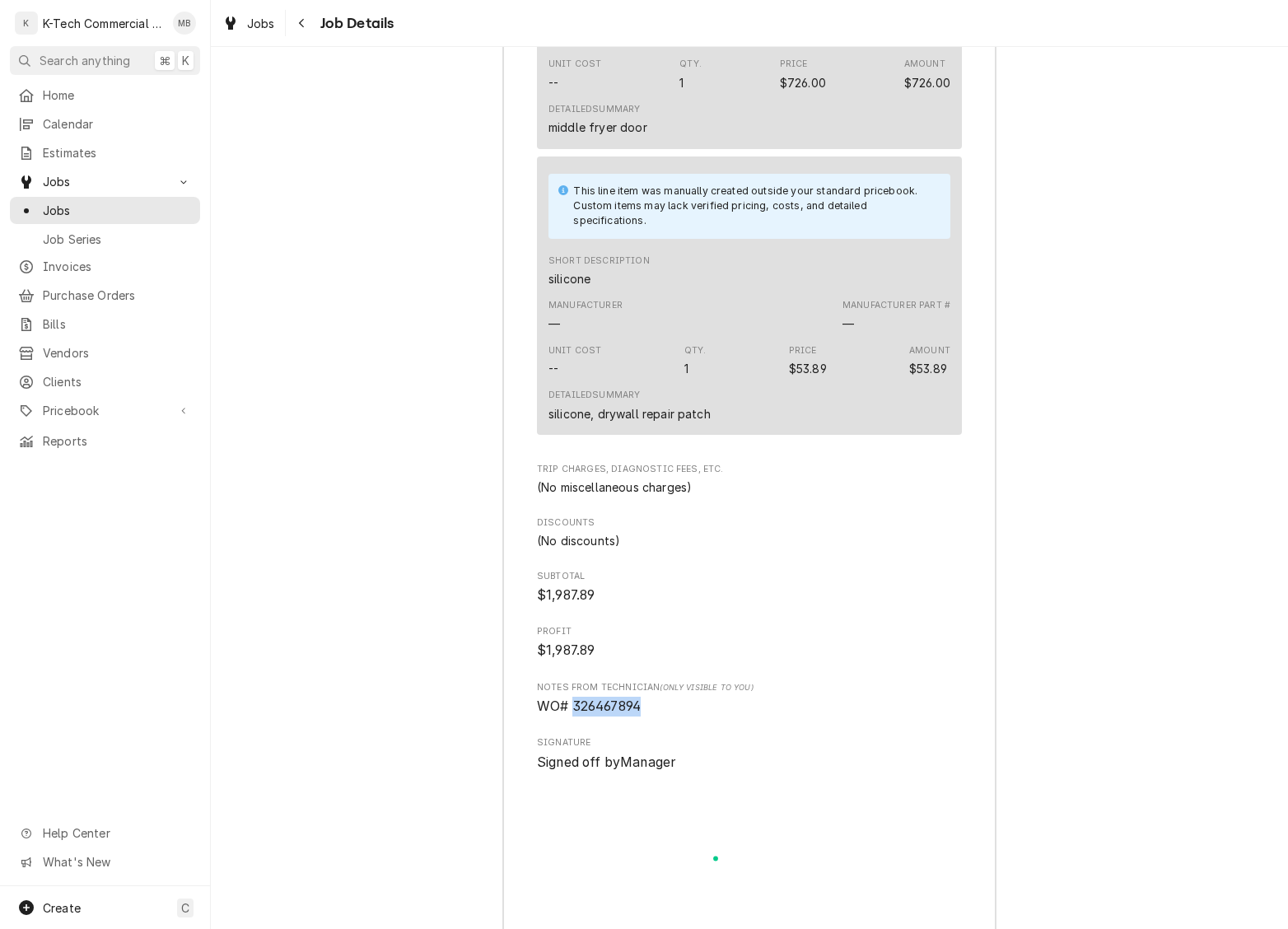
drag, startPoint x: 574, startPoint y: 729, endPoint x: 736, endPoint y: 729, distance: 162.0
click at [736, 717] on span "WO# 326467894" at bounding box center [749, 707] width 425 height 20
copy span "326467894"
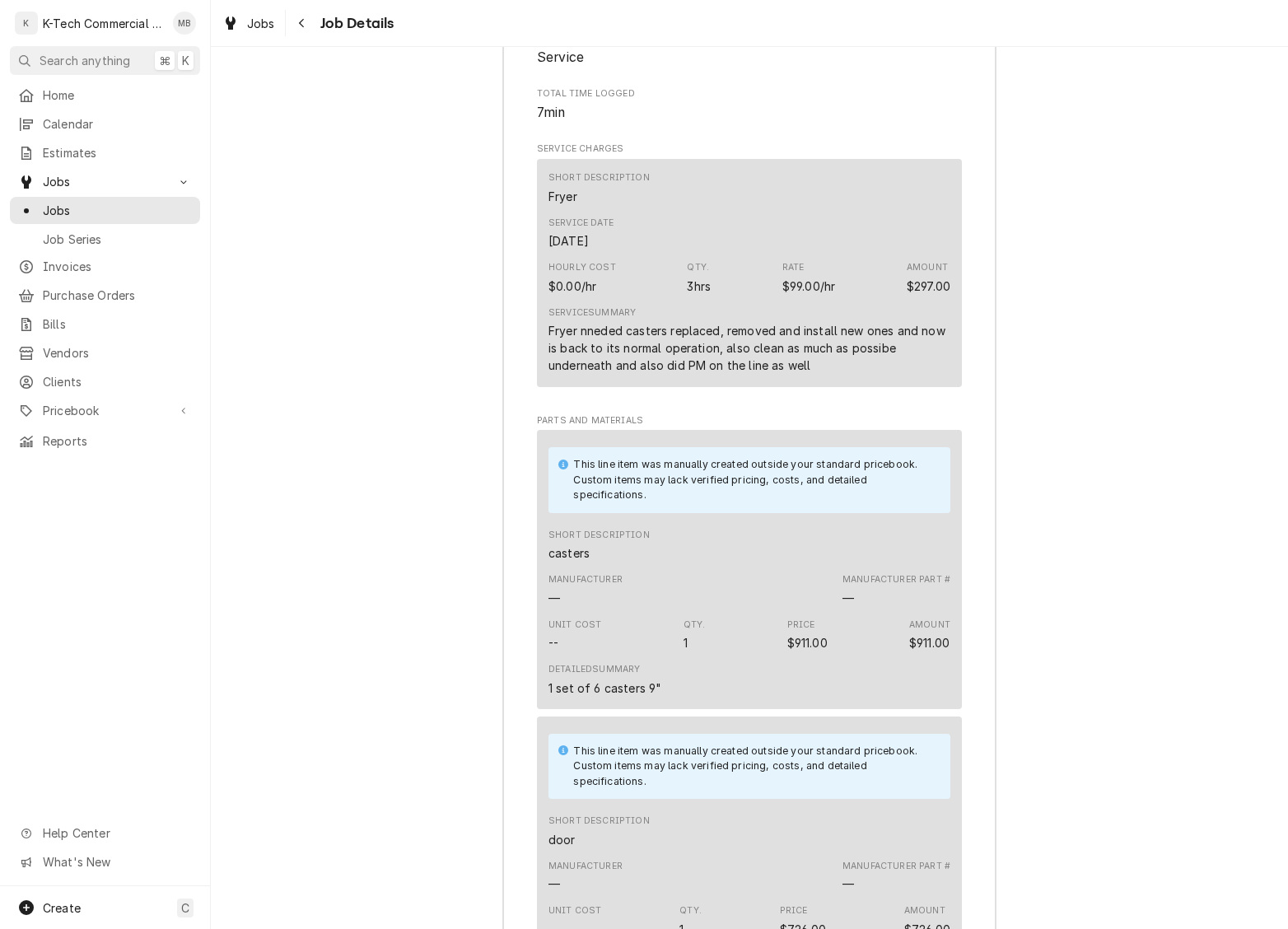
scroll to position [1514, 0]
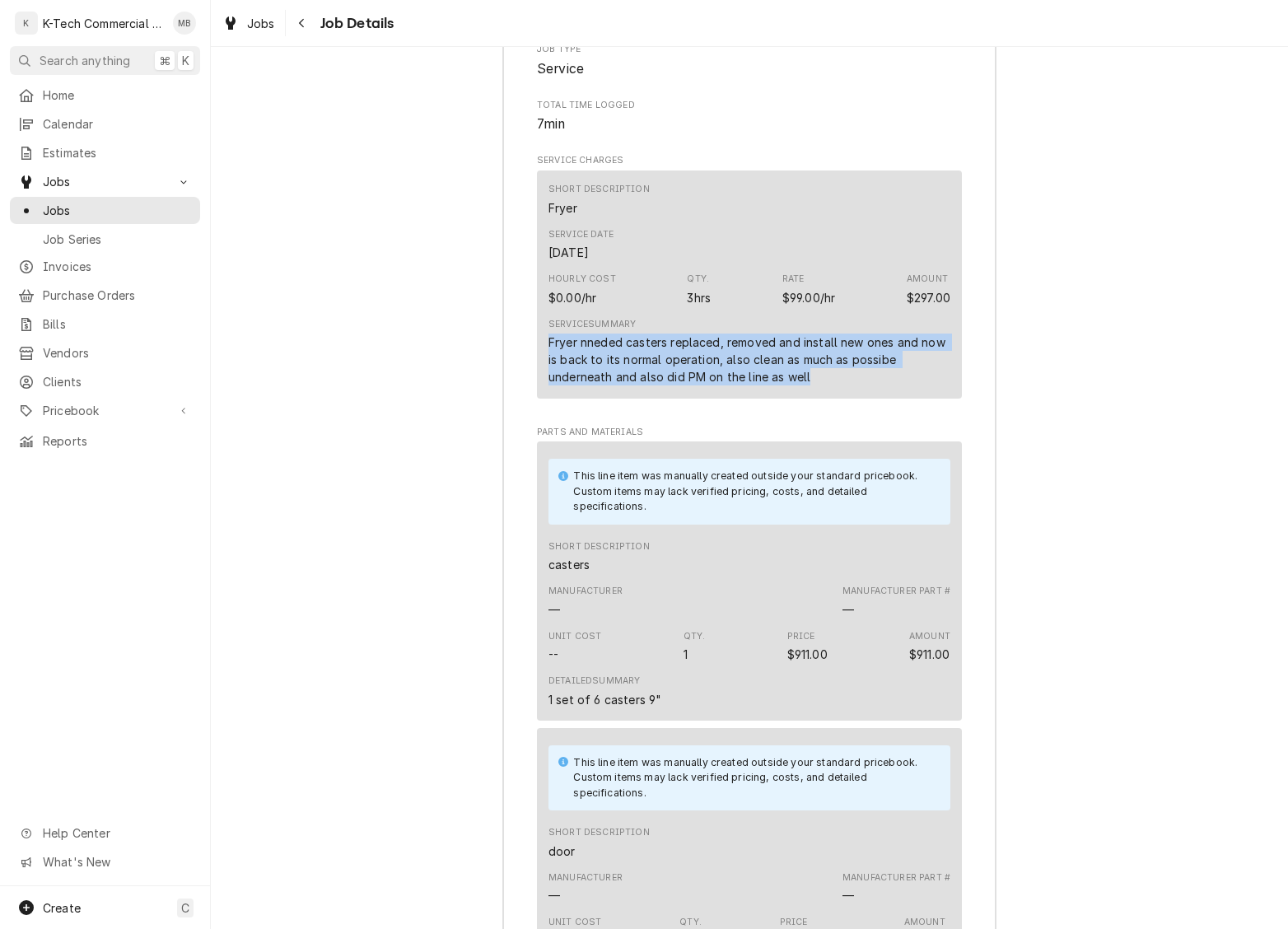
drag, startPoint x: 550, startPoint y: 359, endPoint x: 923, endPoint y: 389, distance: 374.2
click at [923, 386] on div "Fryer nneded casters replaced, removed and install new ones and now is back to …" at bounding box center [749, 359] width 402 height 52
copy div "Fryer nneded casters replaced, removed and install new ones and now is back to …"
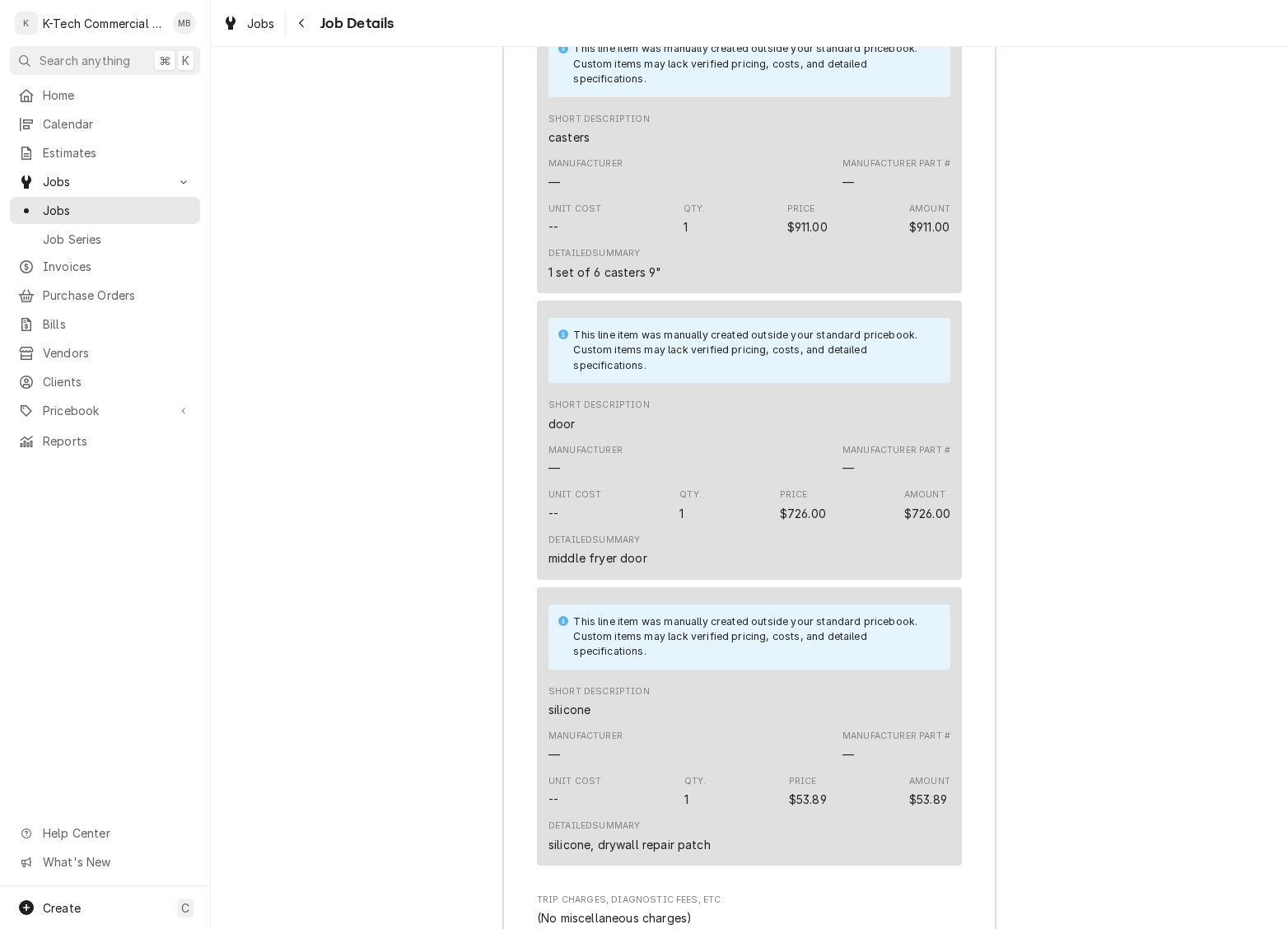
scroll to position [1799, 0]
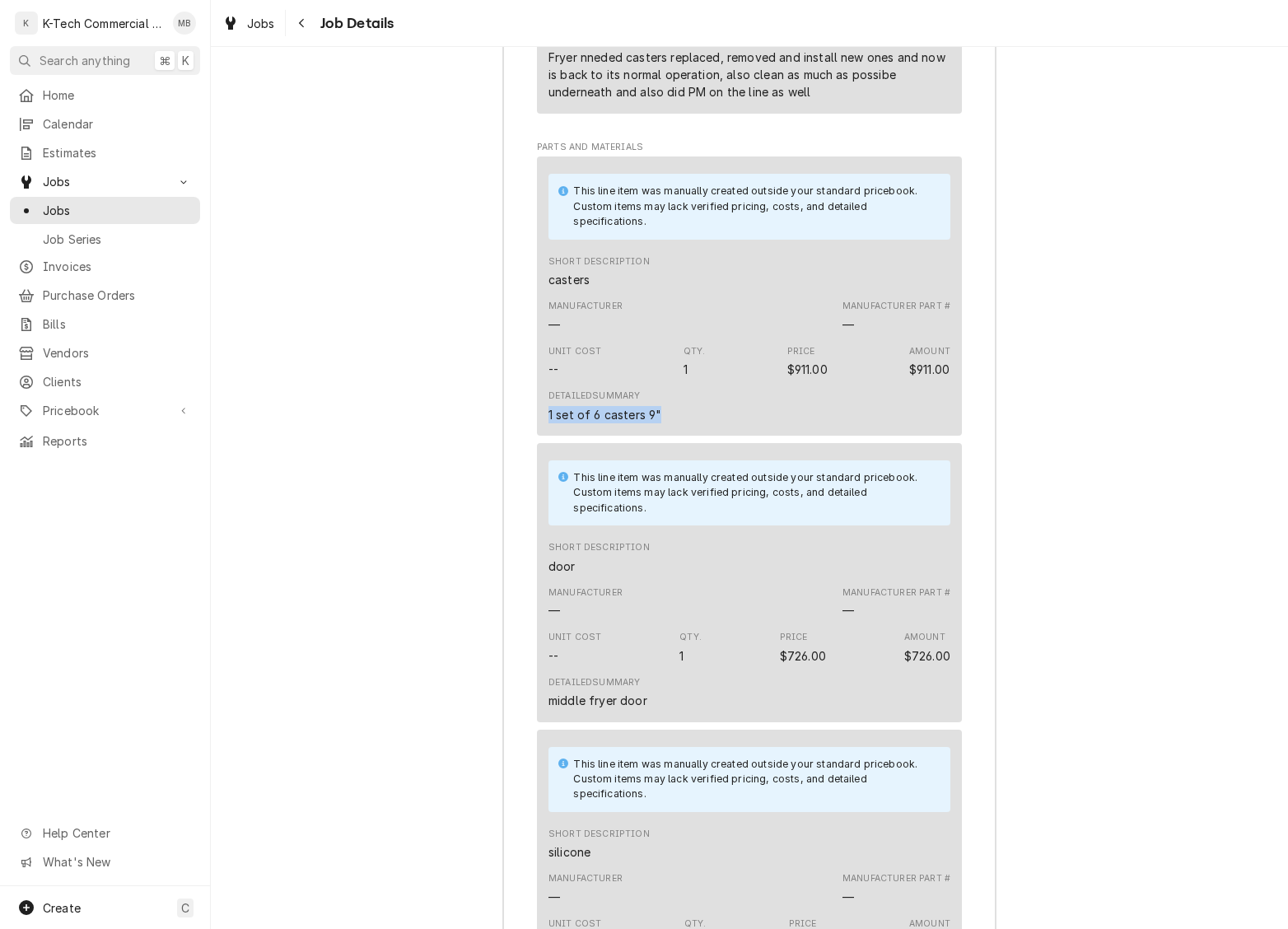
drag, startPoint x: 540, startPoint y: 431, endPoint x: 678, endPoint y: 433, distance: 138.0
click at [678, 433] on div "This line item was manually created outside your standard pricebook. Custom ite…" at bounding box center [749, 296] width 425 height 279
copy div "1 set of 6 casters 9""
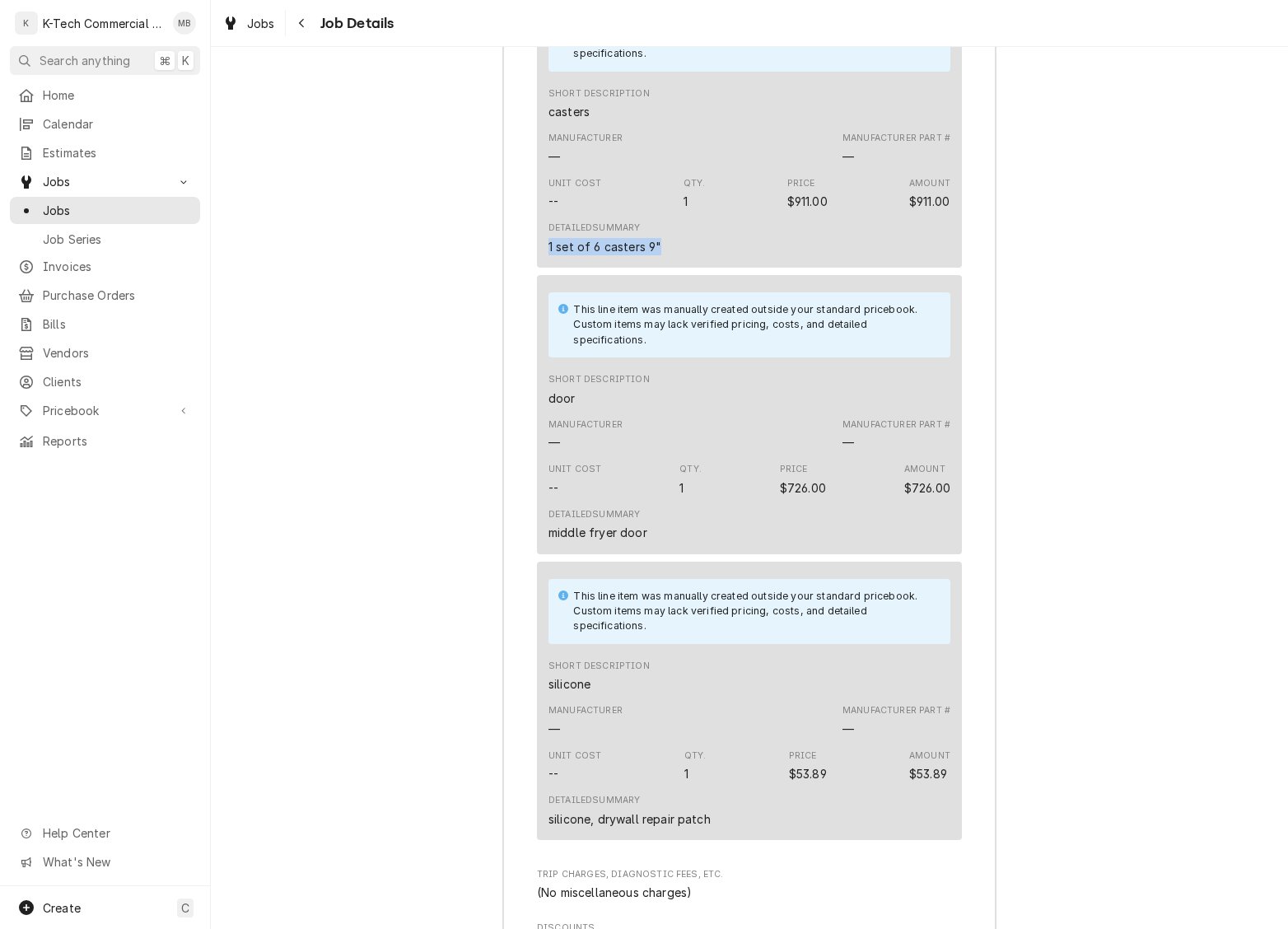
scroll to position [1991, 0]
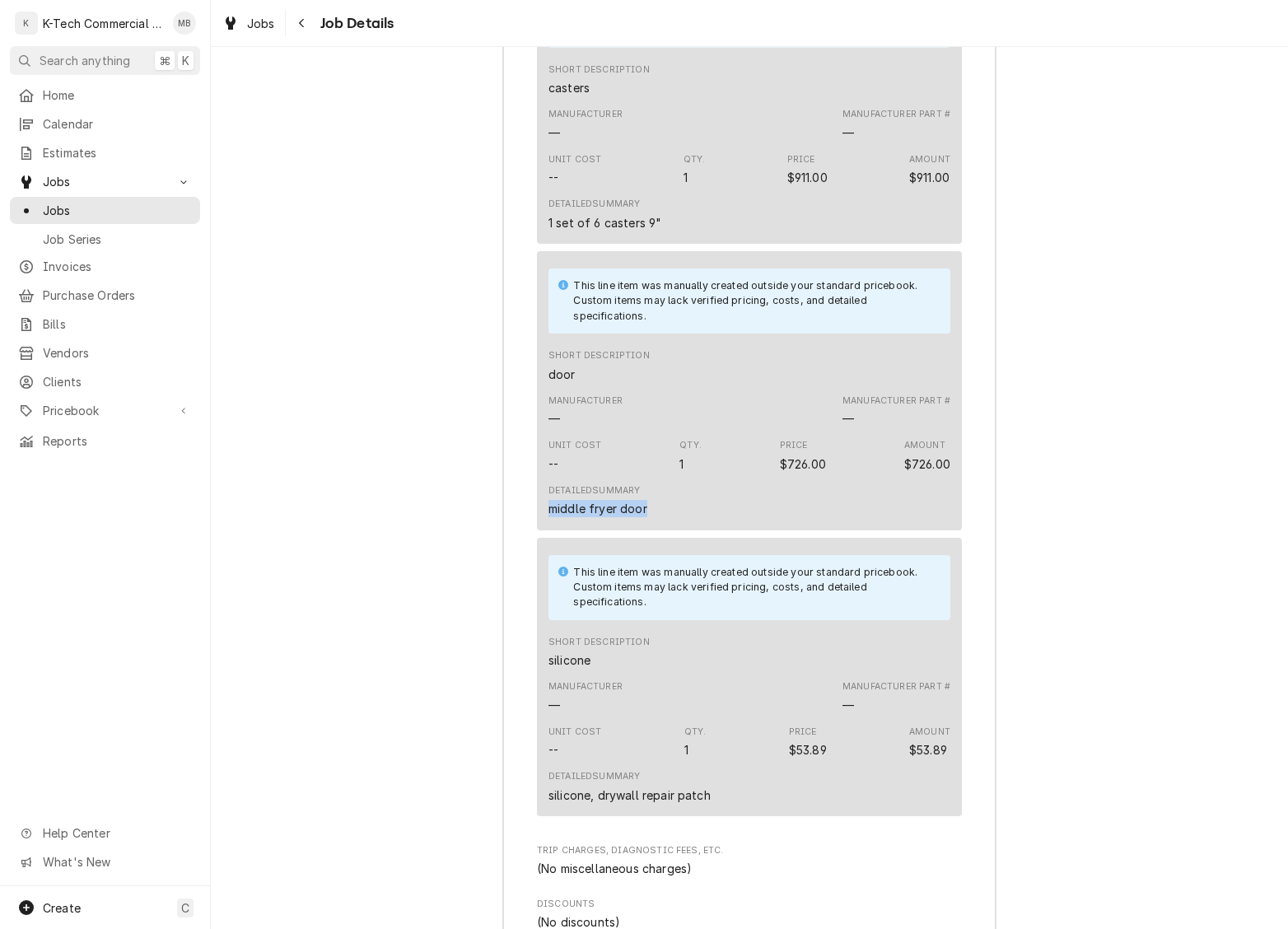
drag, startPoint x: 548, startPoint y: 529, endPoint x: 655, endPoint y: 532, distance: 107.0
click at [655, 531] on div "This line item was manually created outside your standard pricebook. Custom ite…" at bounding box center [749, 391] width 425 height 279
copy div "middle fryer door"
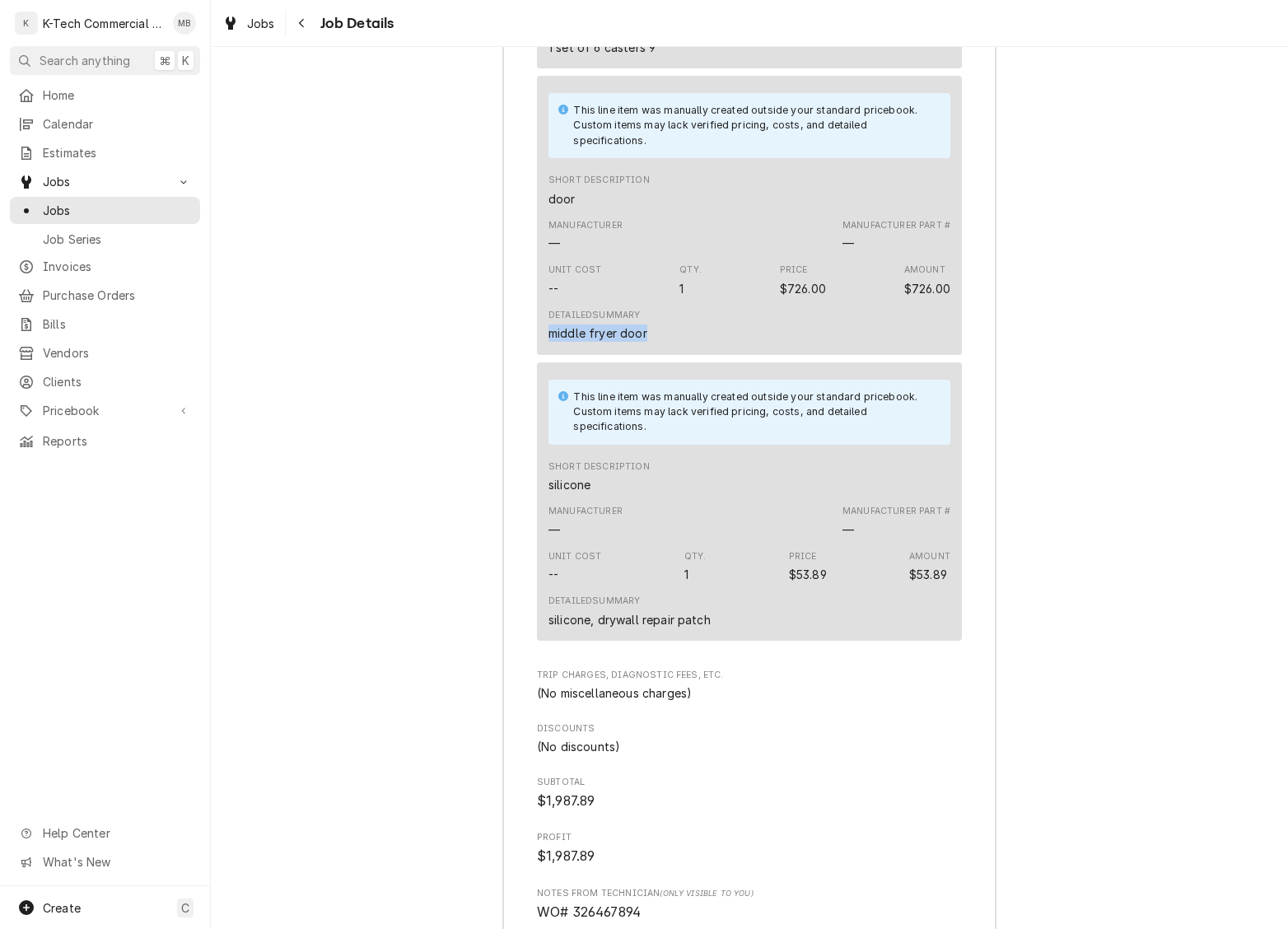
scroll to position [2176, 0]
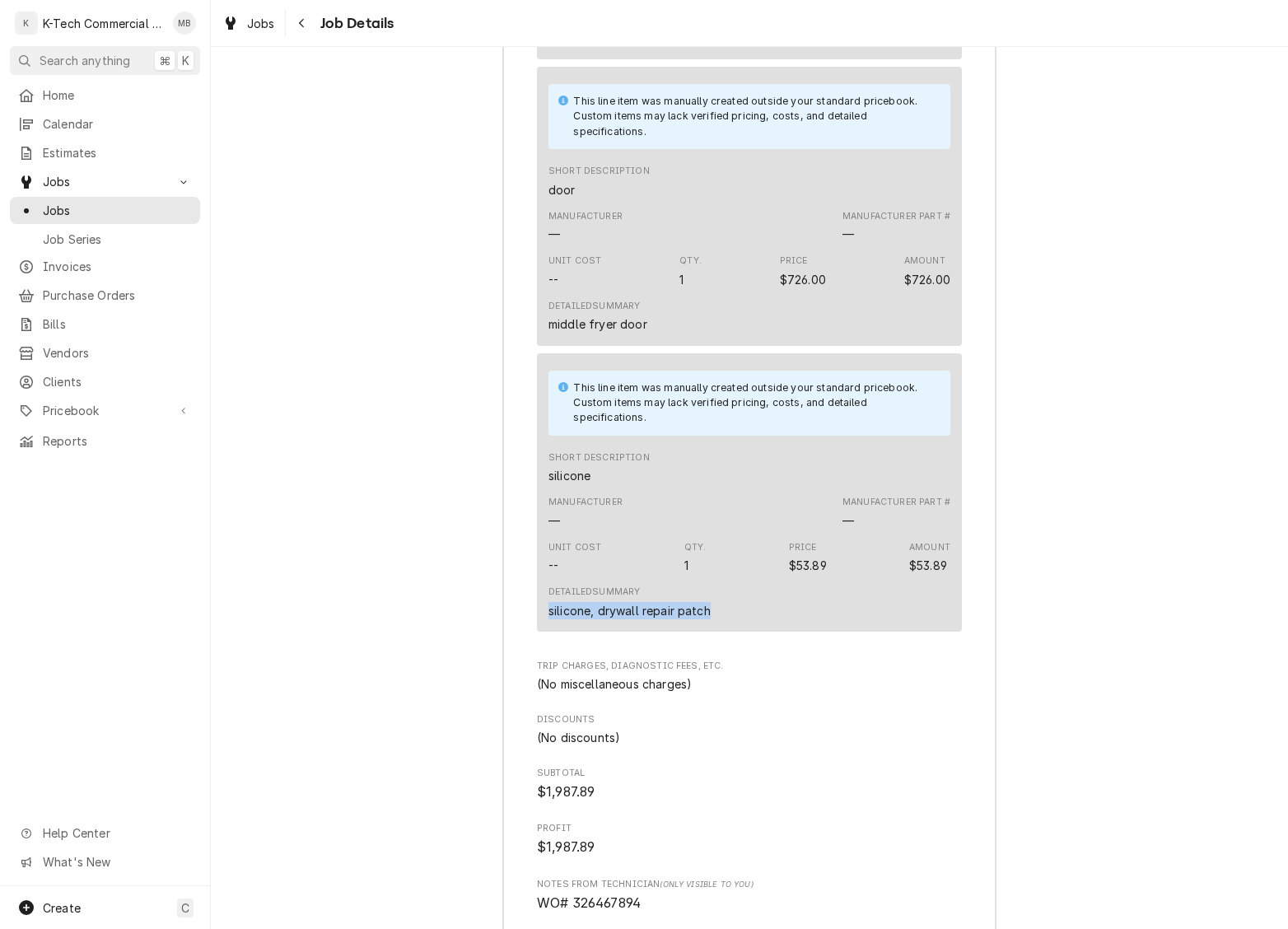
drag, startPoint x: 545, startPoint y: 636, endPoint x: 716, endPoint y: 638, distance: 171.0
click at [716, 633] on div "This line item was manually created outside your standard pricebook. Custom ite…" at bounding box center [749, 493] width 425 height 279
copy div "silicone, drywall repair patch"
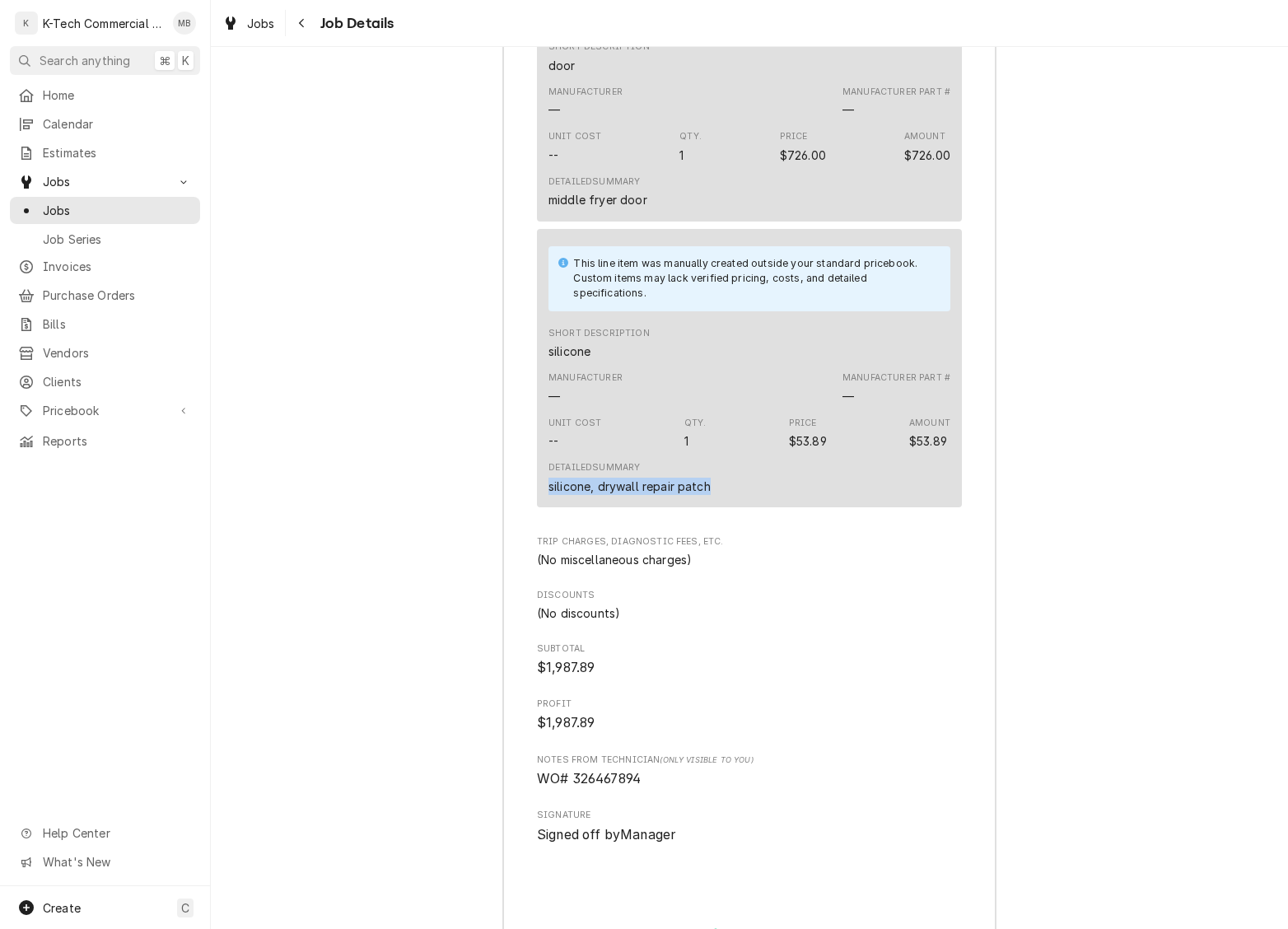
scroll to position [2314, 0]
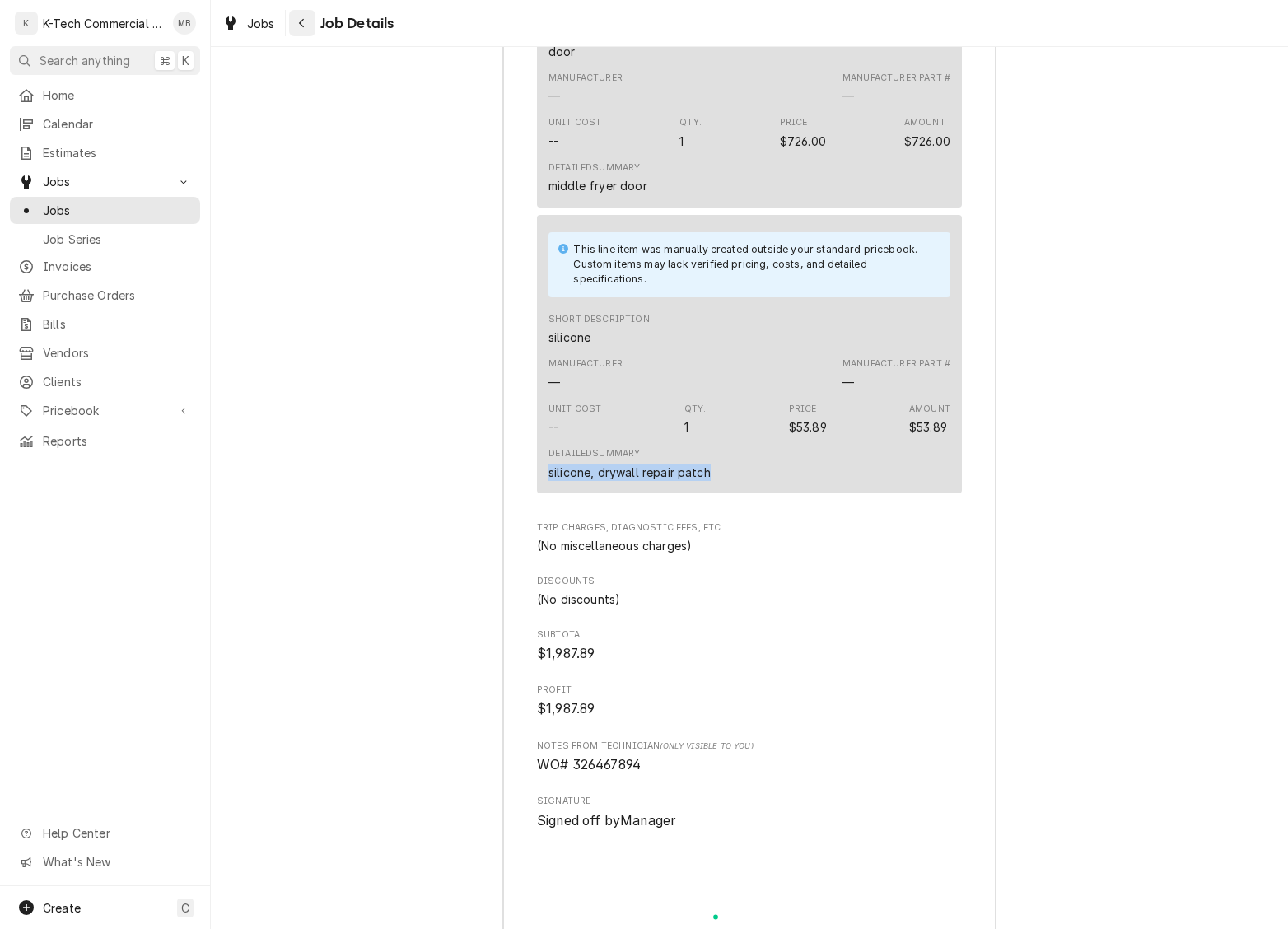
click at [301, 21] on icon "Navigate back" at bounding box center [301, 23] width 5 height 9
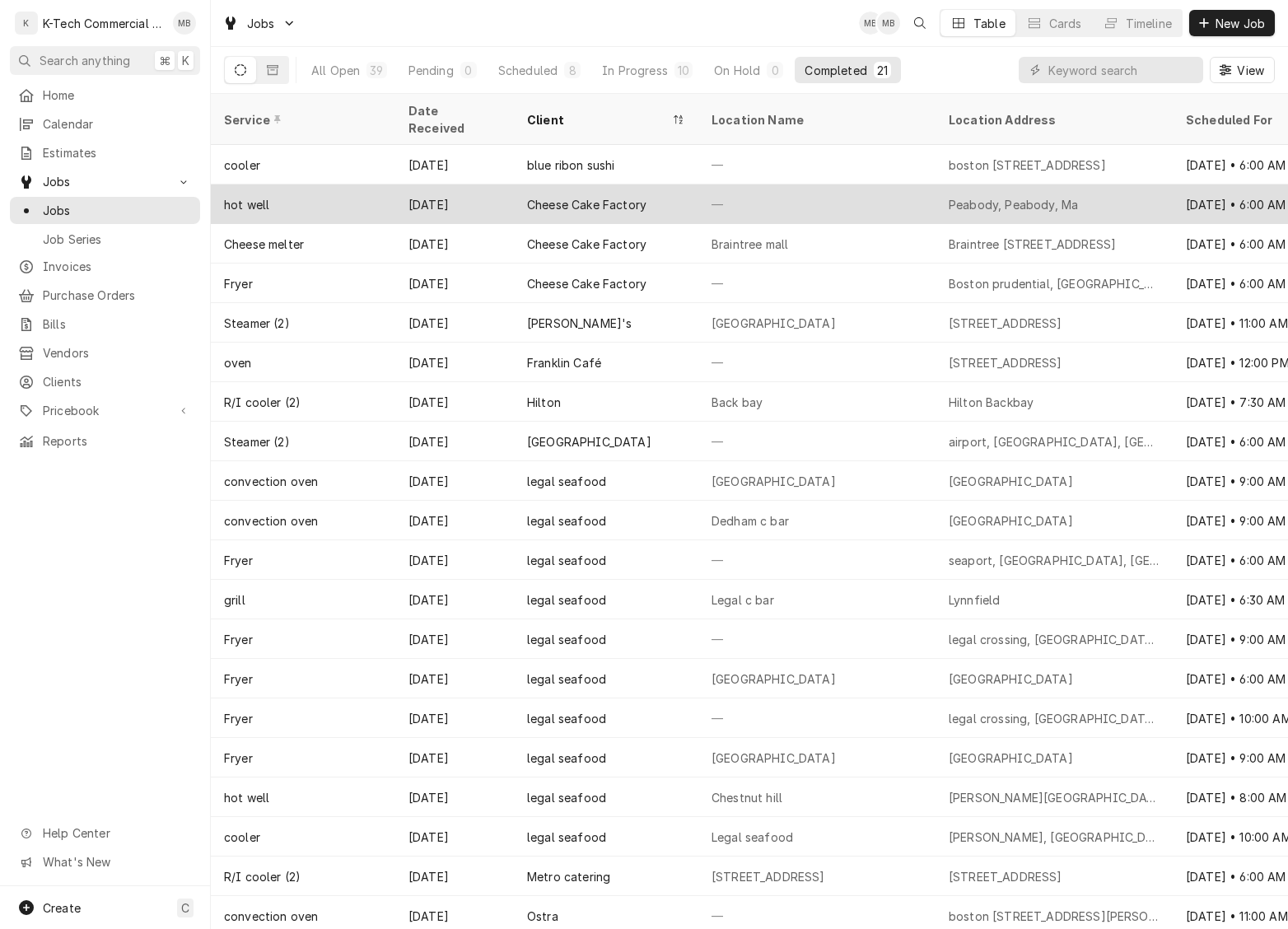
click at [649, 189] on div "Cheese Cake Factory" at bounding box center [605, 204] width 184 height 40
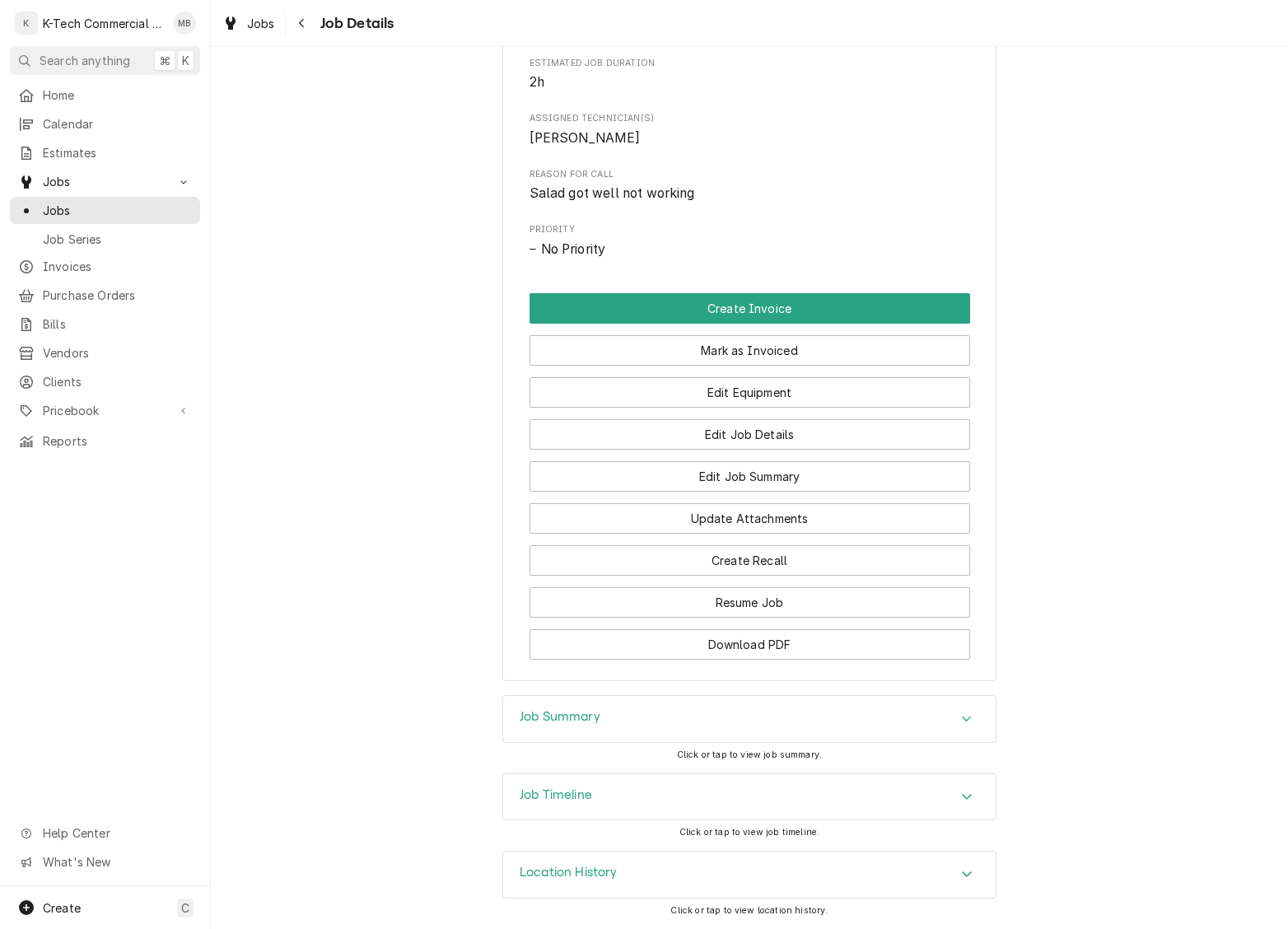
click at [785, 703] on div "Job Summary" at bounding box center [750, 719] width 492 height 46
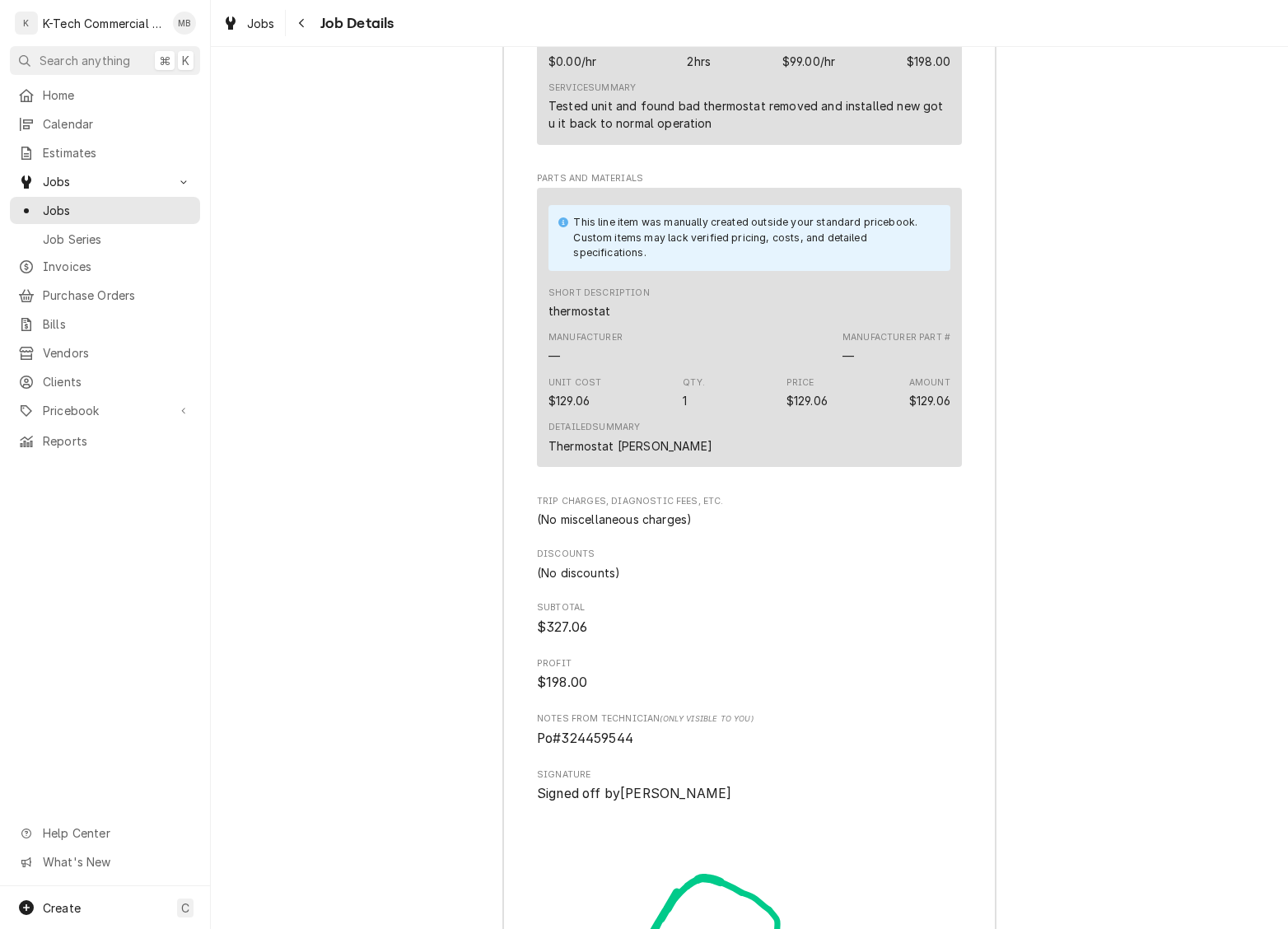
scroll to position [1776, 0]
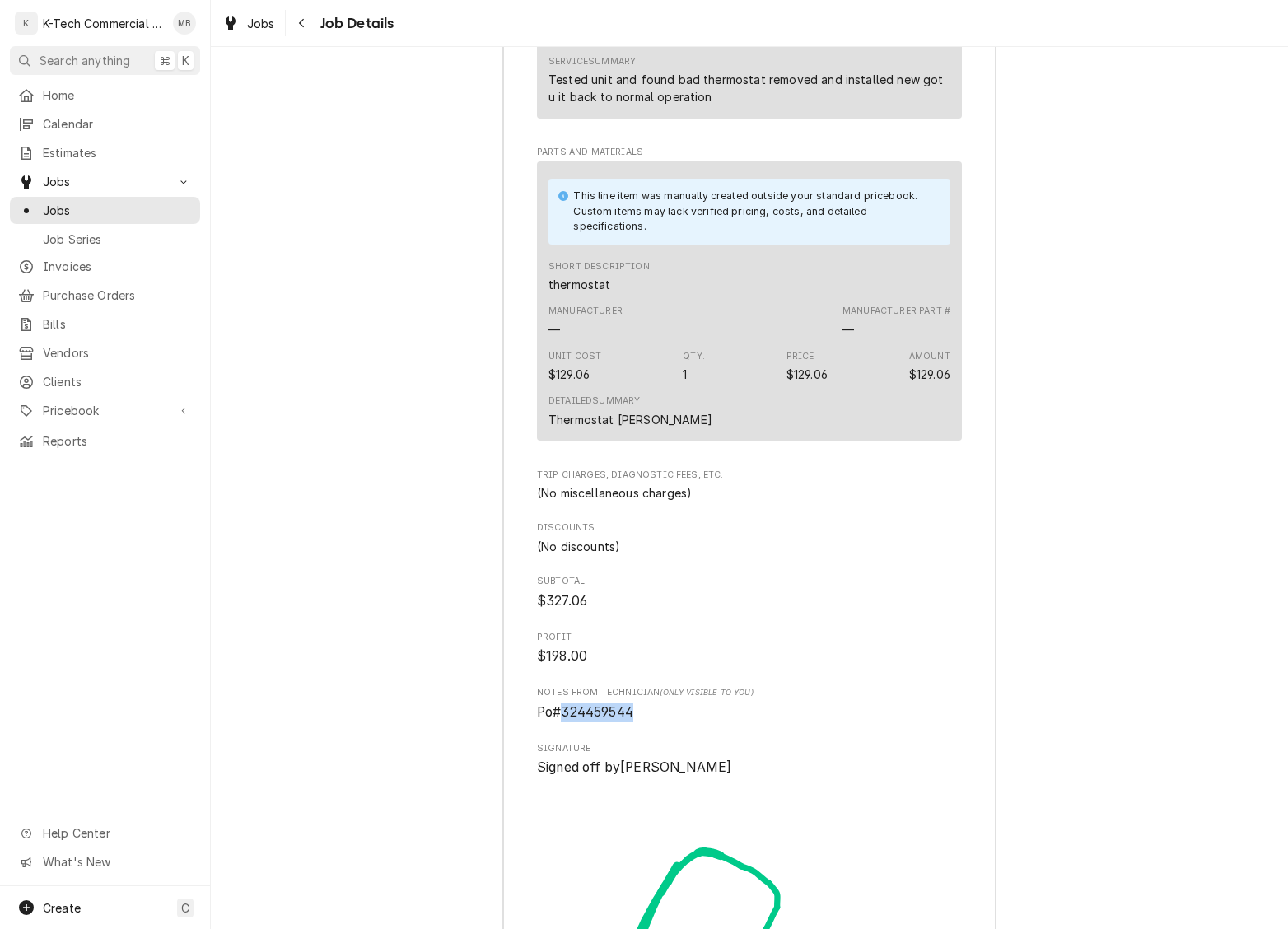
drag, startPoint x: 562, startPoint y: 732, endPoint x: 659, endPoint y: 735, distance: 97.0
click at [659, 723] on span "Po#324459544" at bounding box center [749, 712] width 425 height 20
copy span "324459544"
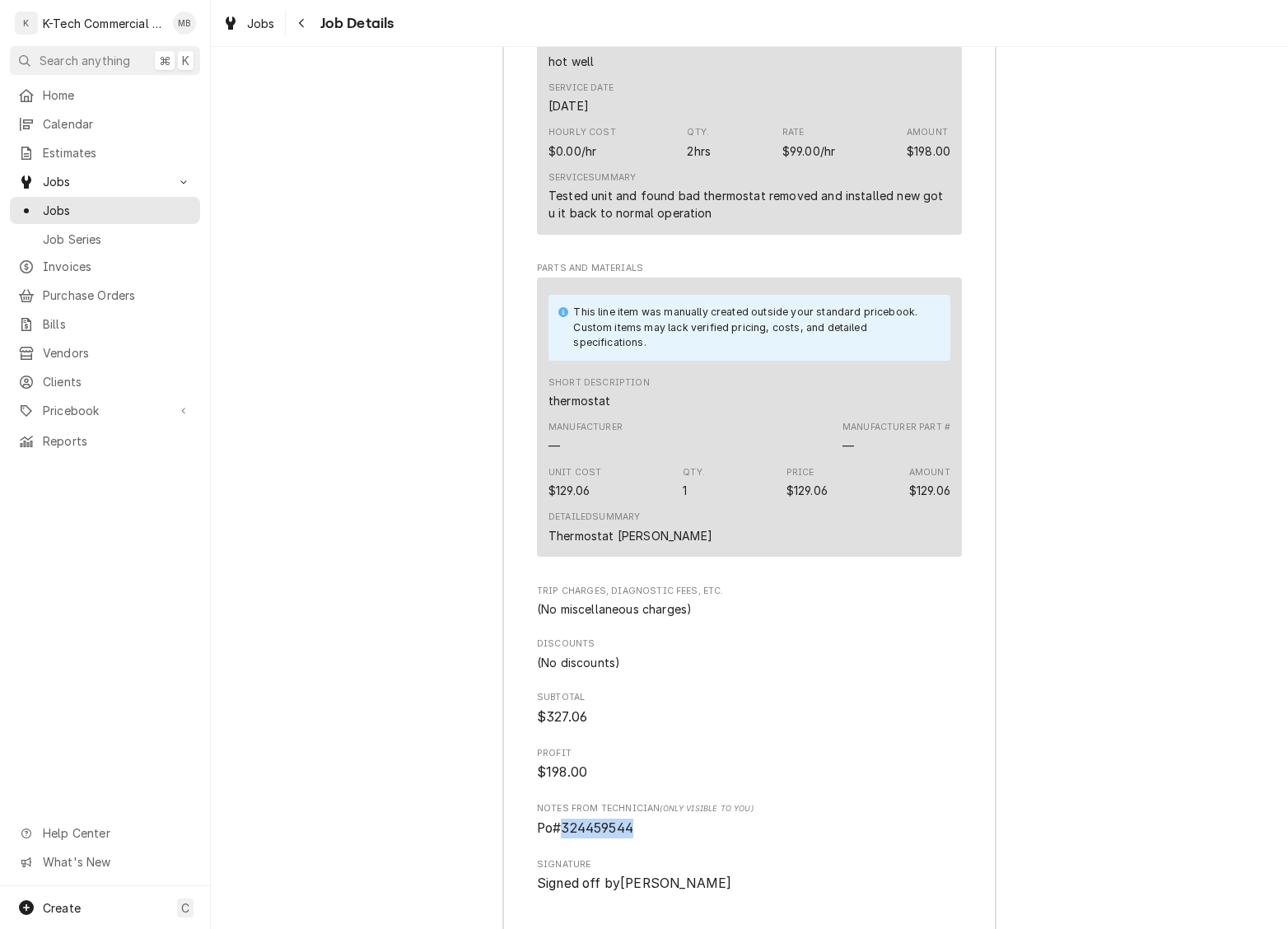
scroll to position [1646, 0]
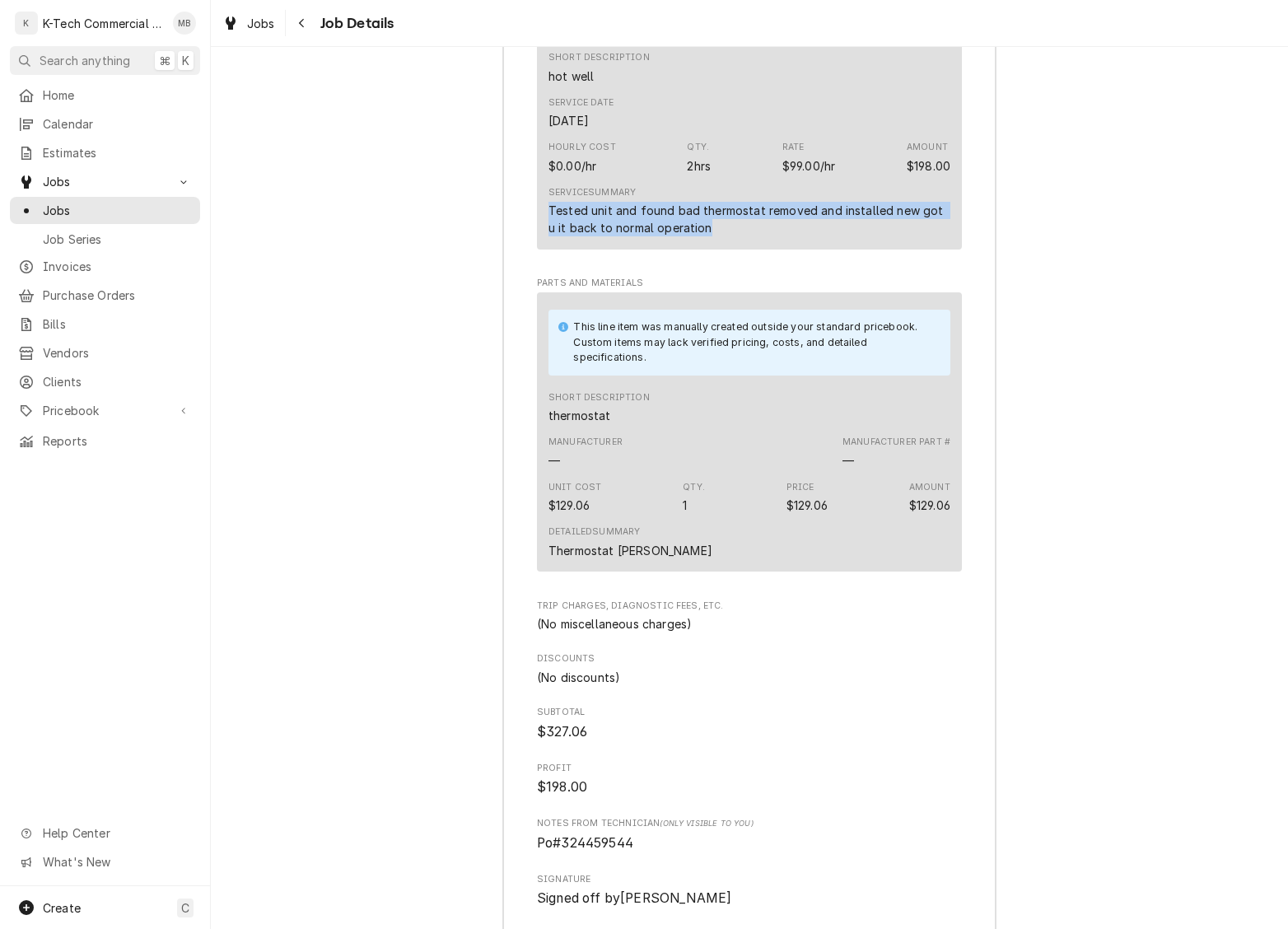
drag, startPoint x: 547, startPoint y: 228, endPoint x: 948, endPoint y: 242, distance: 401.2
click at [948, 242] on div "Short Description hot well Service Date [DATE] Hourly Cost $0.00/hr Qty. 2hrs R…" at bounding box center [749, 144] width 425 height 211
copy div "Tested unit and found bad thermostat removed and installed new got u it back to…"
drag, startPoint x: 547, startPoint y: 566, endPoint x: 661, endPoint y: 568, distance: 114.0
click at [661, 568] on div "This line item was manually created outside your standard pricebook. Custom ite…" at bounding box center [749, 431] width 425 height 279
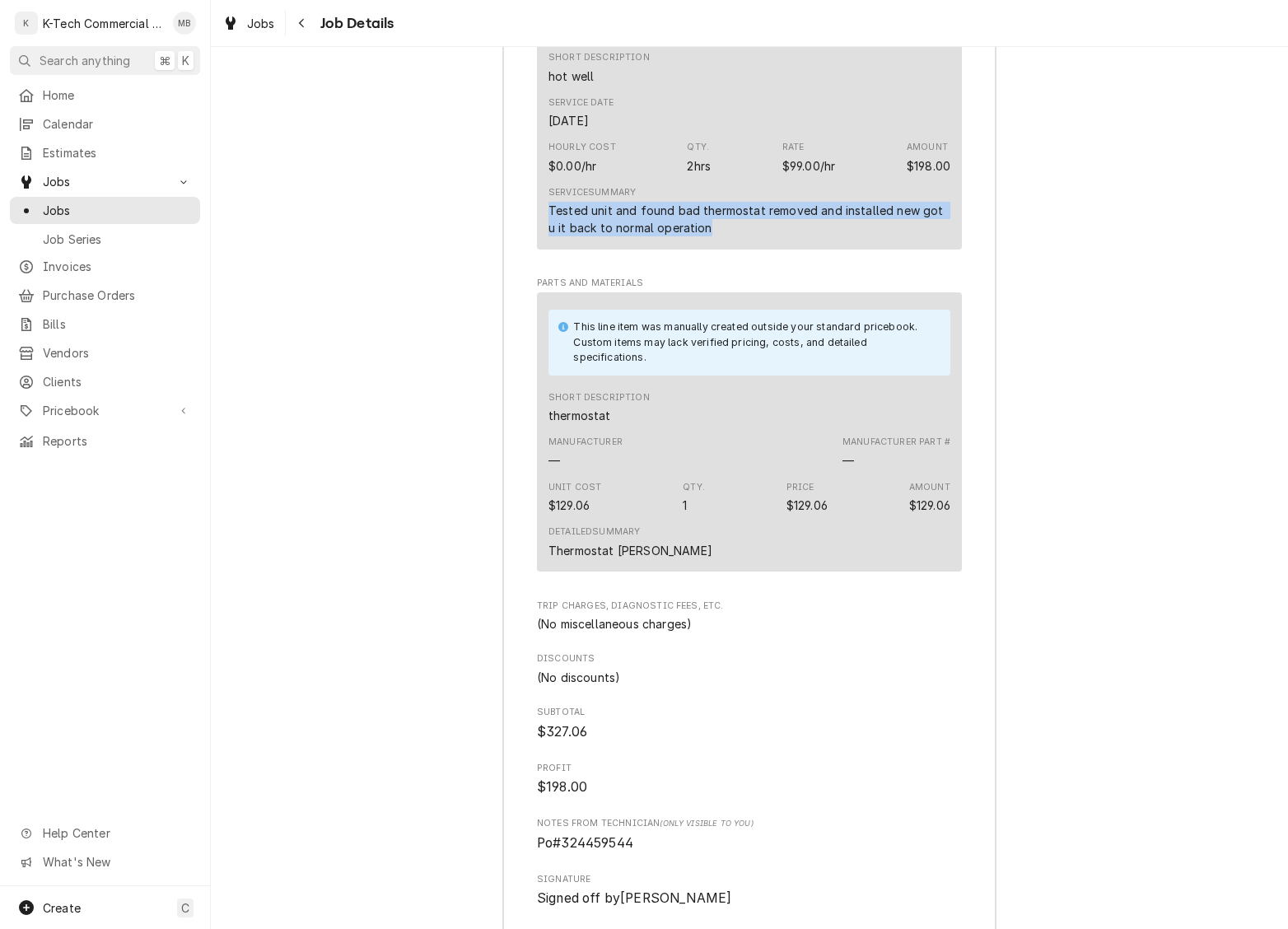
click at [661, 564] on div "Detailed Summary Thermostat [PERSON_NAME]" at bounding box center [749, 542] width 402 height 44
drag, startPoint x: 568, startPoint y: 567, endPoint x: 650, endPoint y: 568, distance: 82.0
click at [650, 559] on div "Detailed Summary Thermostat [PERSON_NAME]" at bounding box center [630, 542] width 164 height 33
copy div "Thermostat [PERSON_NAME]"
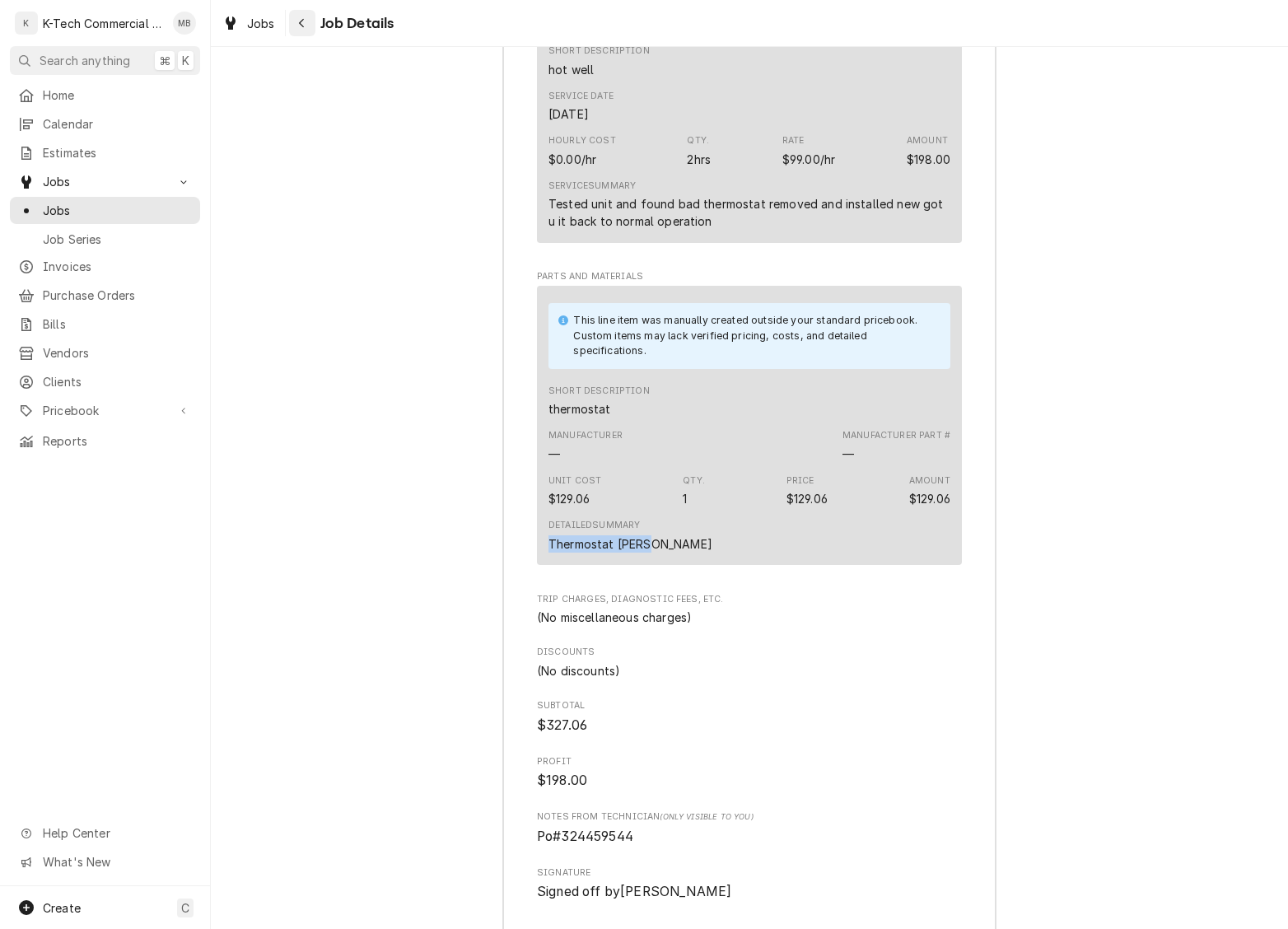
click at [305, 28] on icon "Navigate back" at bounding box center [301, 23] width 8 height 12
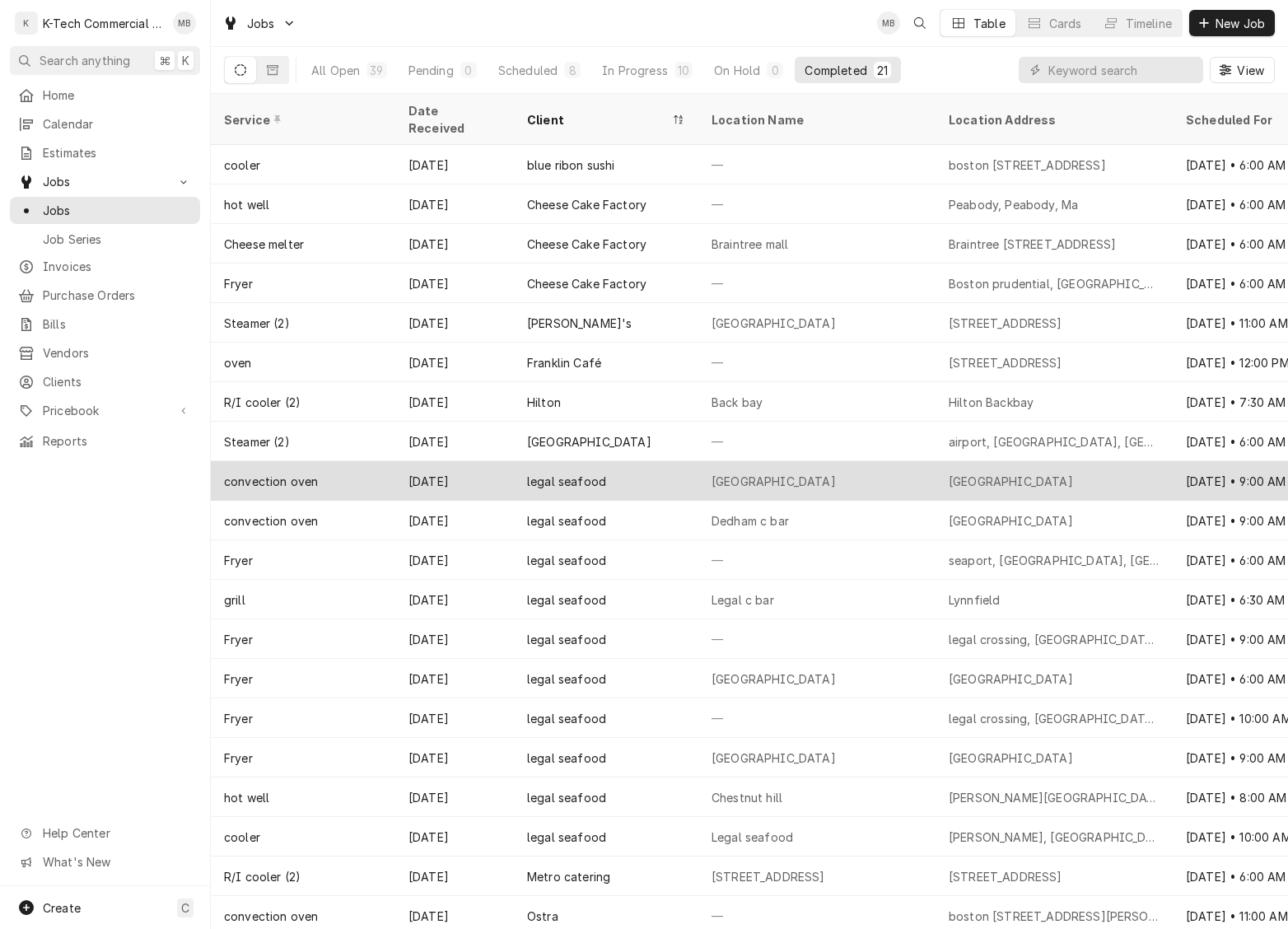
click at [647, 466] on div "legal seafood" at bounding box center [605, 481] width 184 height 40
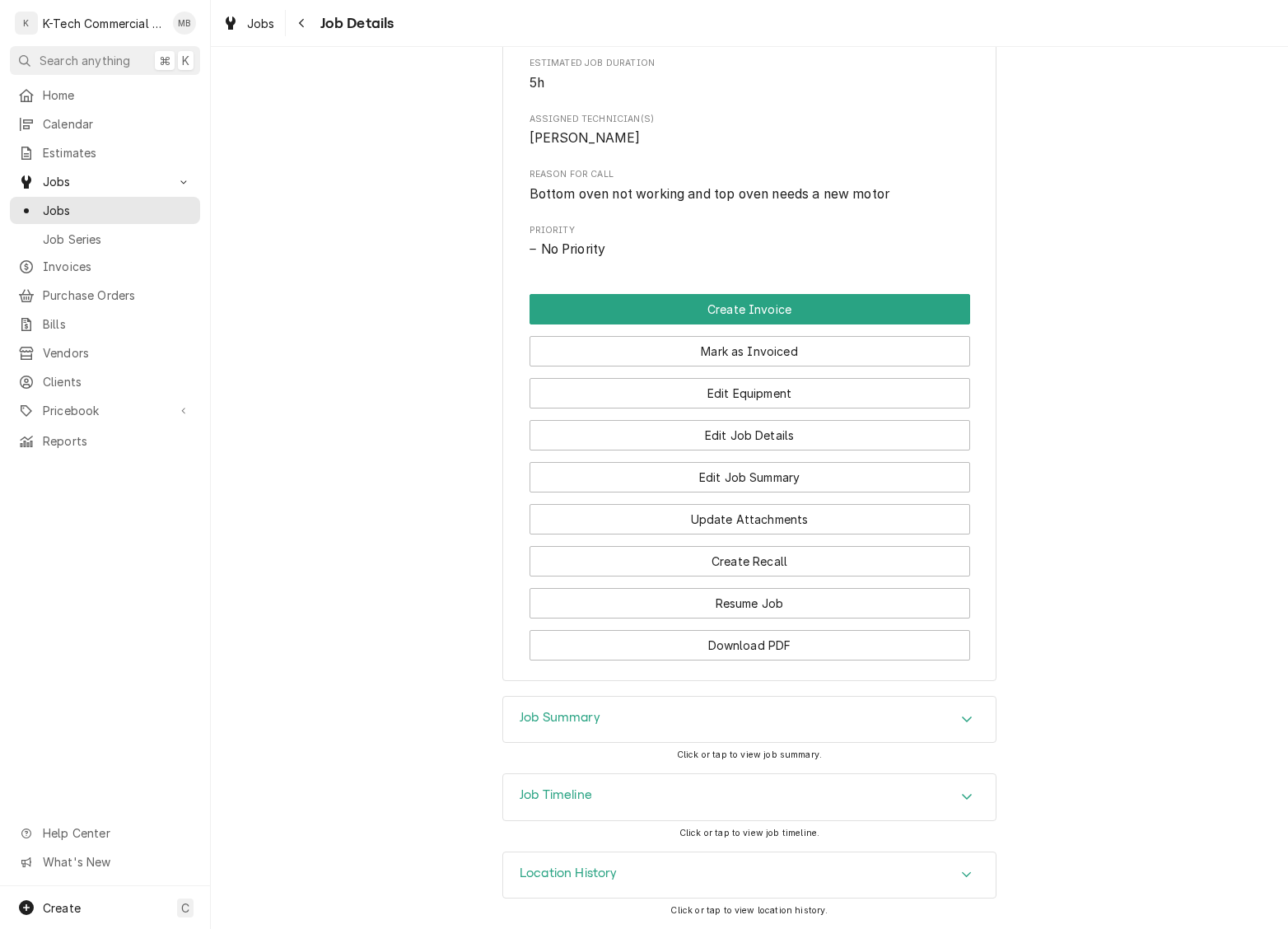
click at [678, 701] on div "Job Summary" at bounding box center [750, 720] width 492 height 46
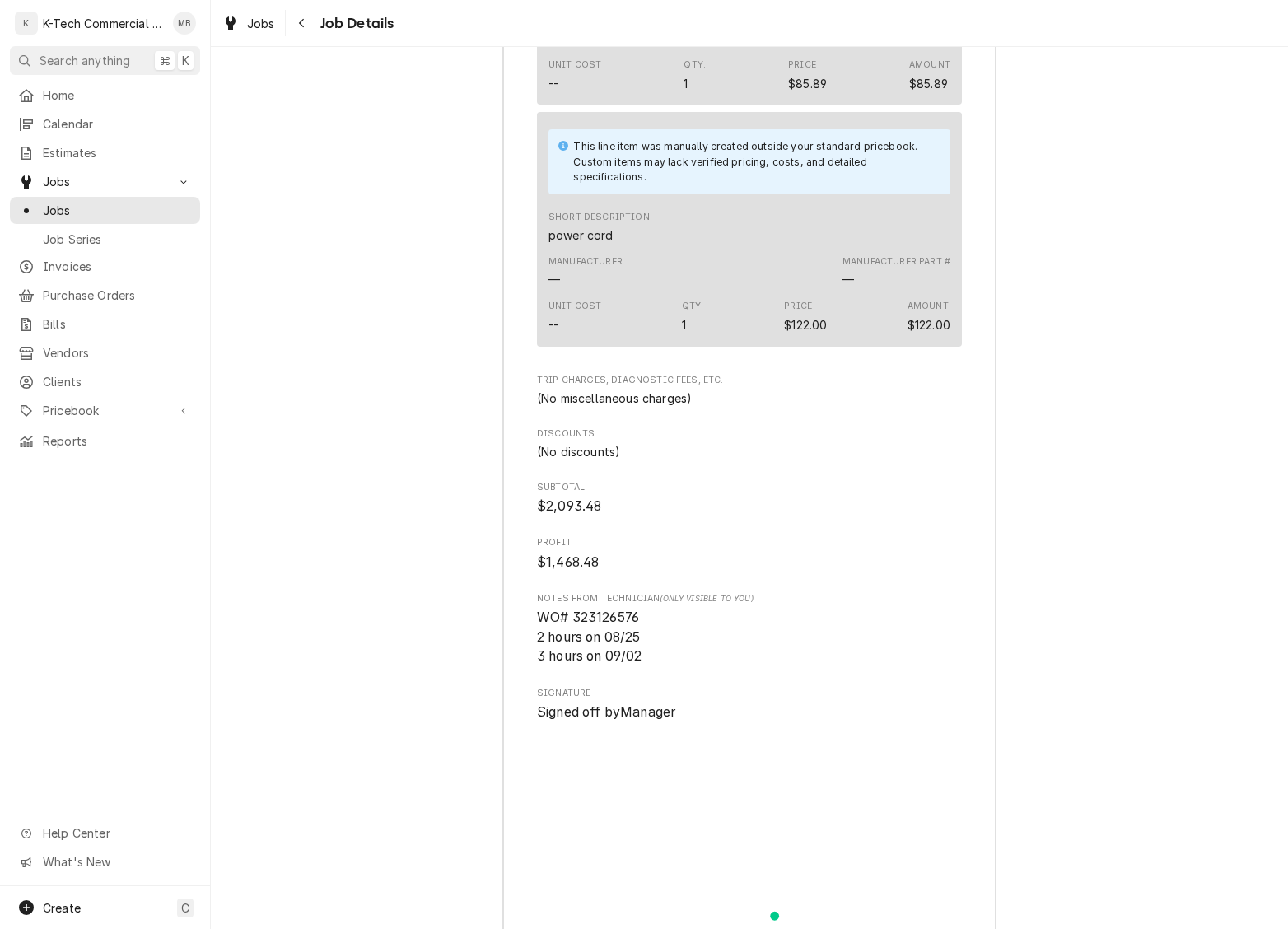
scroll to position [2469, 0]
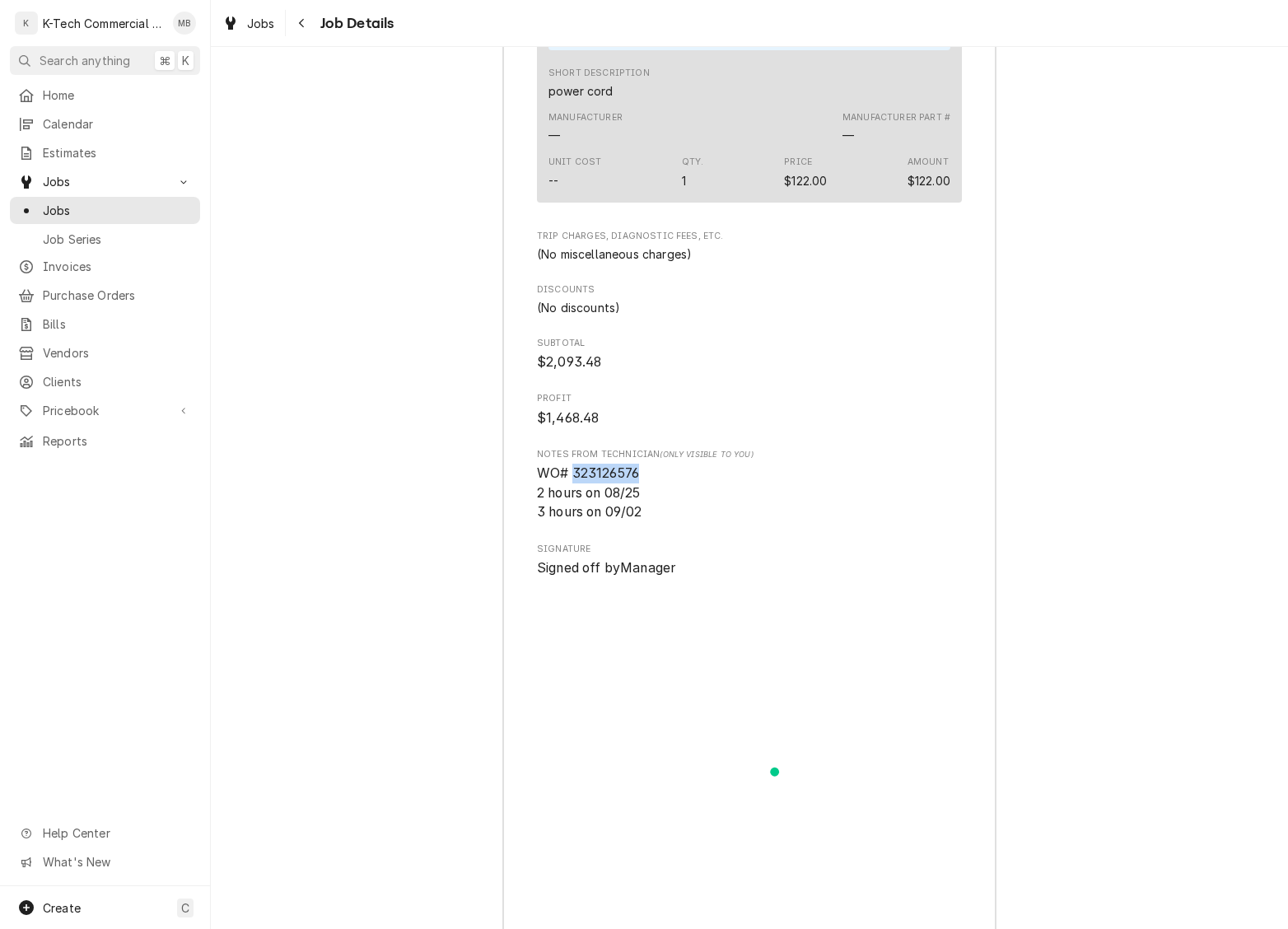
drag, startPoint x: 573, startPoint y: 531, endPoint x: 657, endPoint y: 528, distance: 84.1
click at [657, 522] on span "WO# 323126576 2 hours on 08/25 3 hours on 09/02" at bounding box center [749, 493] width 425 height 59
copy span "323126576"
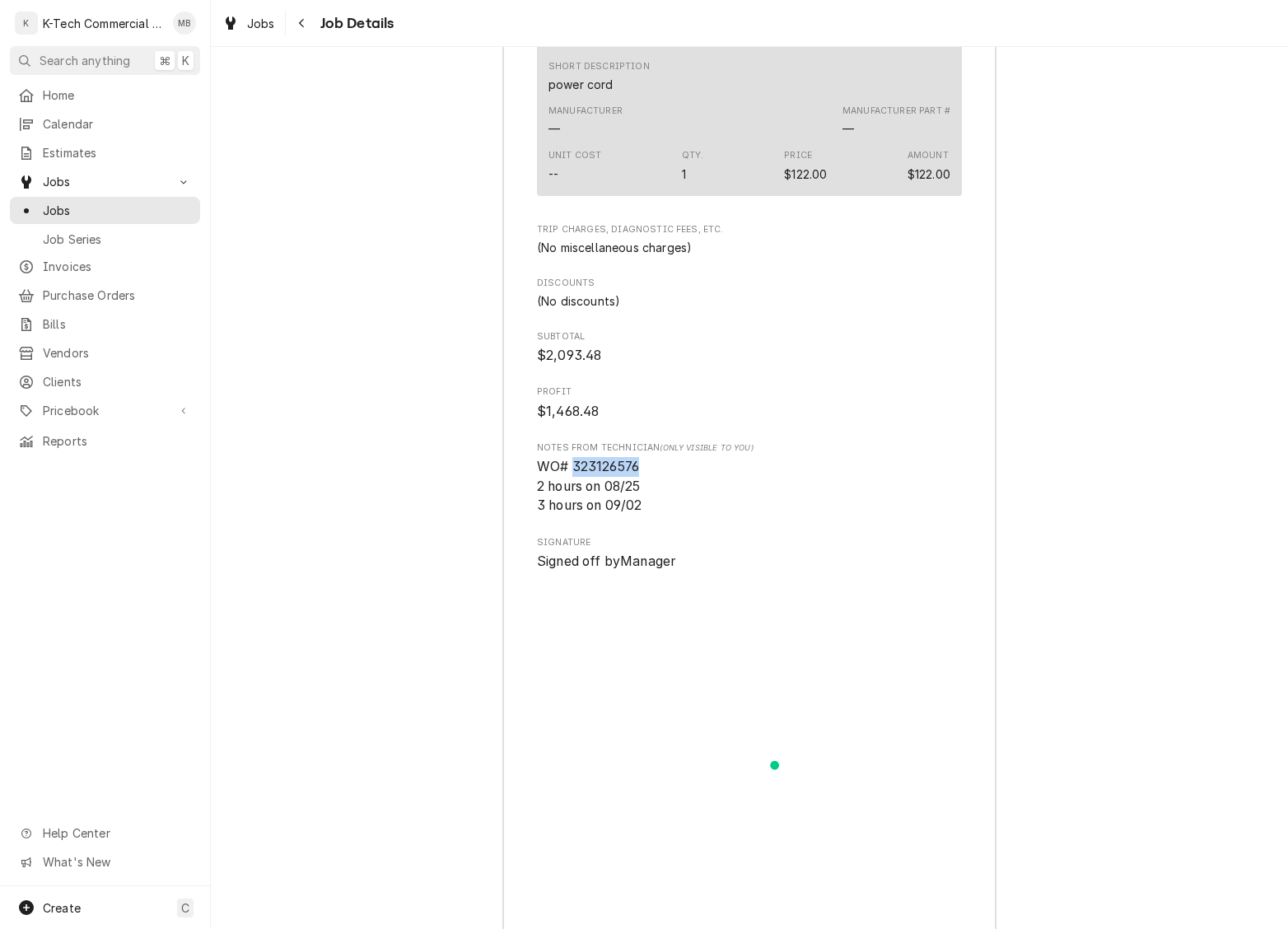
scroll to position [2478, 0]
click at [301, 28] on icon "Navigate back" at bounding box center [301, 23] width 8 height 12
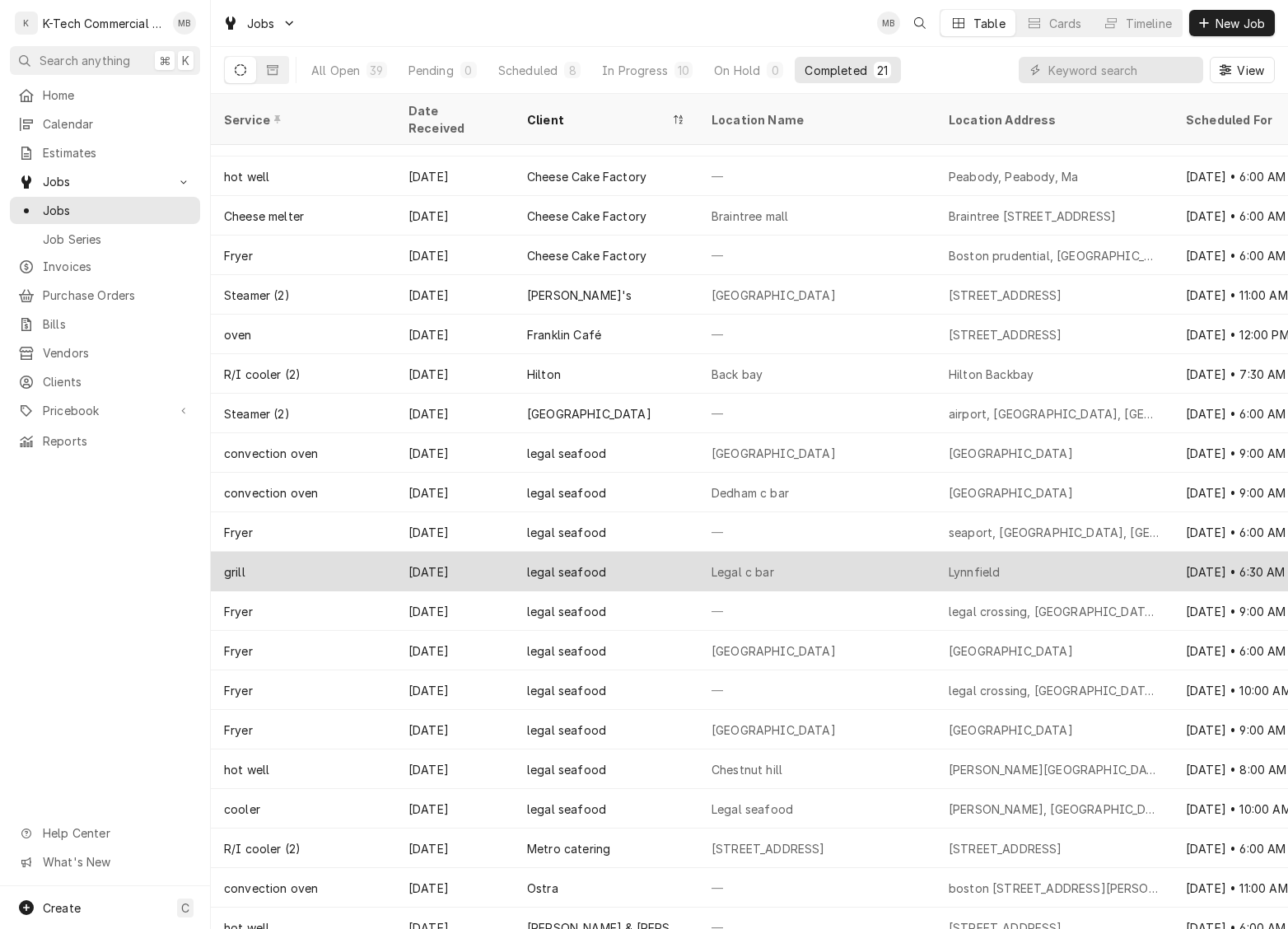
scroll to position [27, 0]
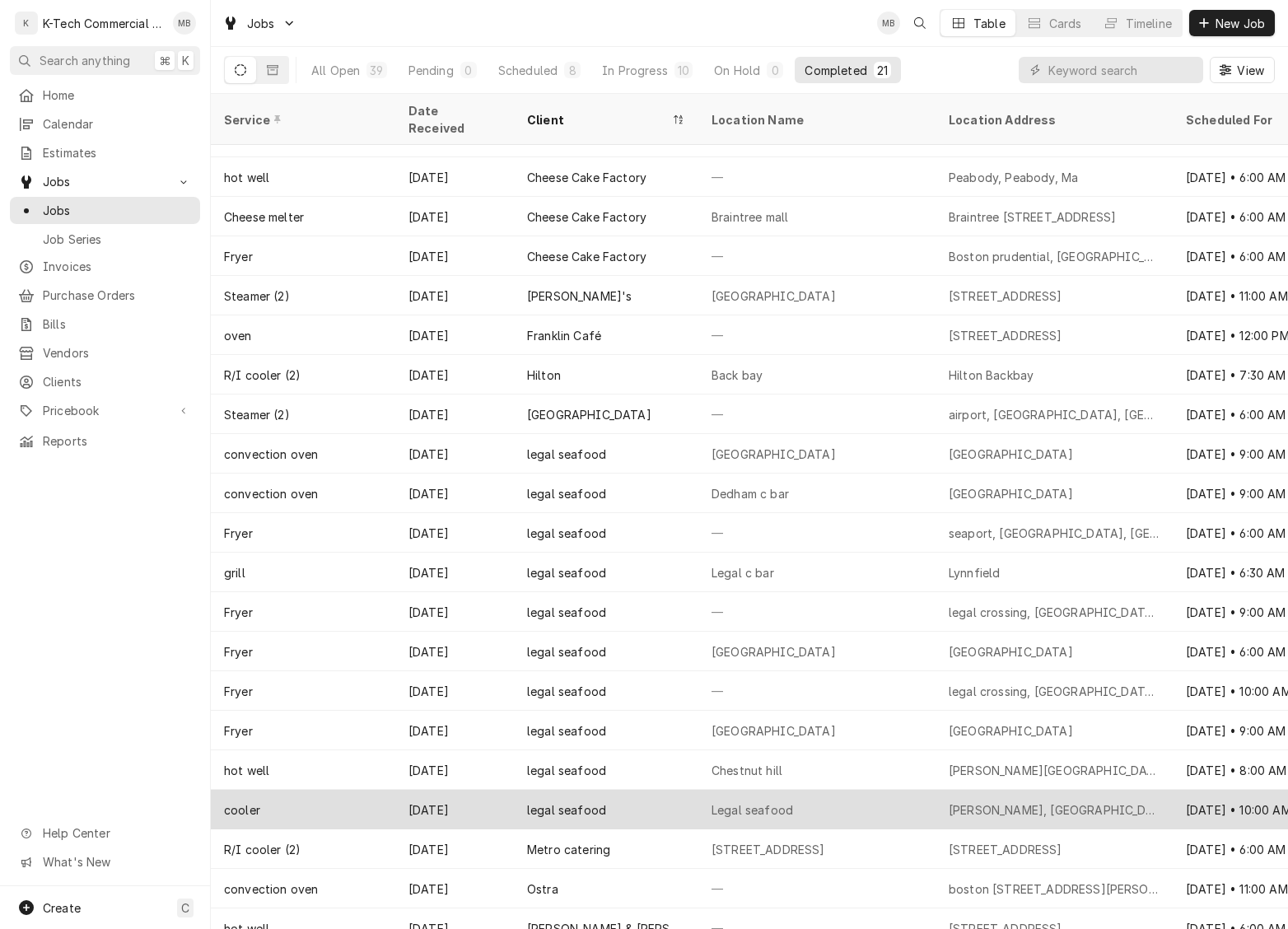
click at [641, 790] on div "legal seafood" at bounding box center [605, 809] width 184 height 40
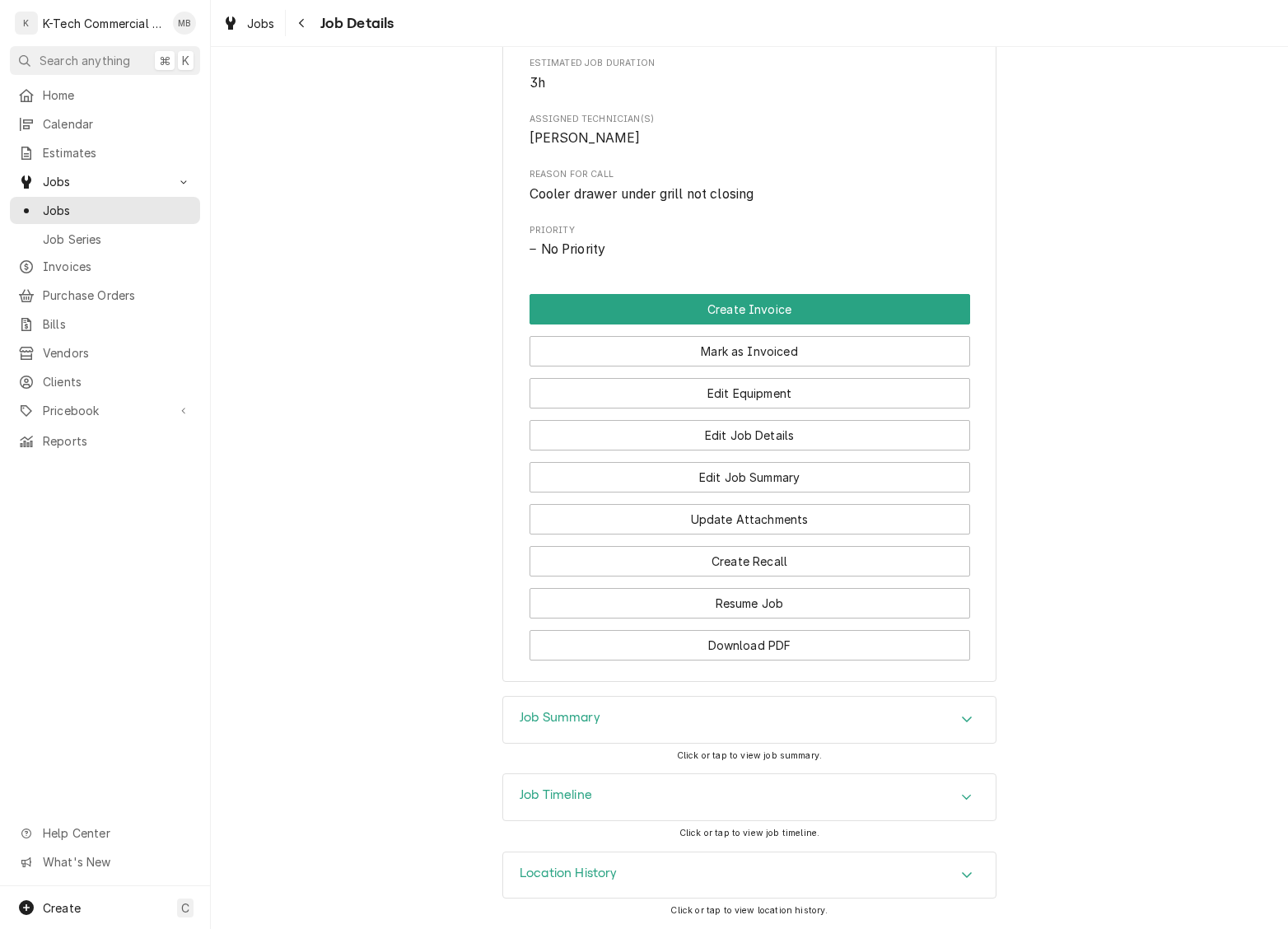
click at [647, 709] on div "Job Summary" at bounding box center [750, 720] width 492 height 46
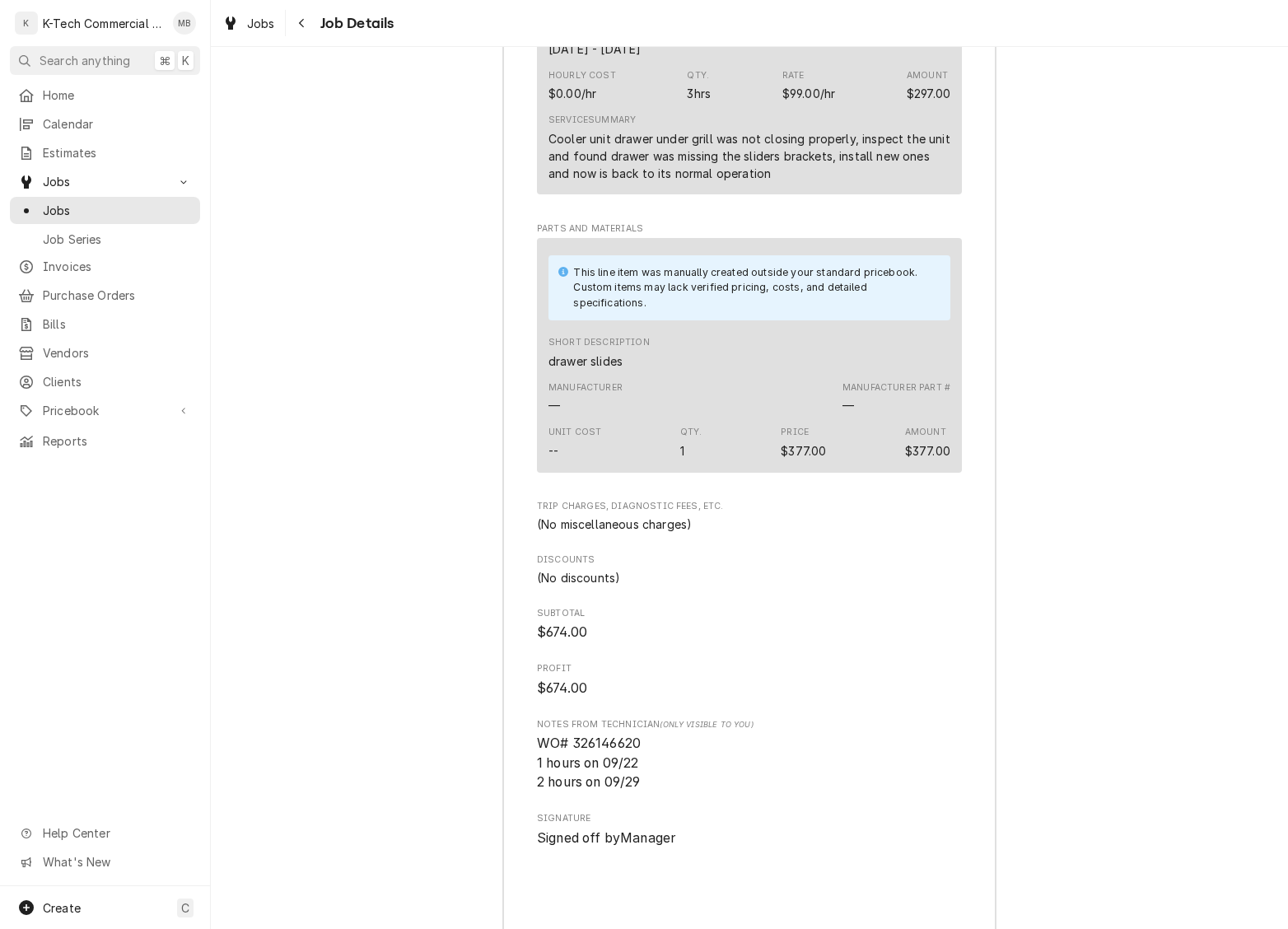
scroll to position [1744, 0]
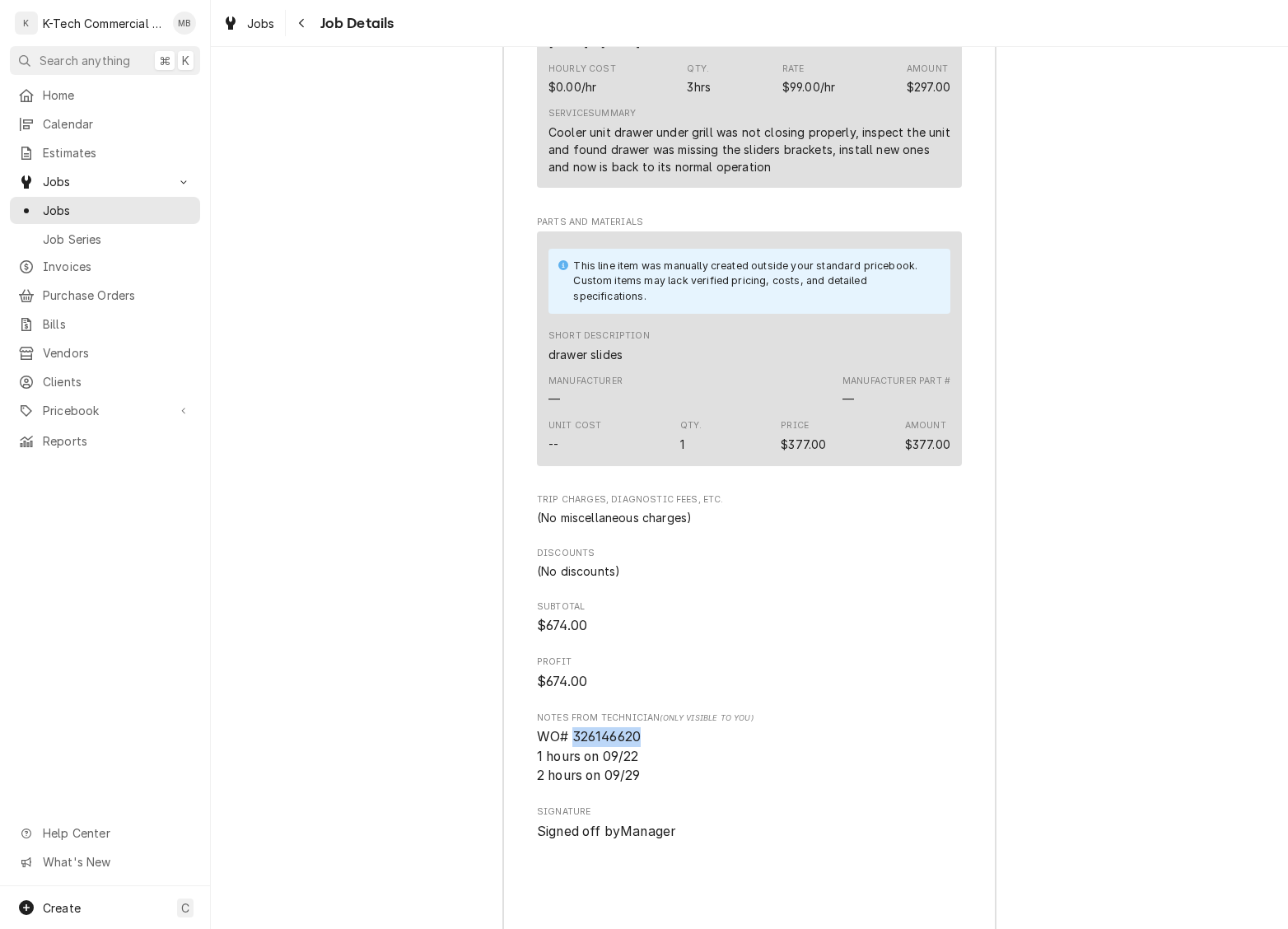
drag, startPoint x: 573, startPoint y: 757, endPoint x: 660, endPoint y: 756, distance: 87.0
click at [660, 756] on span "WO# 326146620 1 hours on 09/22 2 hours on 09/29" at bounding box center [749, 757] width 425 height 59
copy span "326146620"
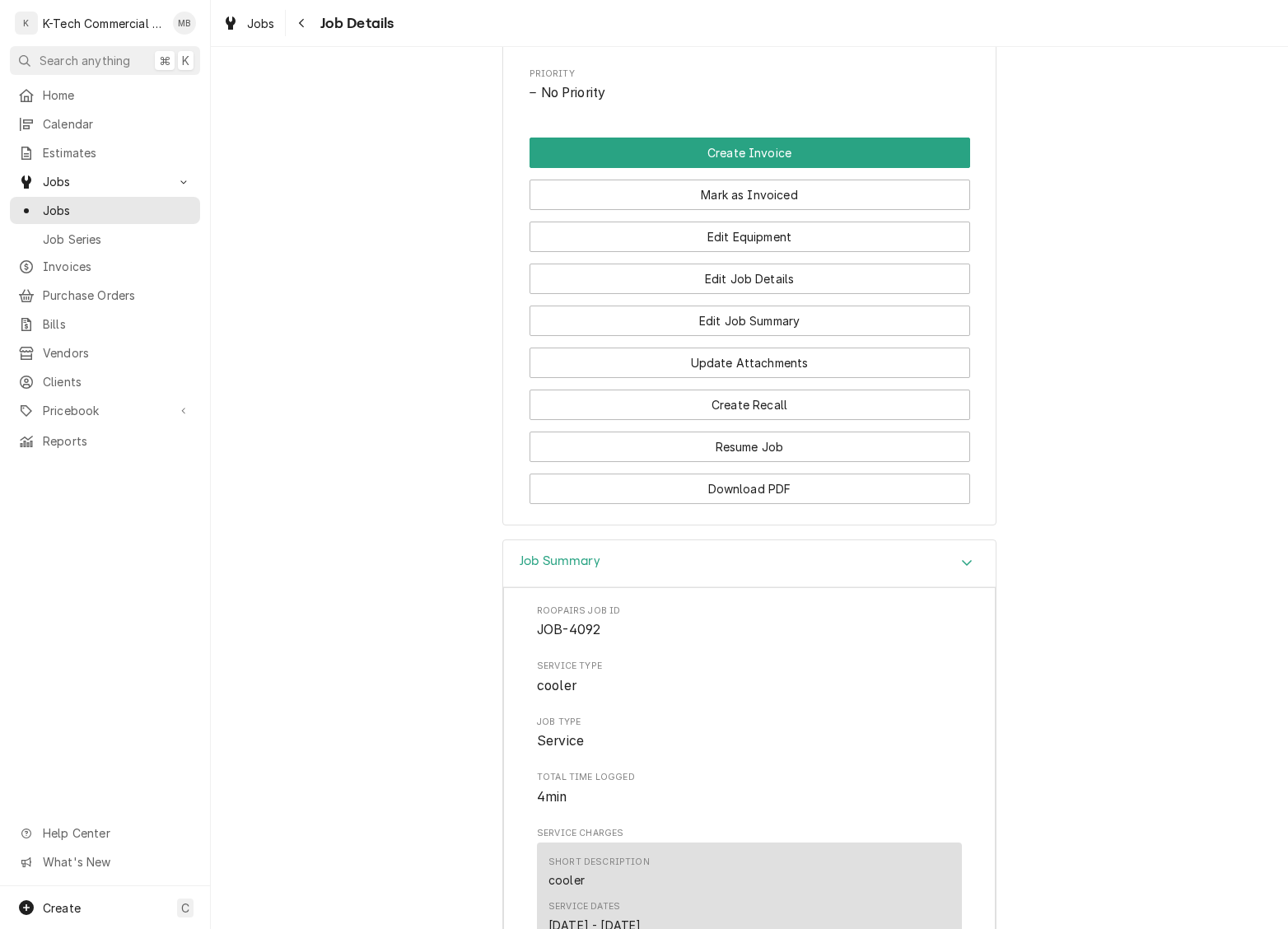
scroll to position [864, 0]
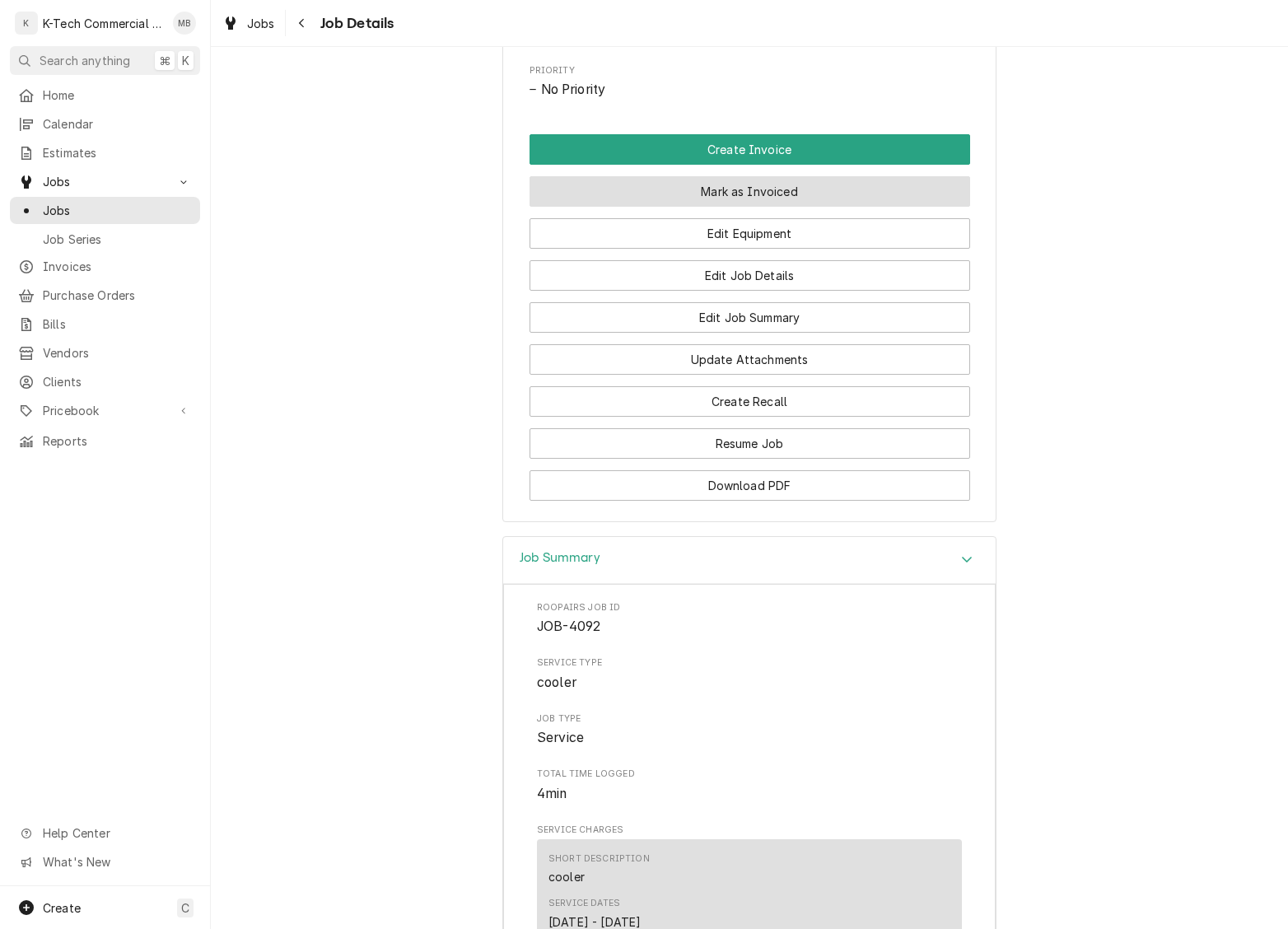
click at [824, 198] on button "Mark as Invoiced" at bounding box center [750, 192] width 441 height 31
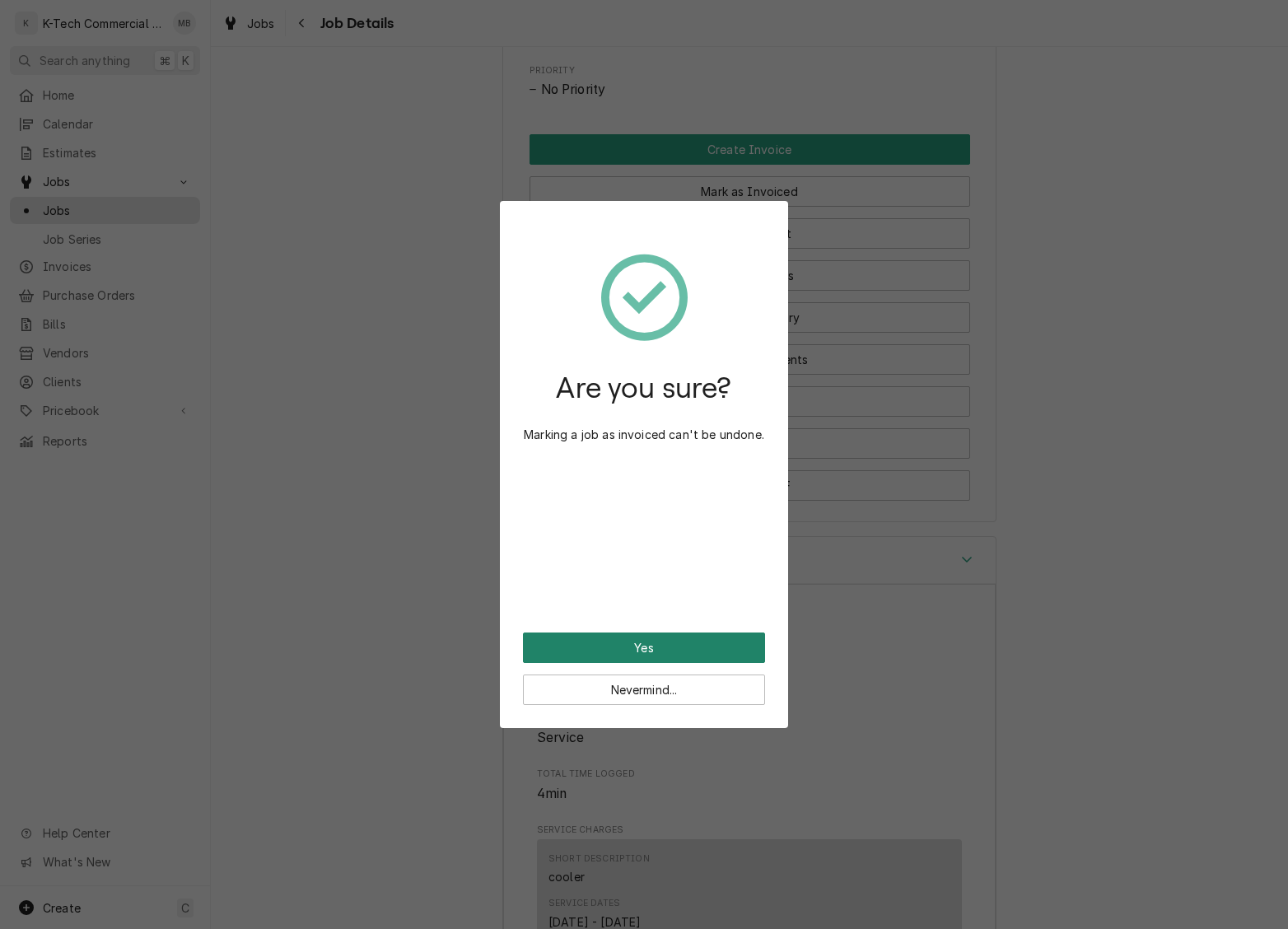
click at [627, 646] on button "Yes" at bounding box center [644, 648] width 242 height 31
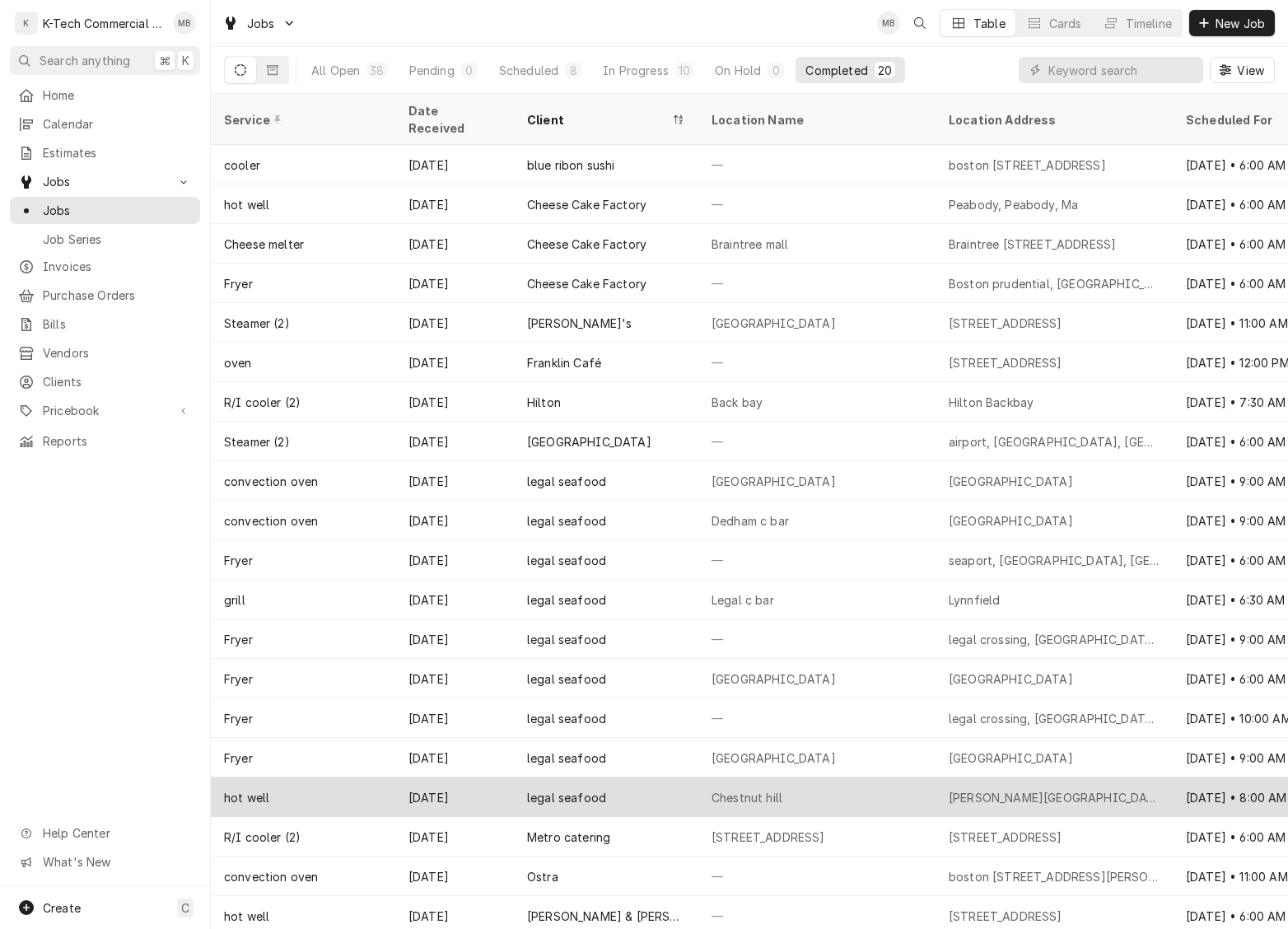
click at [654, 778] on div "legal seafood" at bounding box center [605, 797] width 184 height 40
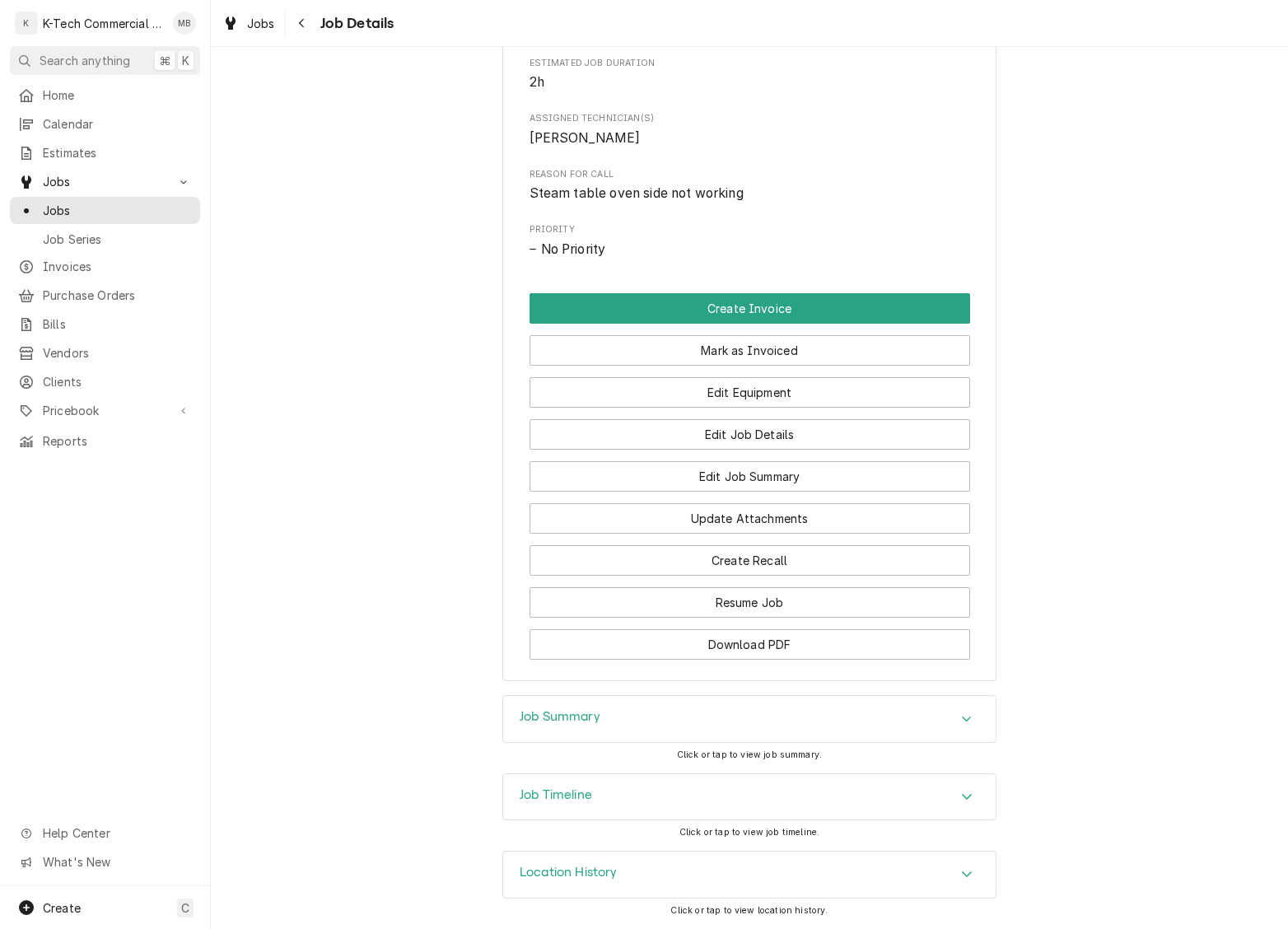
click at [662, 725] on div "Job Summary" at bounding box center [750, 719] width 492 height 46
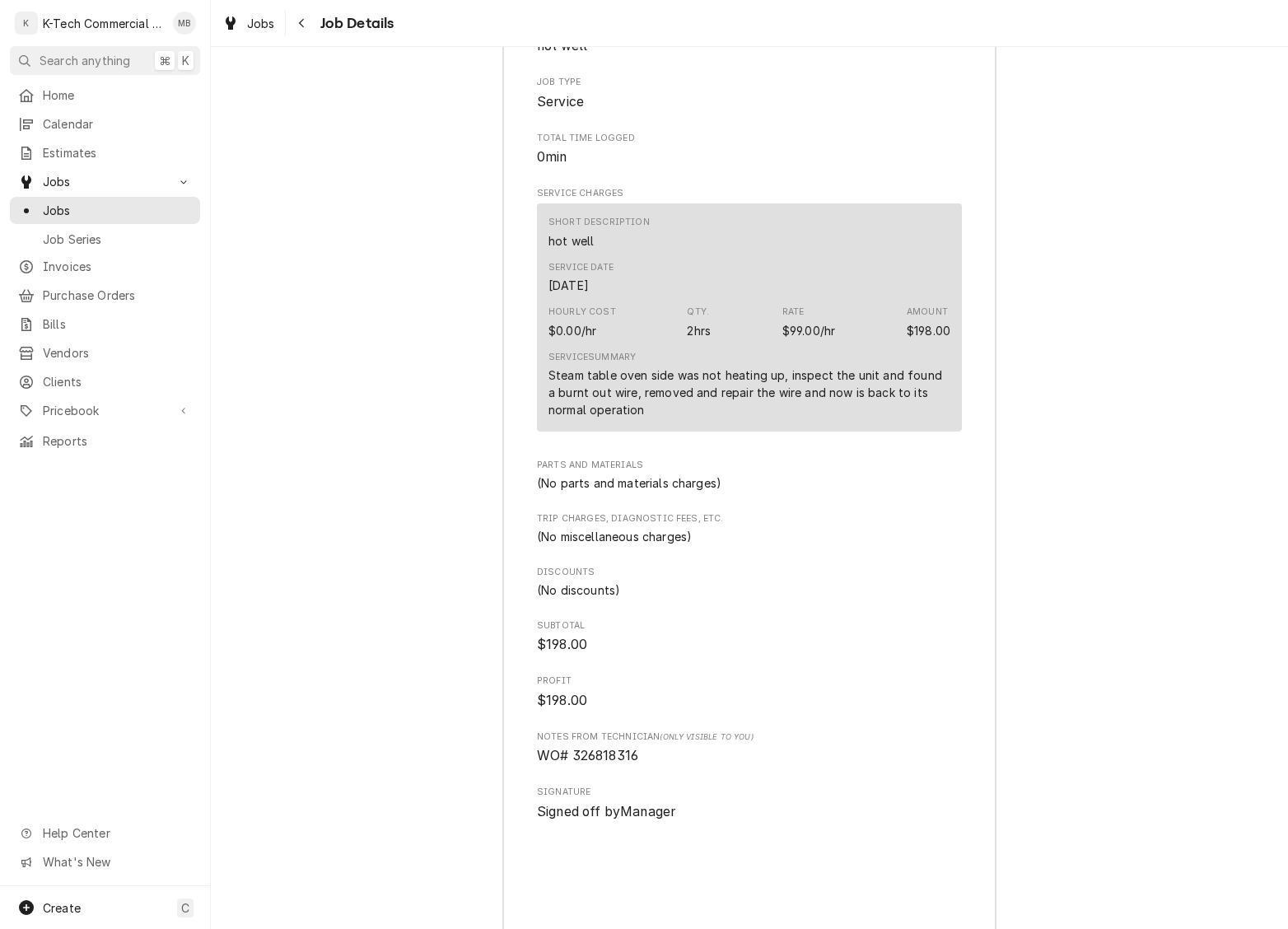
scroll to position [1527, 0]
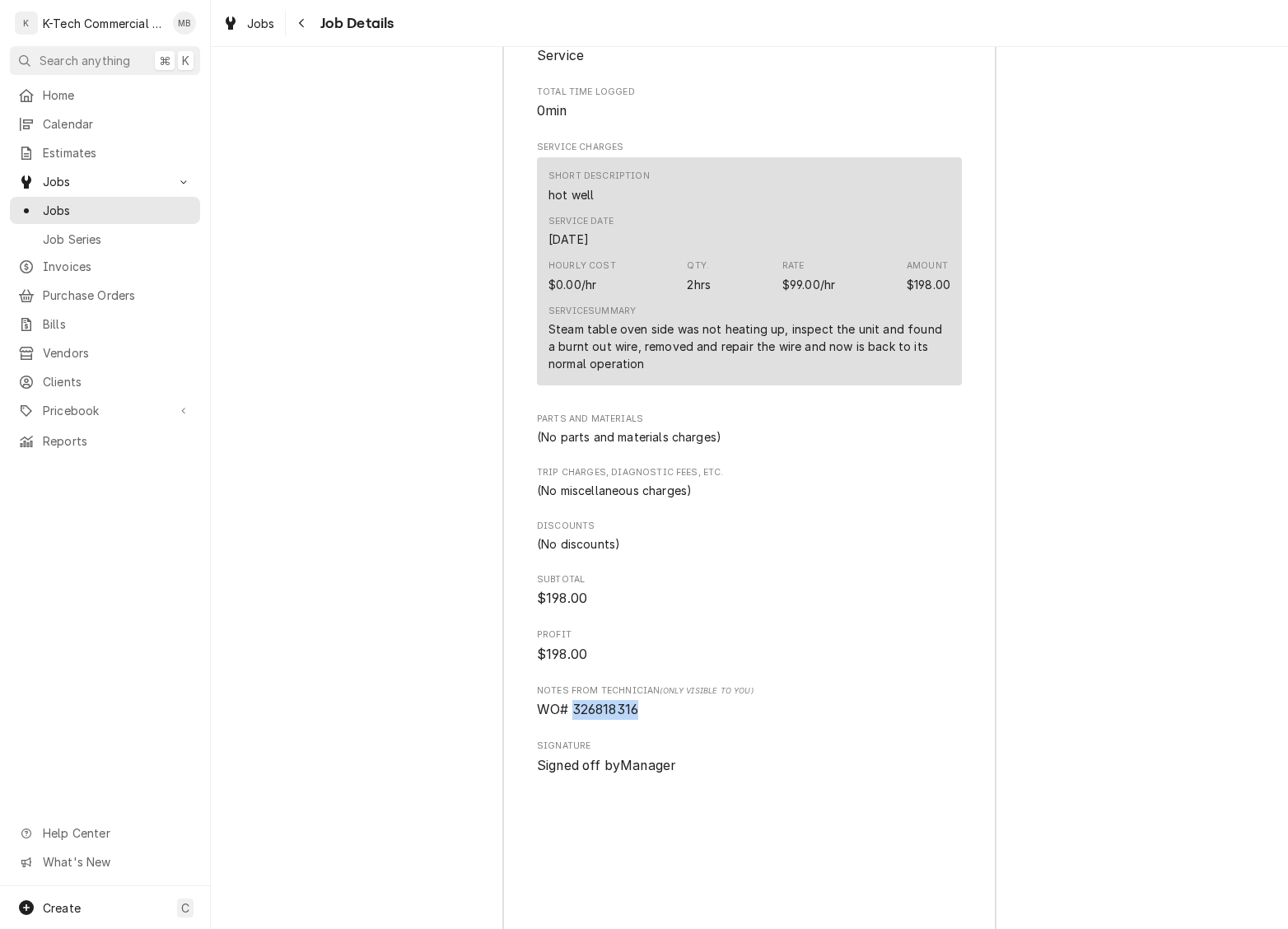
drag, startPoint x: 574, startPoint y: 750, endPoint x: 653, endPoint y: 752, distance: 79.0
click at [653, 720] on span "WO# 326818316" at bounding box center [749, 710] width 425 height 20
copy span "326818316"
click at [301, 26] on icon "Navigate back" at bounding box center [301, 23] width 5 height 9
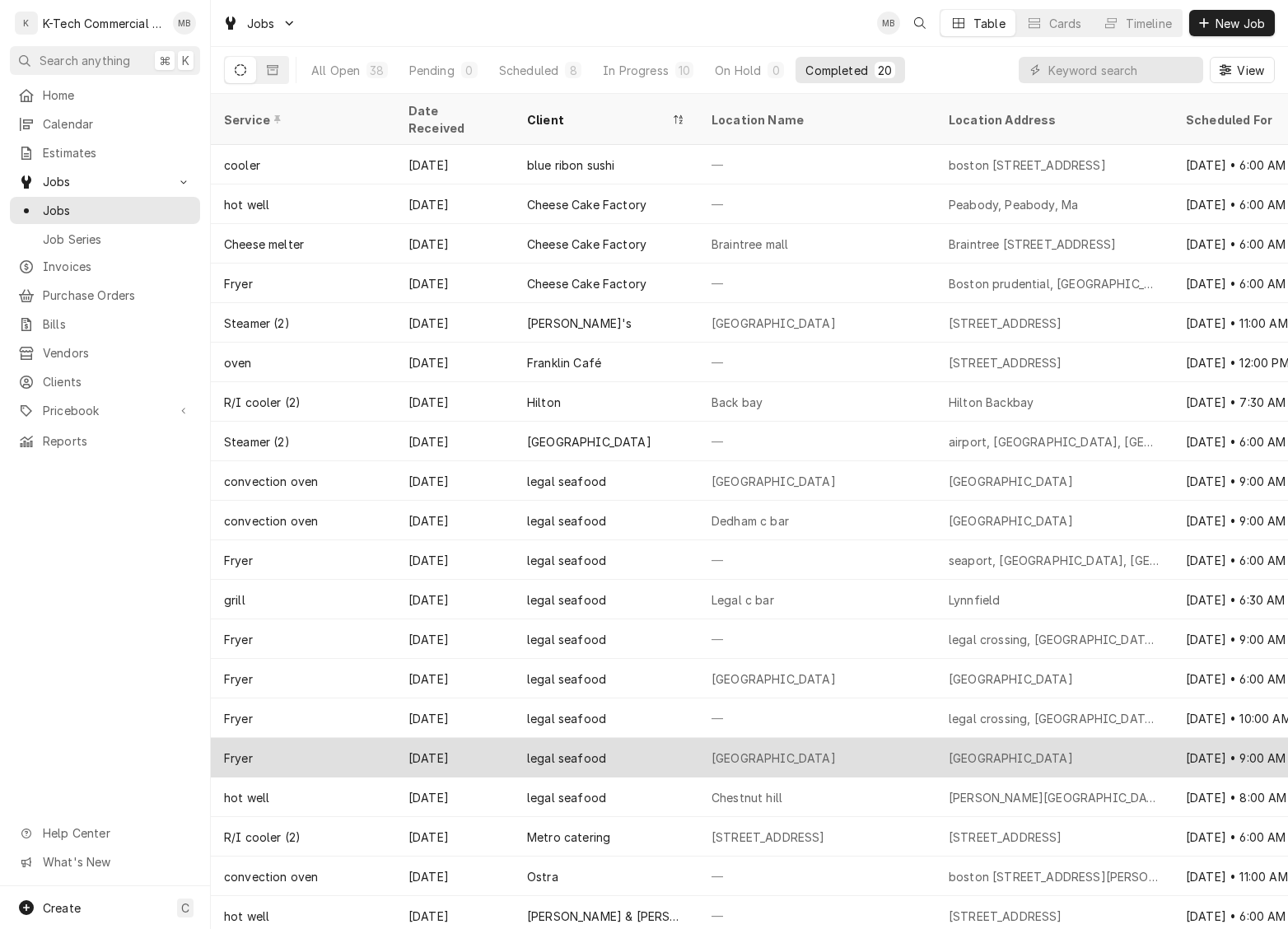
click at [745, 738] on div "[GEOGRAPHIC_DATA]" at bounding box center [817, 757] width 237 height 40
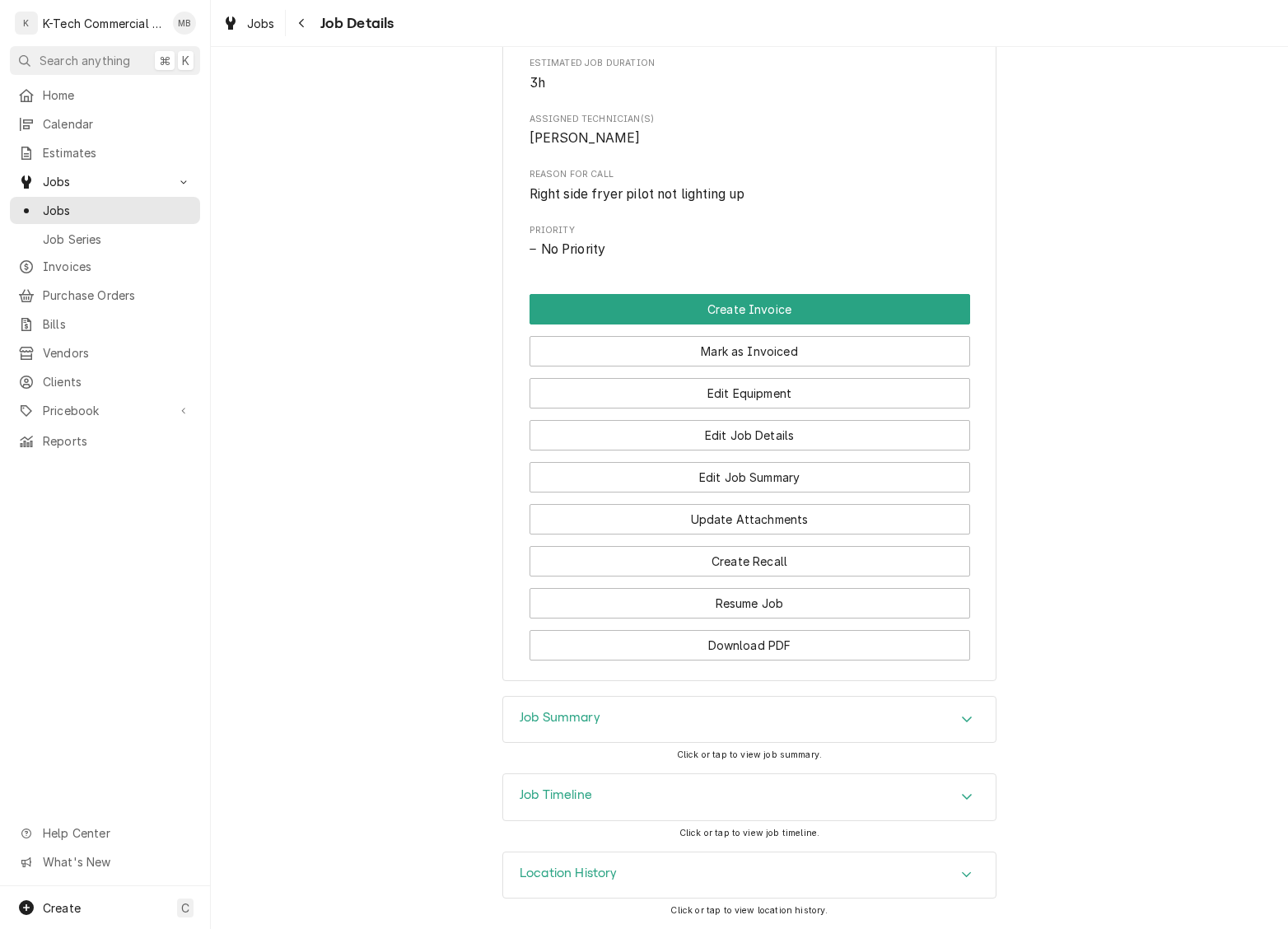
click at [745, 729] on div "Job Summary" at bounding box center [750, 720] width 492 height 46
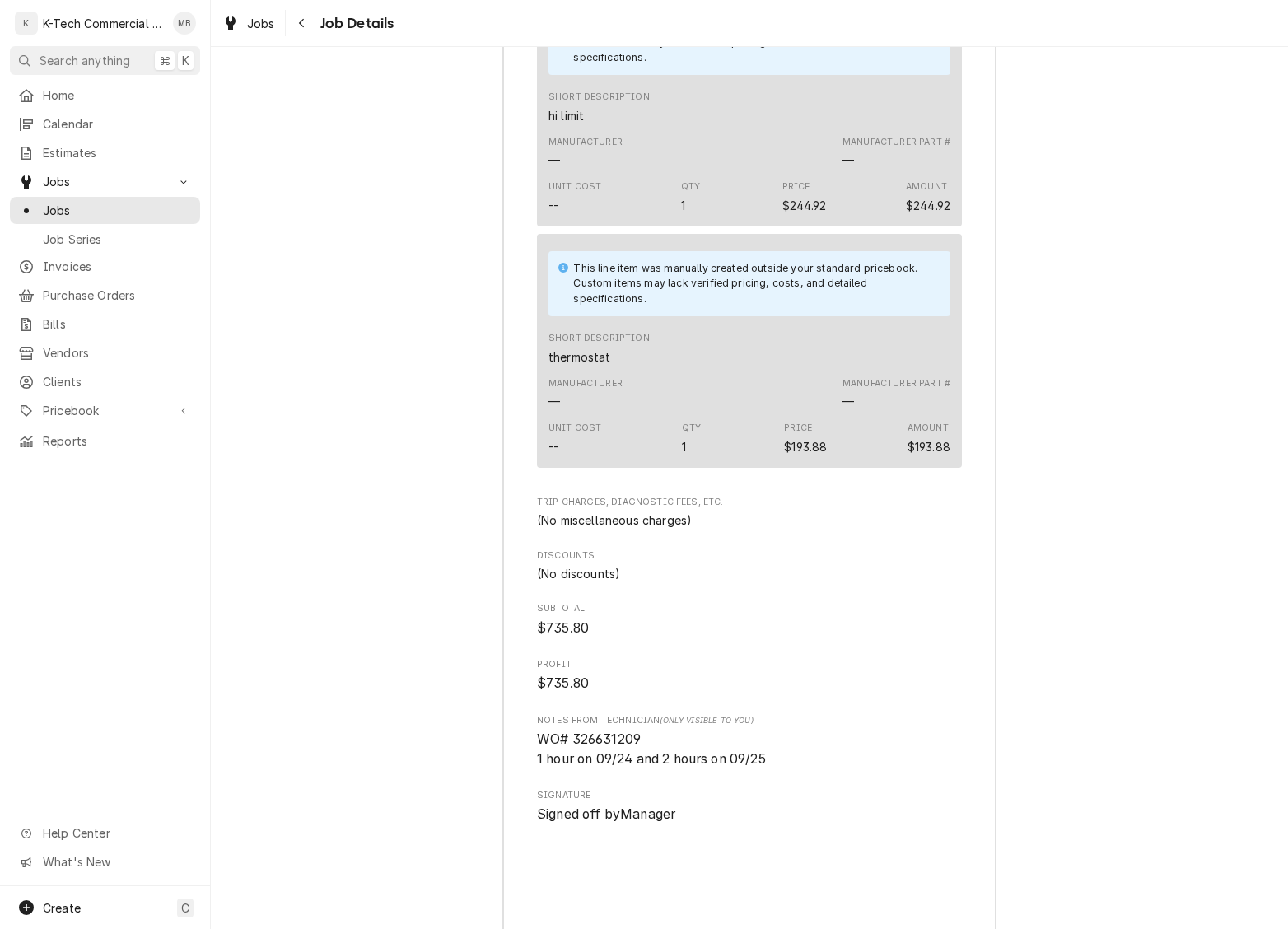
scroll to position [1982, 0]
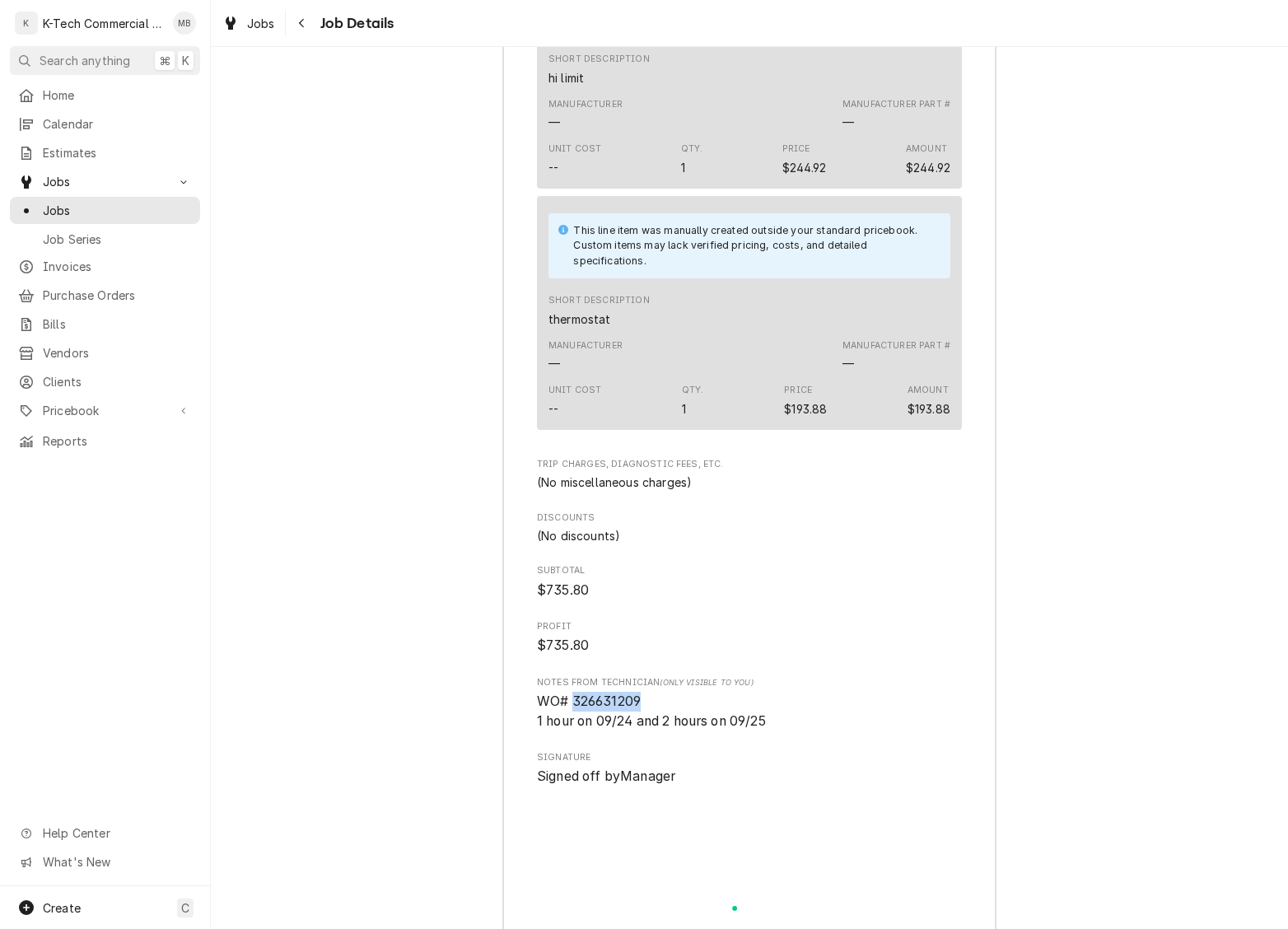
drag, startPoint x: 575, startPoint y: 762, endPoint x: 659, endPoint y: 759, distance: 84.1
click at [659, 730] on span "WO# 326631209 1 hour on 09/24 and 2 hours on 09/25" at bounding box center [749, 712] width 425 height 39
copy span "326631209"
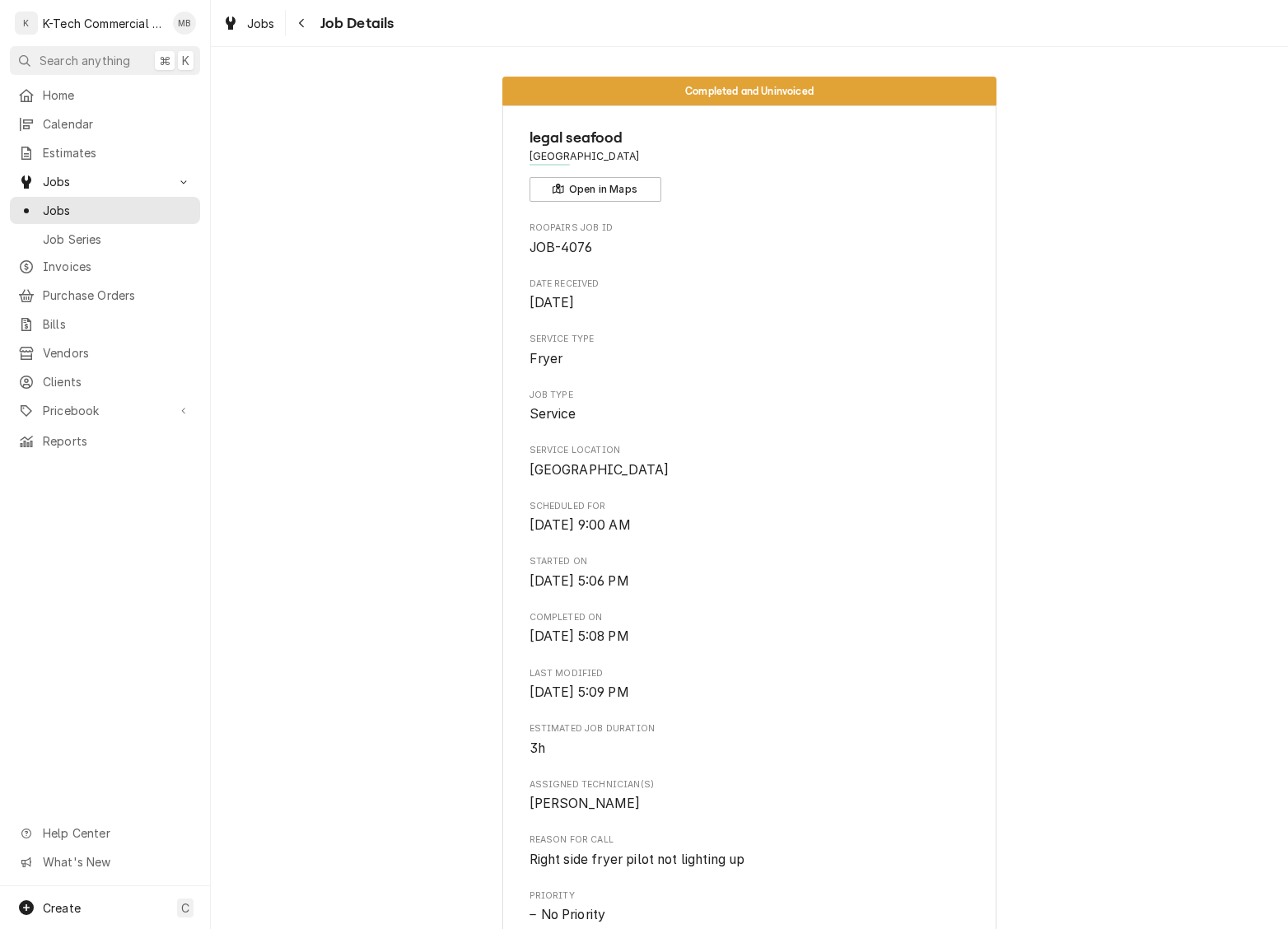
scroll to position [0, 0]
click at [301, 25] on icon "Navigate back" at bounding box center [301, 23] width 8 height 12
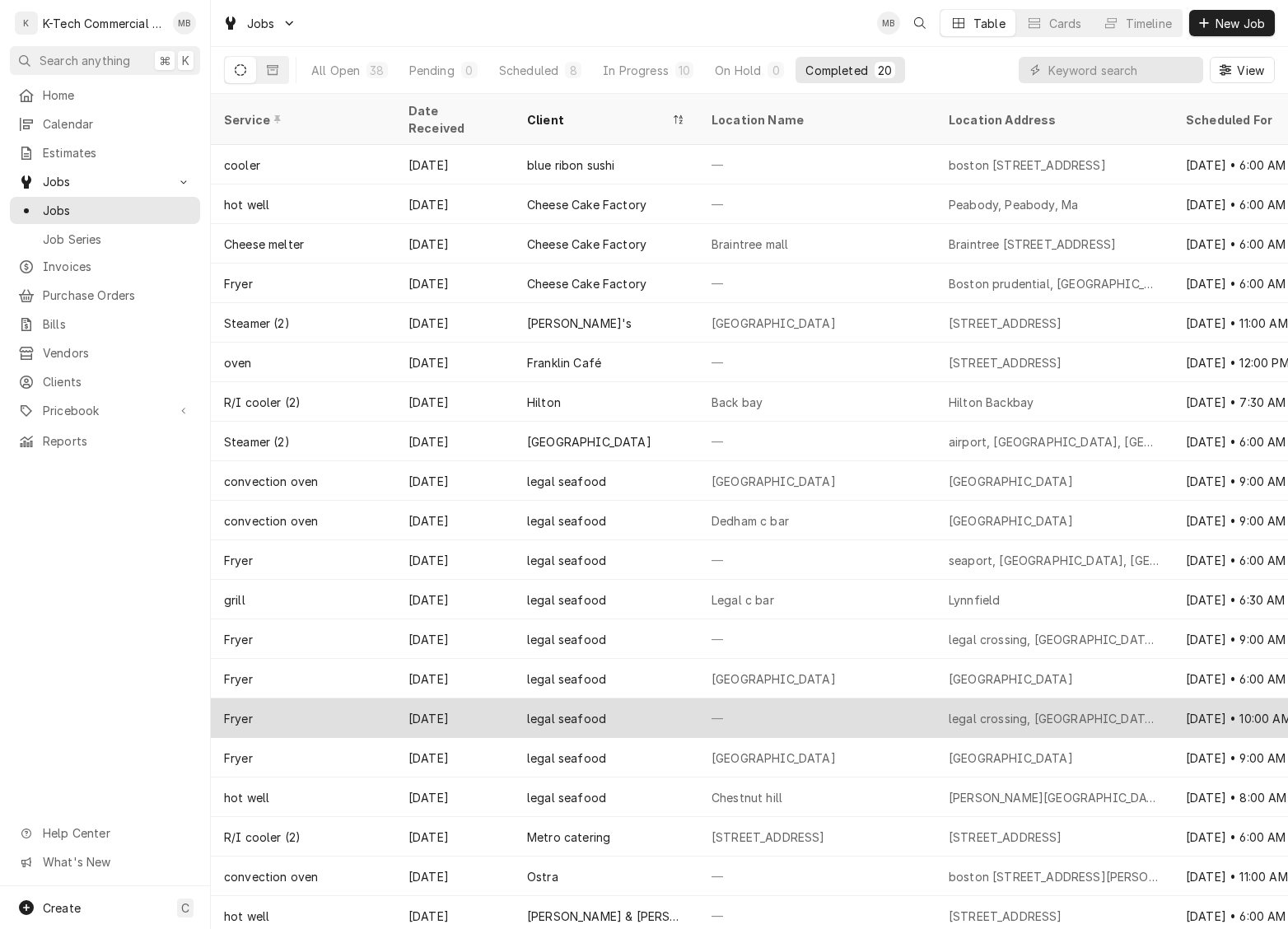
click at [802, 699] on div "—" at bounding box center [817, 718] width 237 height 40
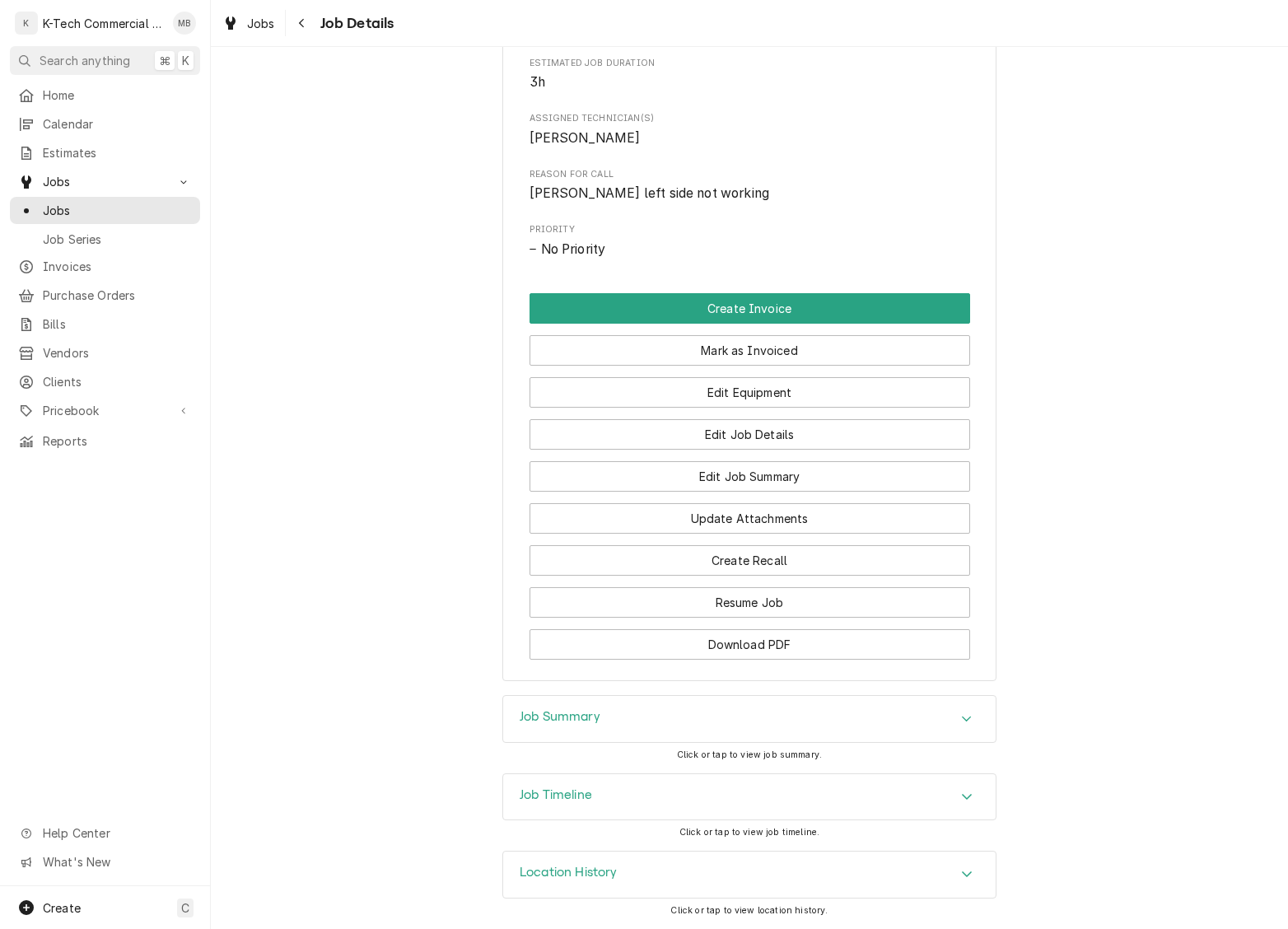
scroll to position [695, 0]
click at [718, 719] on div "Job Summary" at bounding box center [750, 719] width 492 height 46
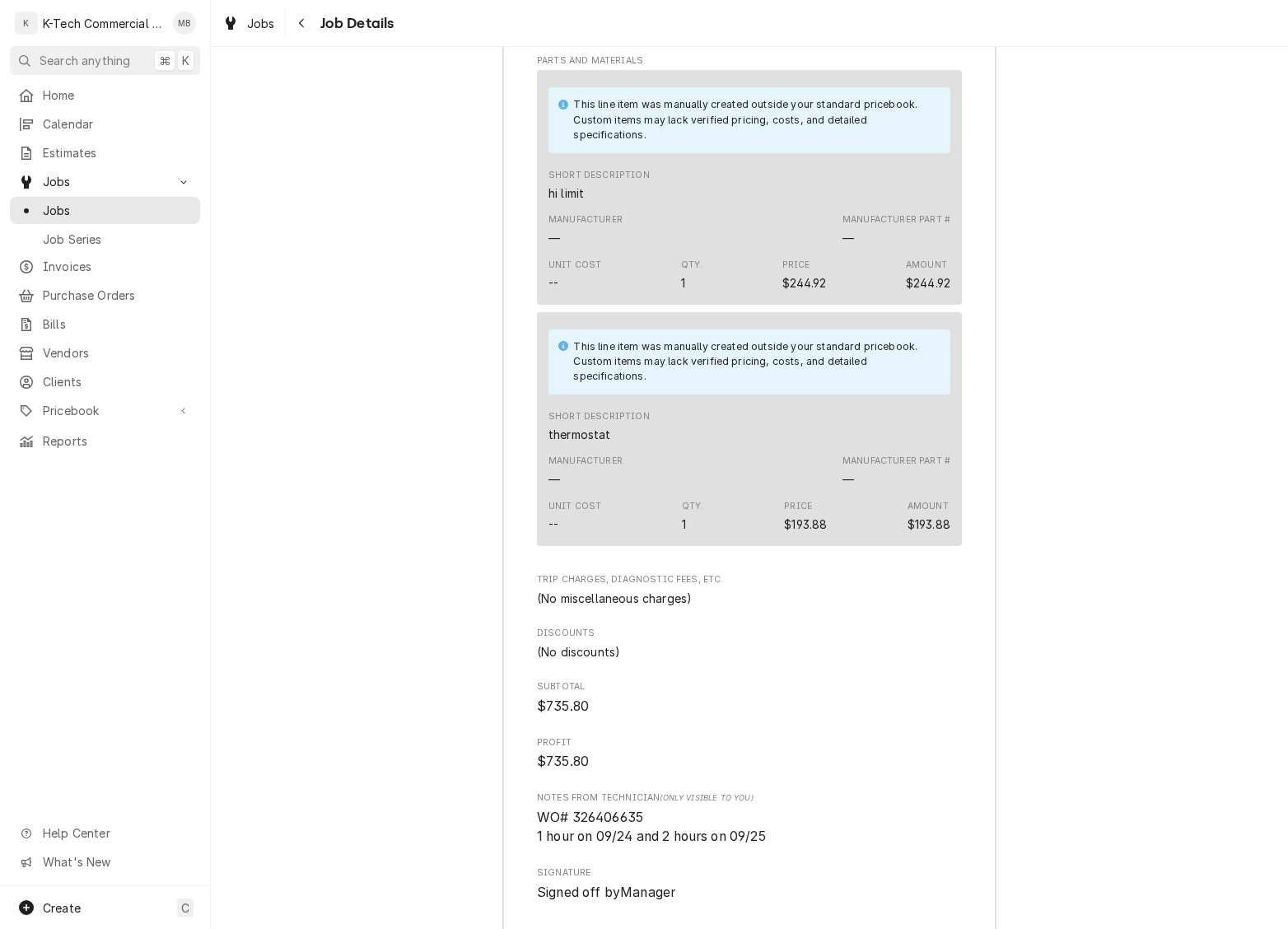
scroll to position [1934, 0]
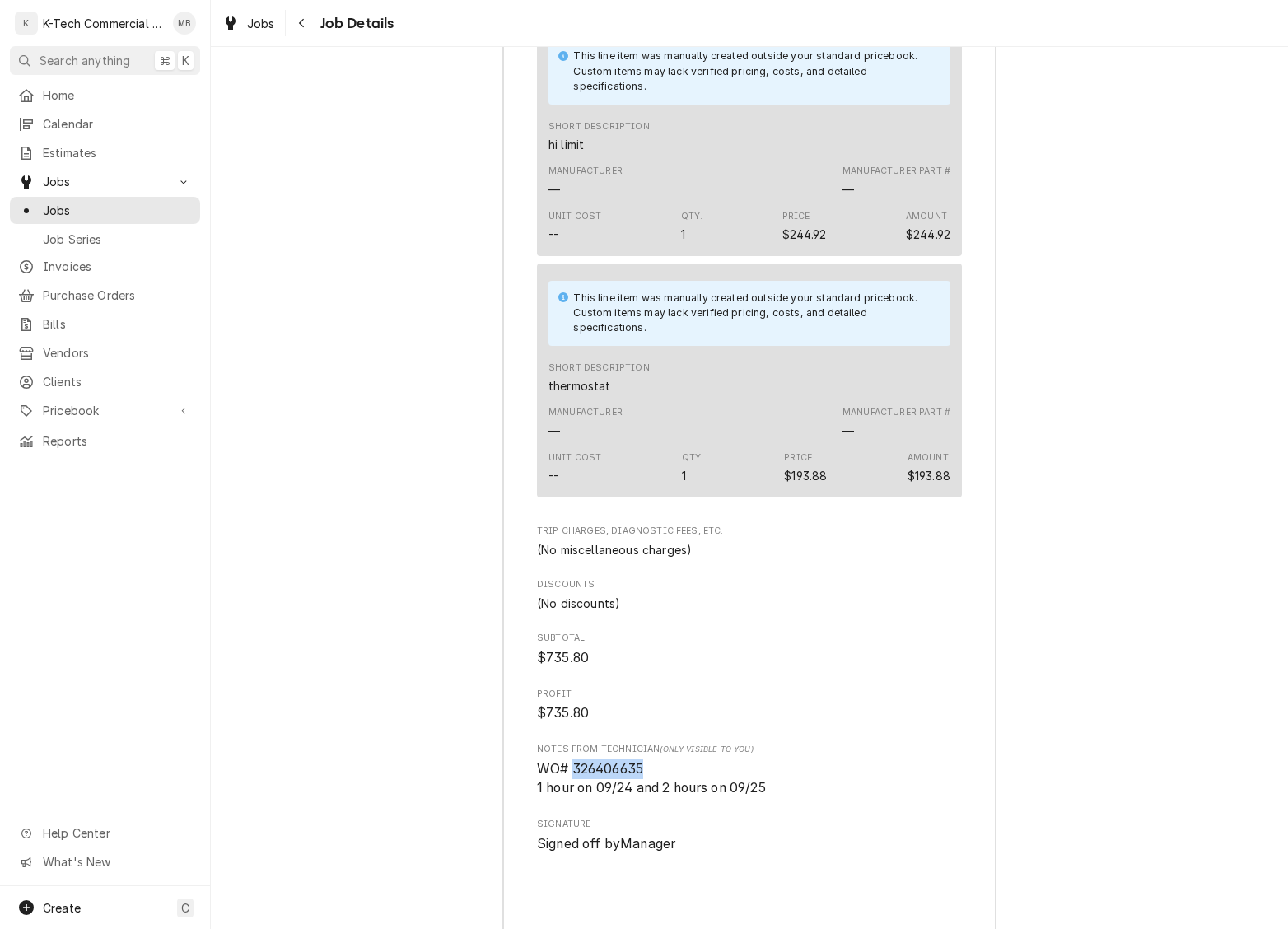
drag, startPoint x: 577, startPoint y: 792, endPoint x: 657, endPoint y: 791, distance: 80.0
click at [657, 791] on span "WO# 326406635 1 hour on 09/24 and 2 hours on 09/25" at bounding box center [749, 779] width 425 height 39
